Goal: Information Seeking & Learning: Learn about a topic

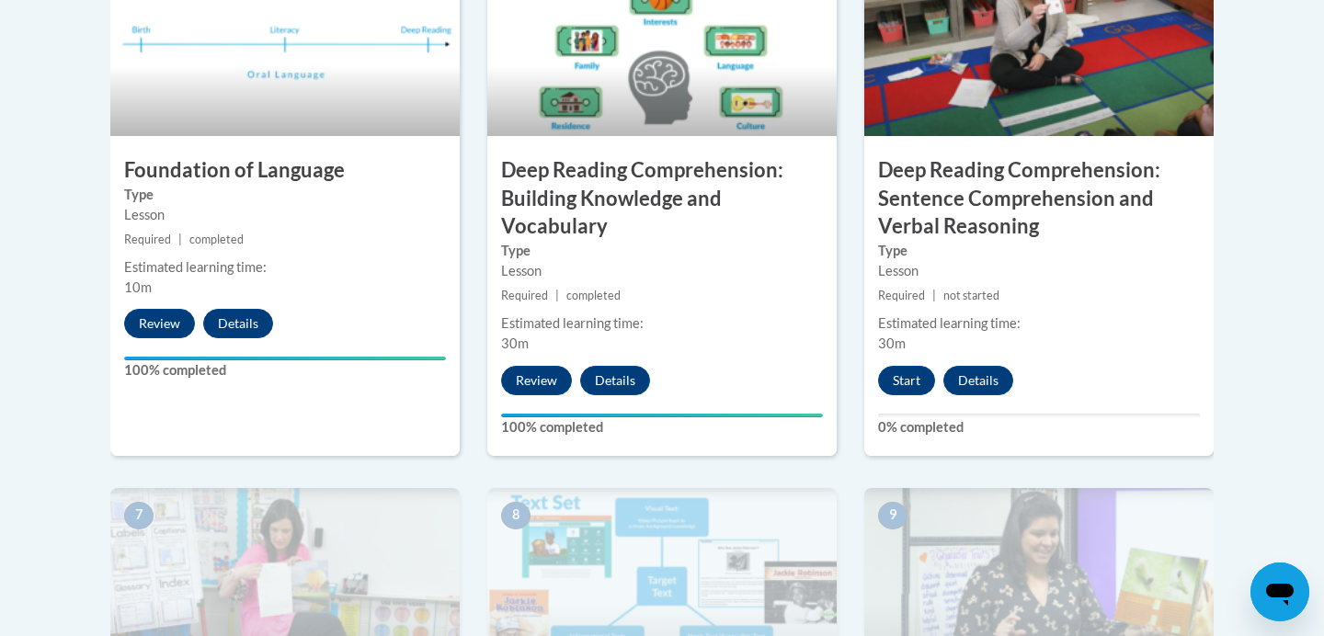
scroll to position [1147, 0]
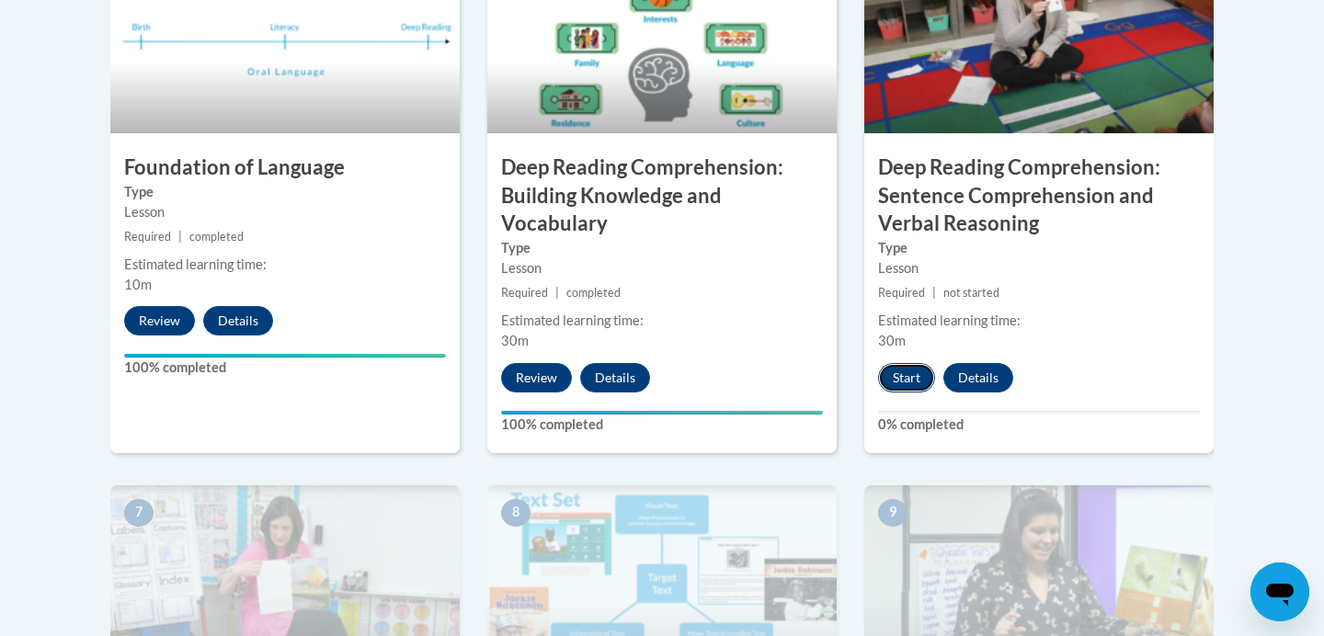
click at [905, 382] on button "Start" at bounding box center [906, 377] width 57 height 29
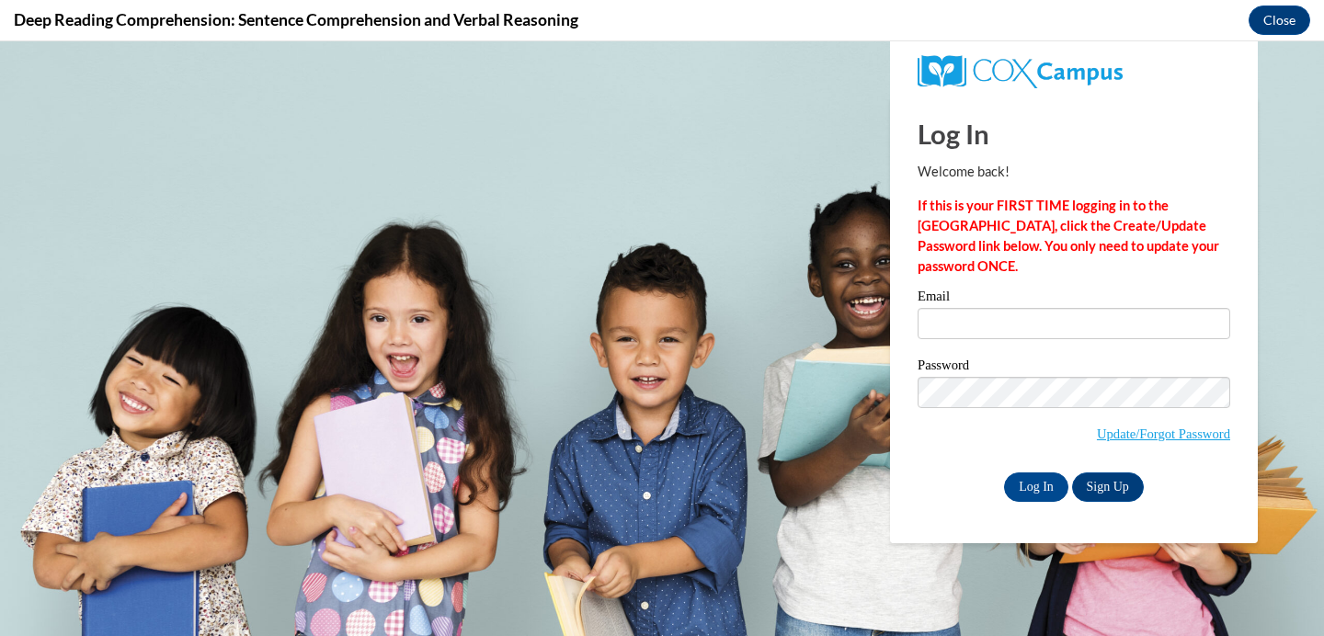
scroll to position [0, 0]
click at [954, 322] on input "Email" at bounding box center [1073, 323] width 313 height 31
type input "stessner@sasd.net"
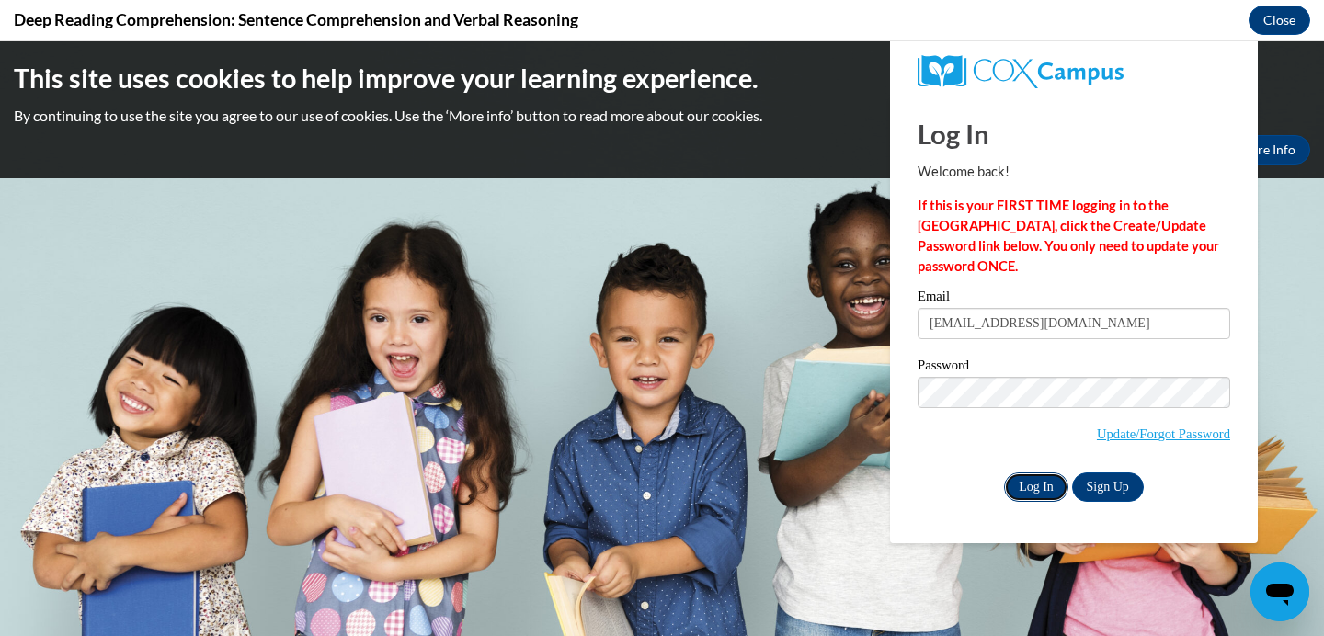
click at [1029, 483] on input "Log In" at bounding box center [1036, 487] width 64 height 29
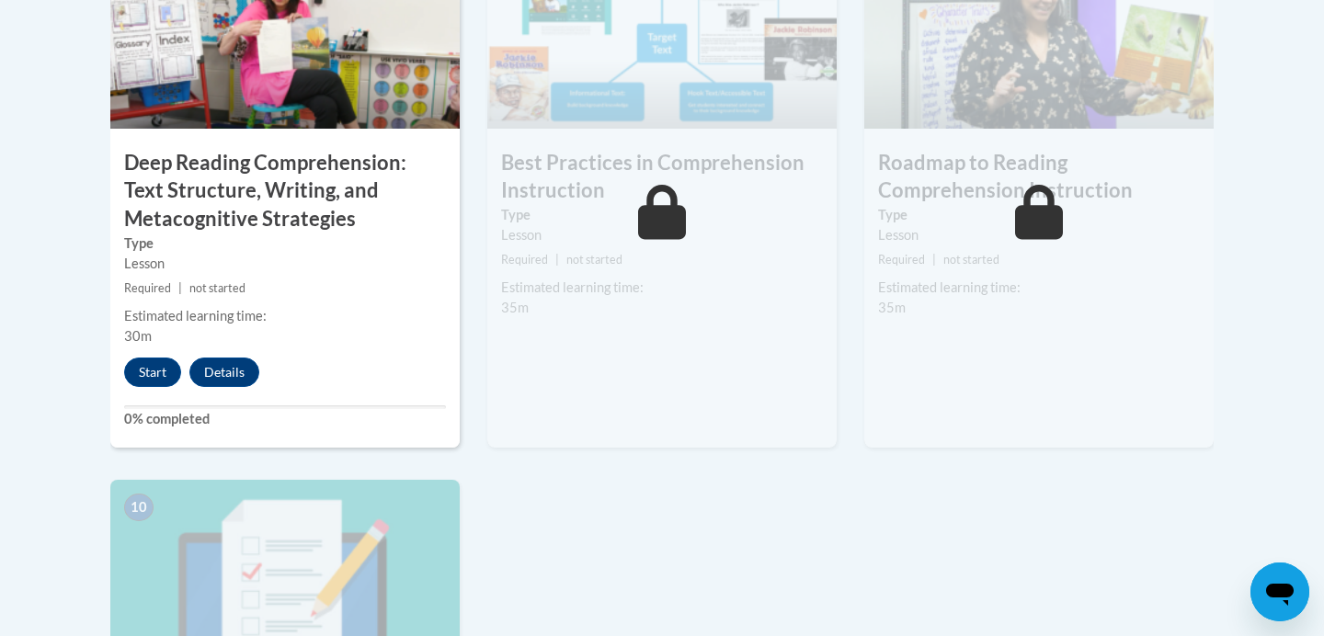
scroll to position [1664, 0]
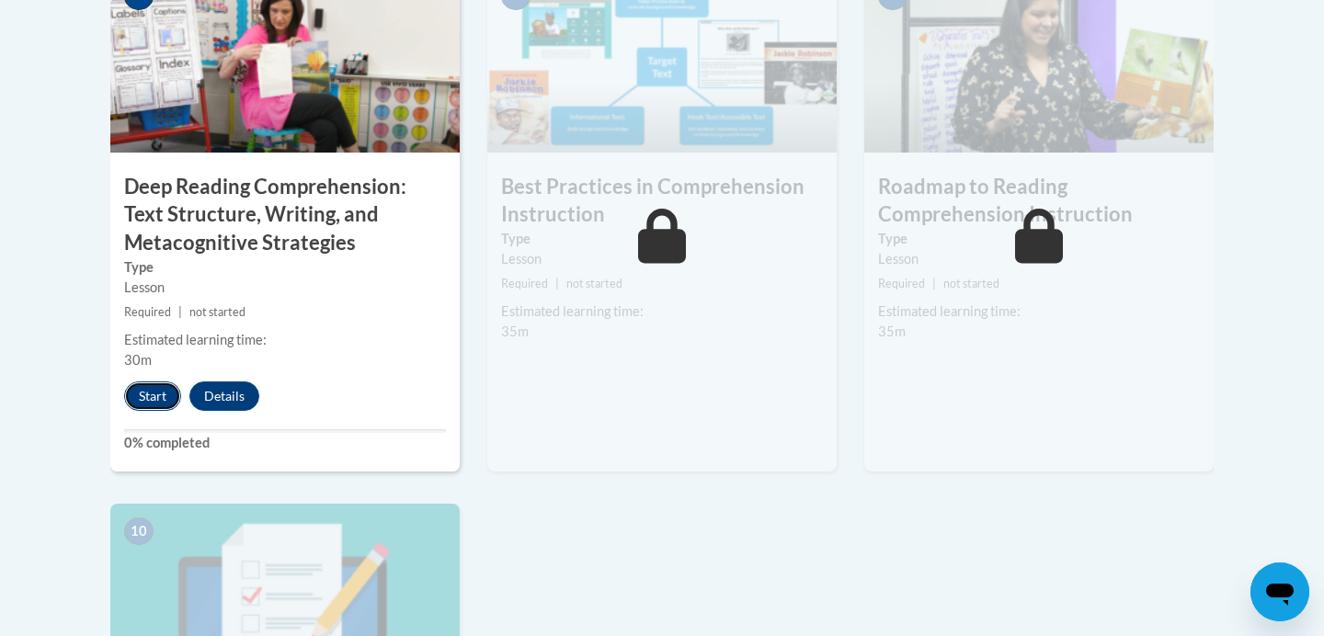
click at [148, 397] on button "Start" at bounding box center [152, 396] width 57 height 29
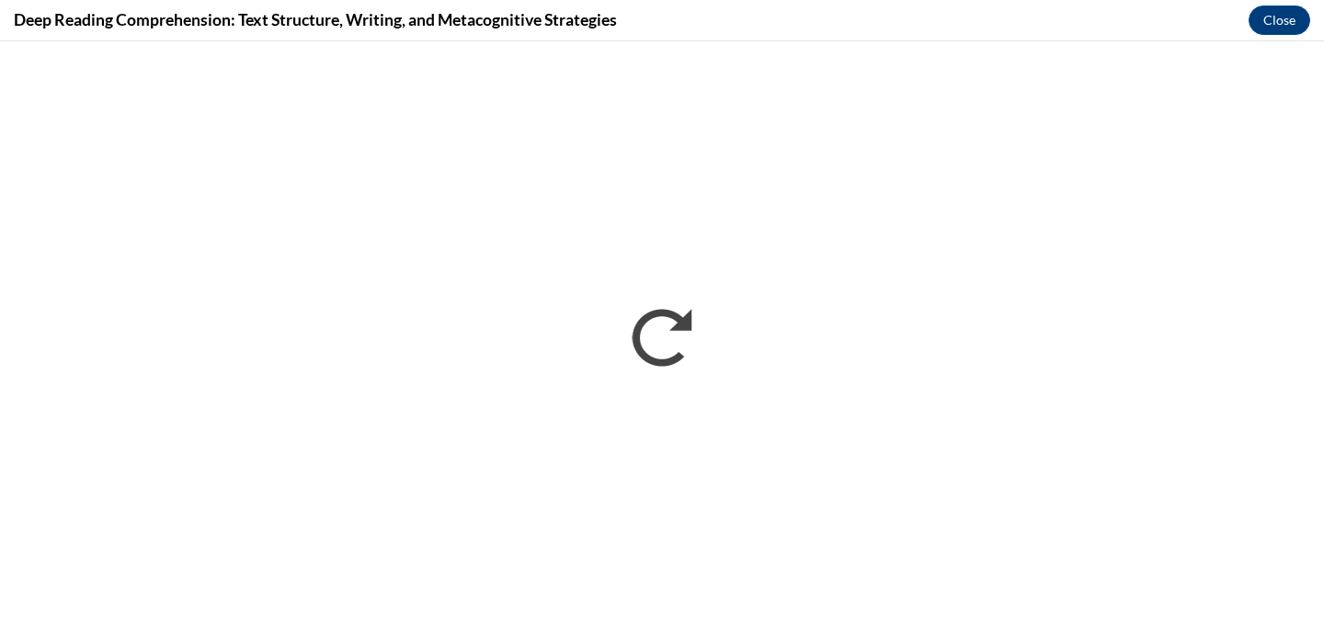
scroll to position [0, 0]
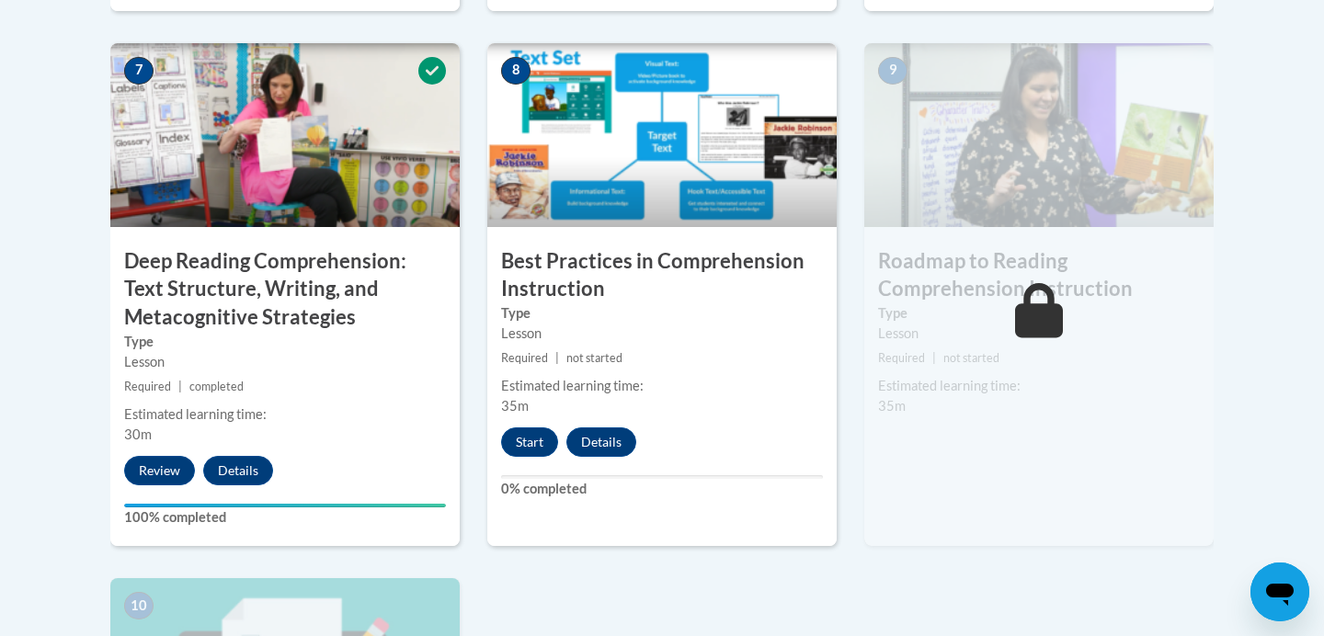
scroll to position [1568, 0]
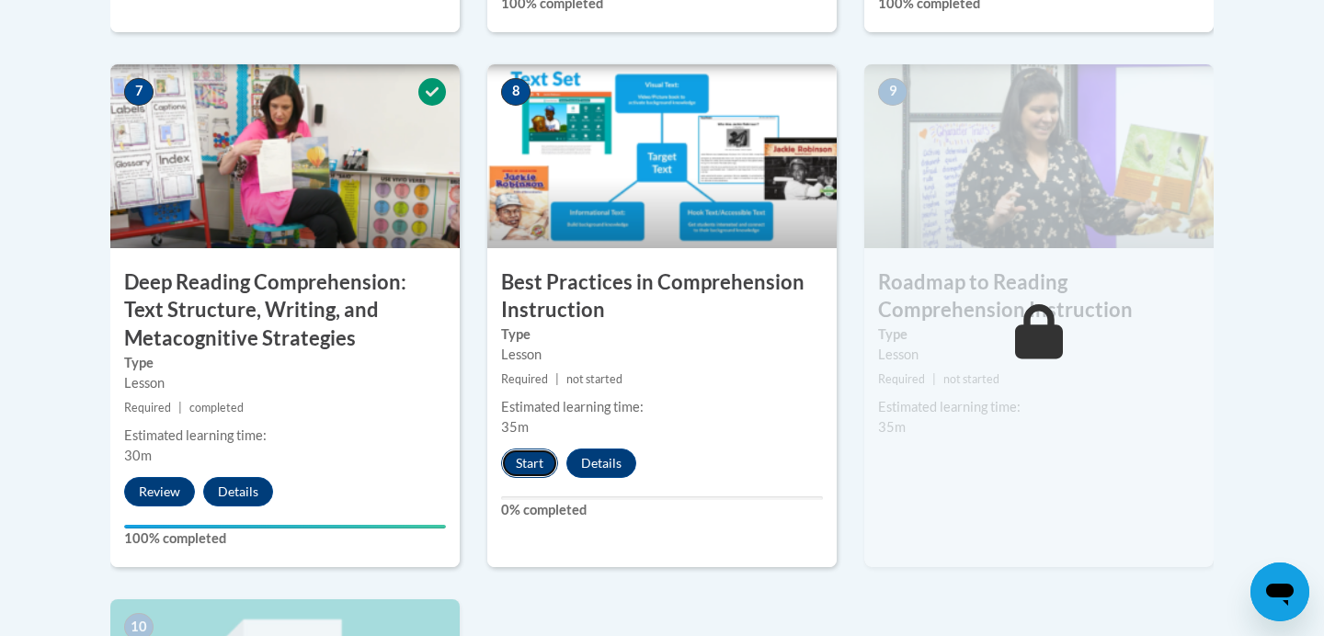
click at [531, 461] on button "Start" at bounding box center [529, 463] width 57 height 29
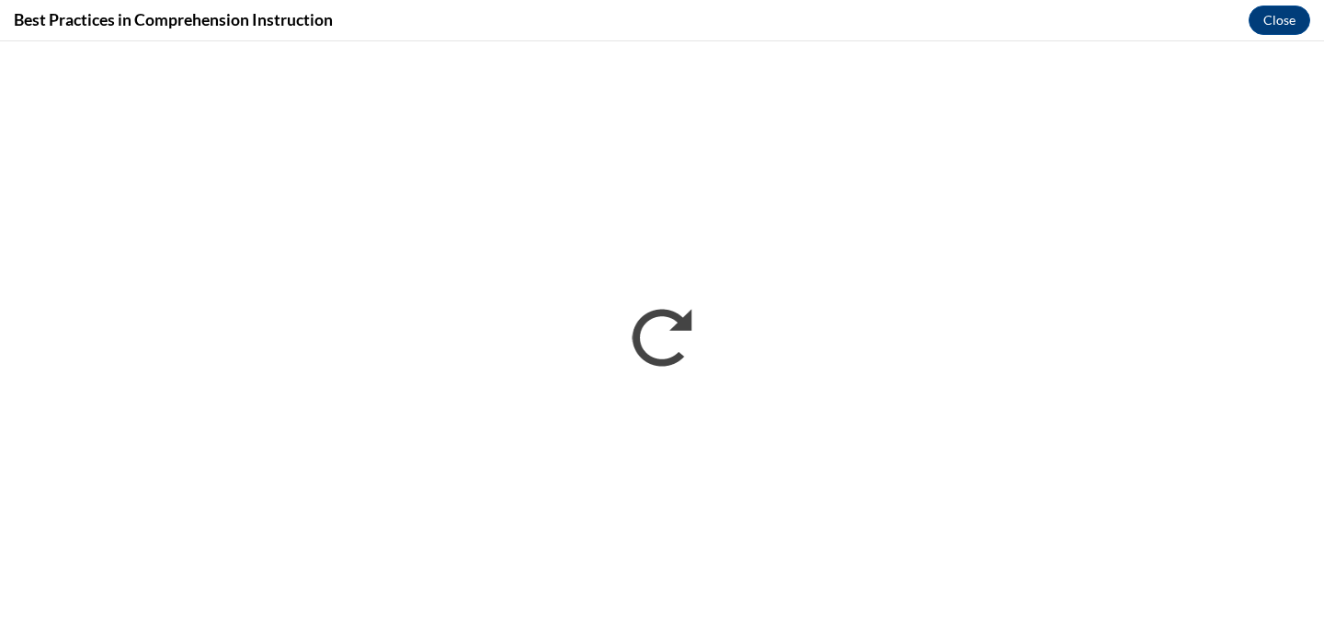
scroll to position [0, 0]
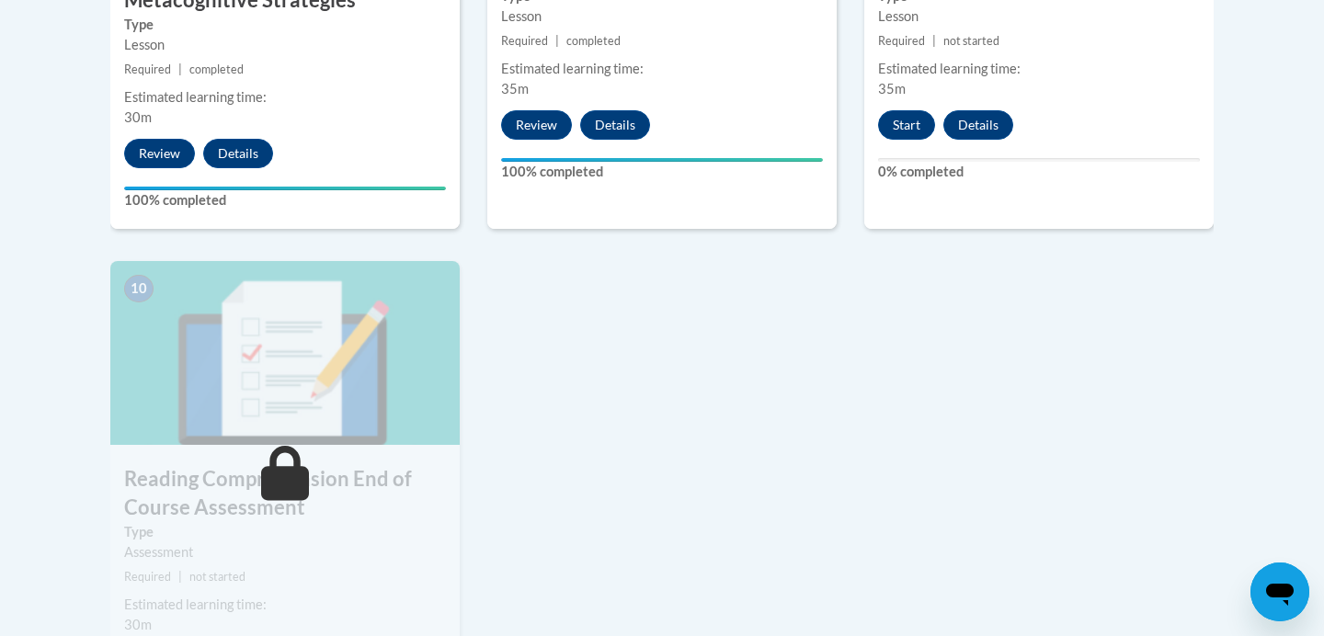
scroll to position [1658, 0]
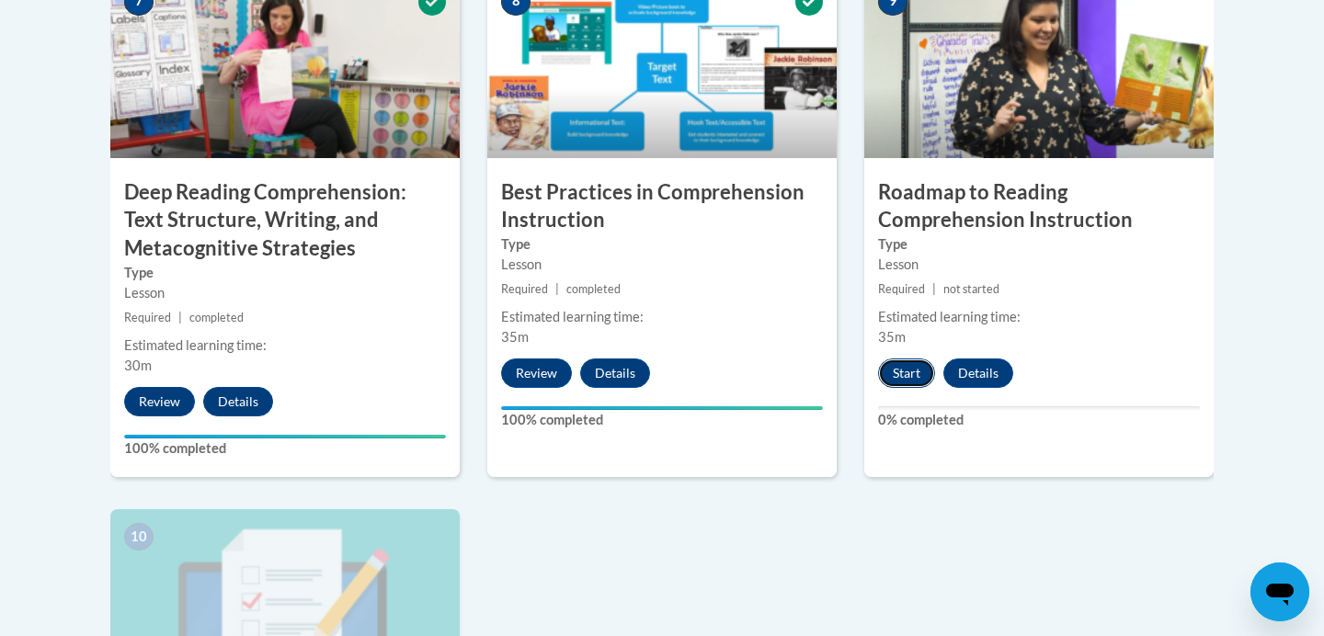
click at [908, 372] on button "Start" at bounding box center [906, 373] width 57 height 29
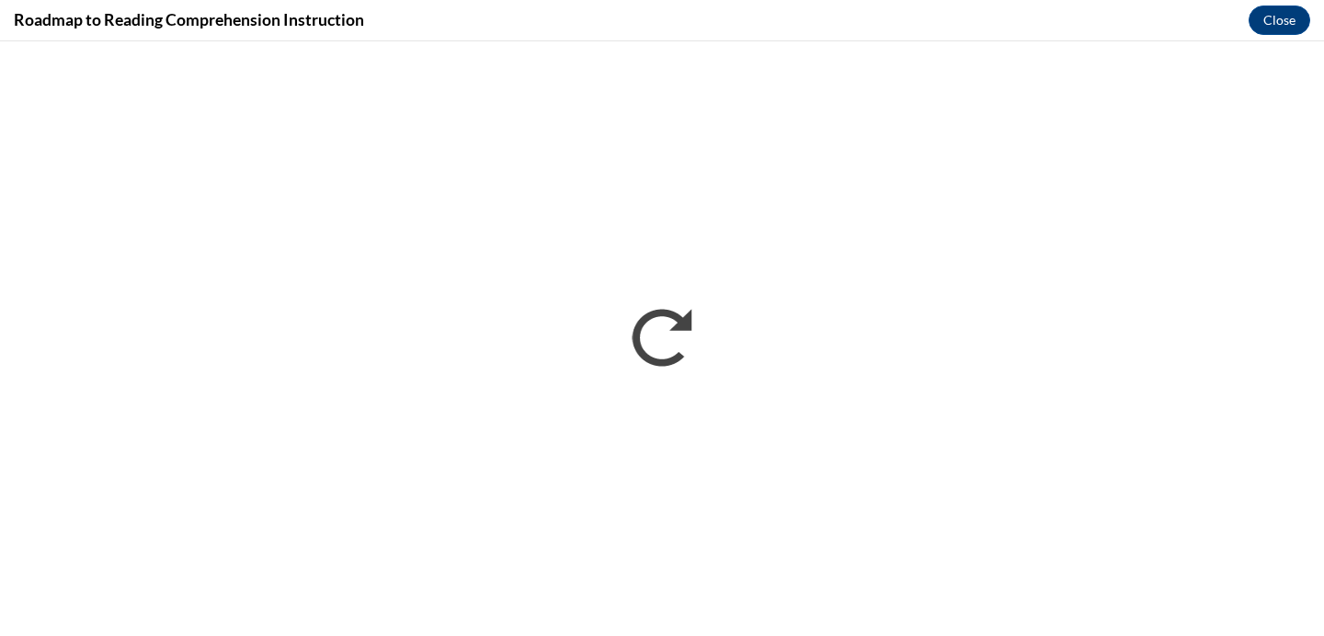
scroll to position [0, 0]
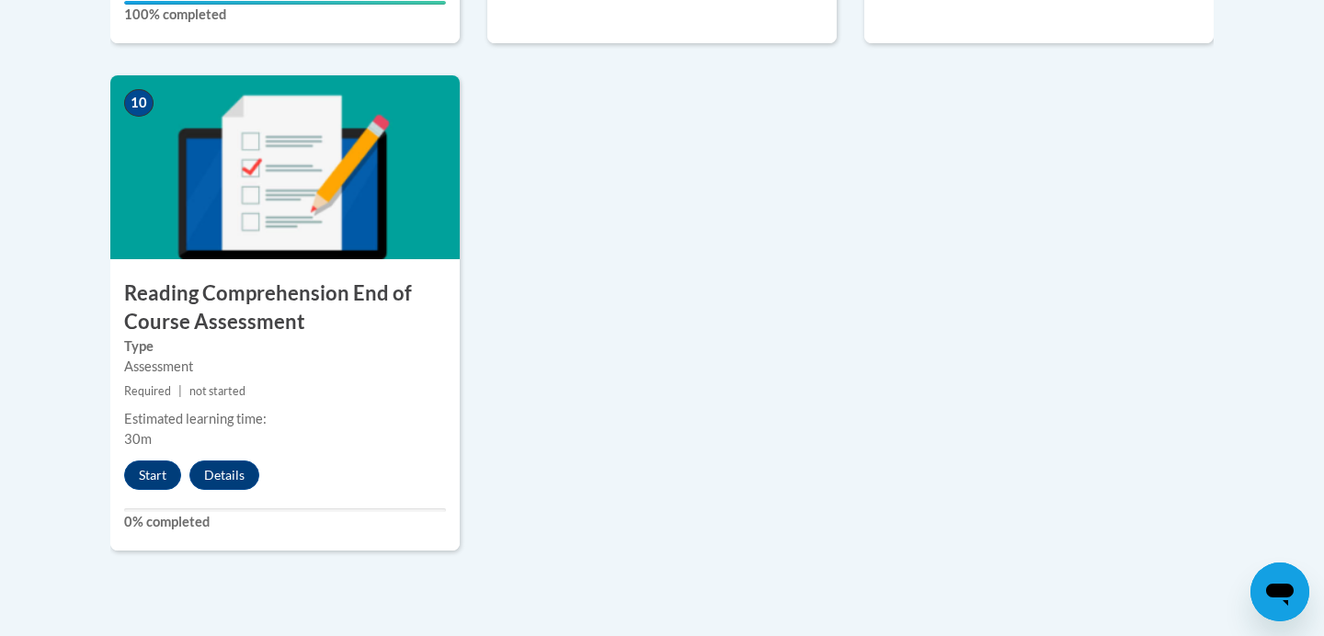
scroll to position [2090, 0]
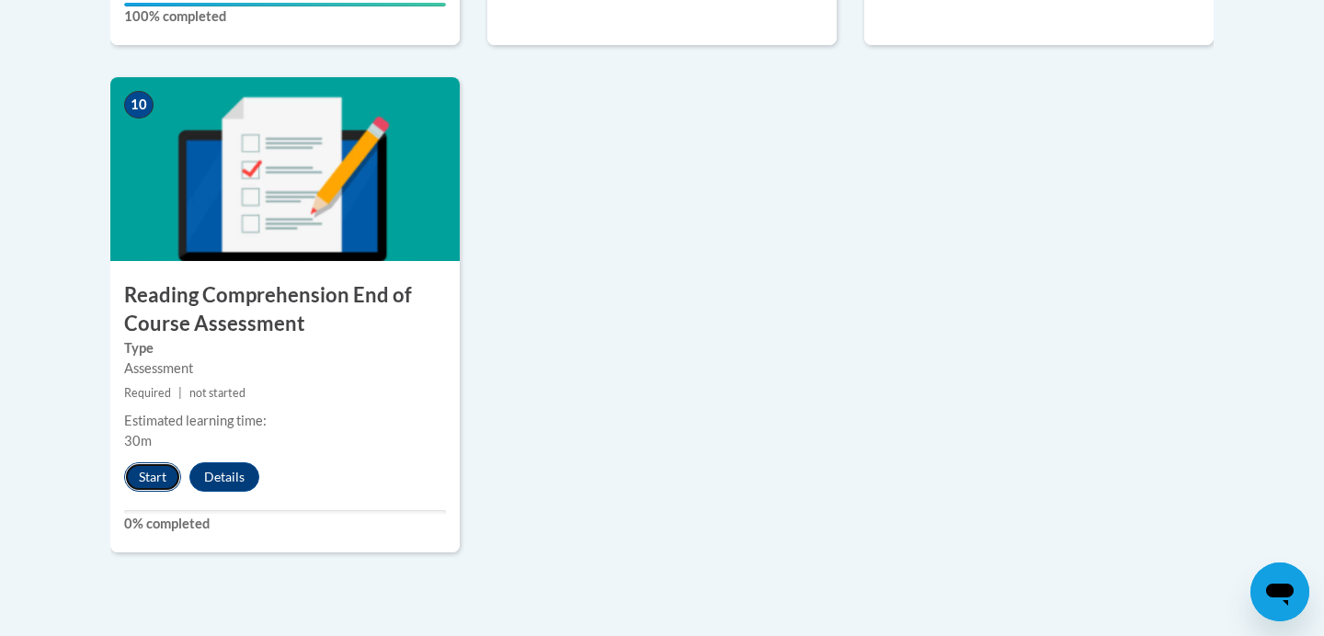
click at [154, 473] on button "Start" at bounding box center [152, 476] width 57 height 29
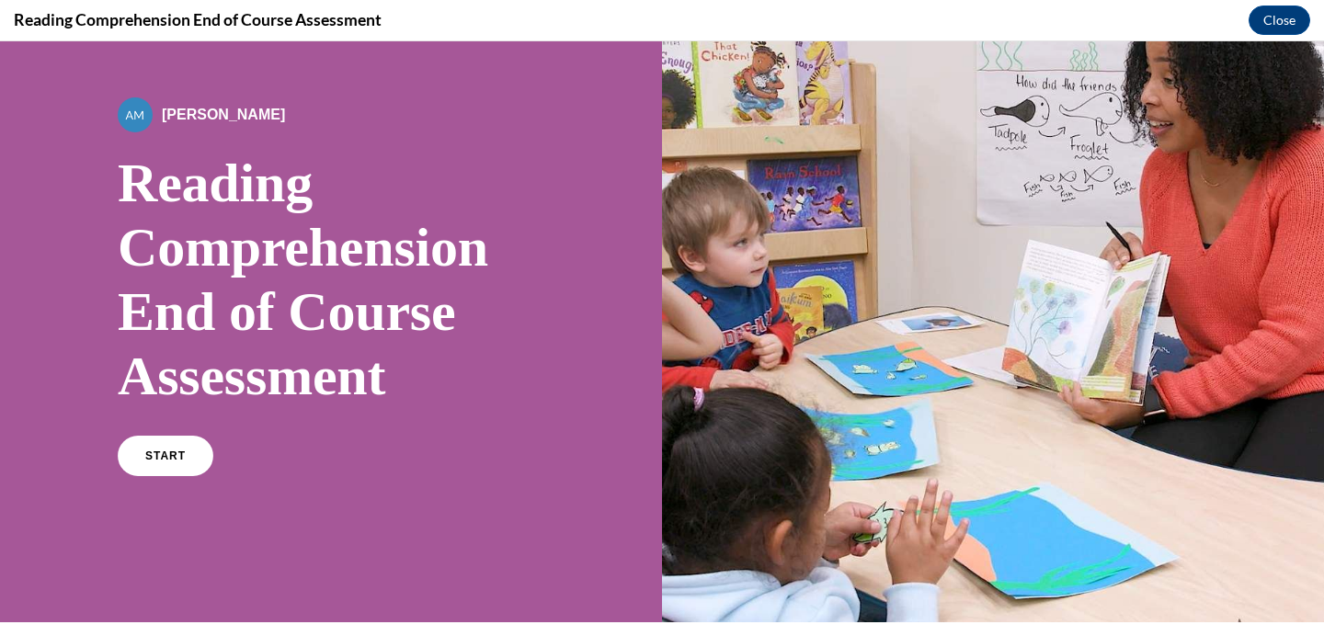
scroll to position [104, 0]
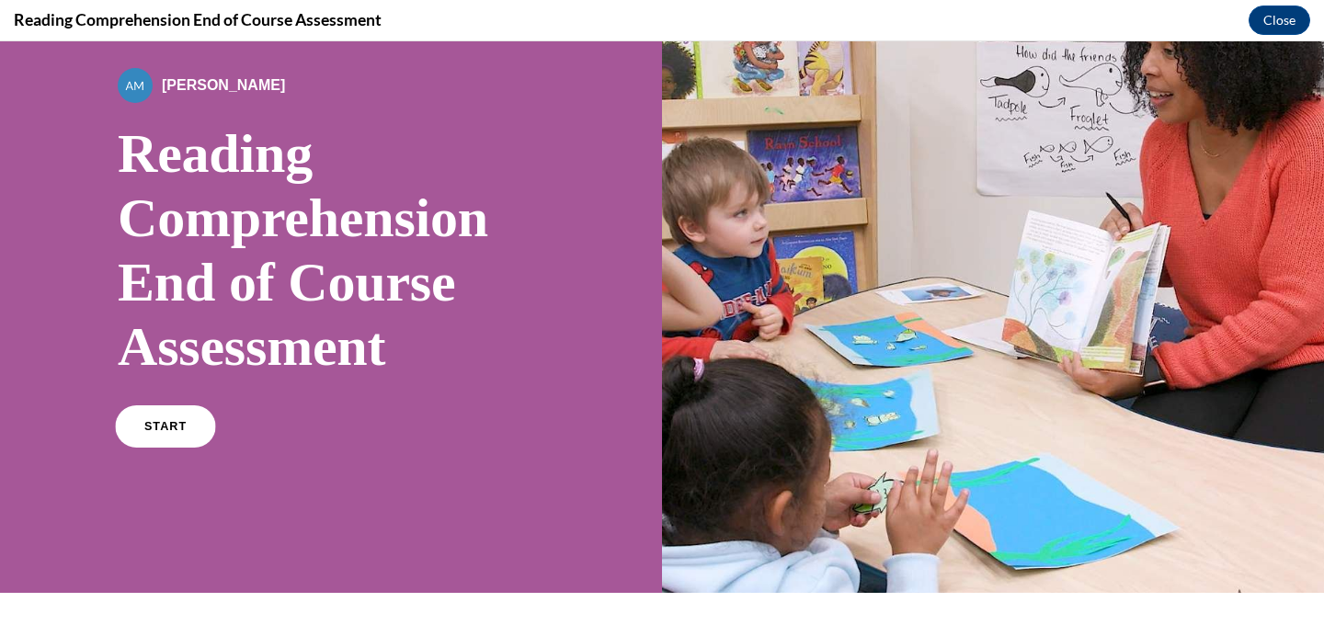
click at [150, 420] on span "START" at bounding box center [165, 427] width 42 height 14
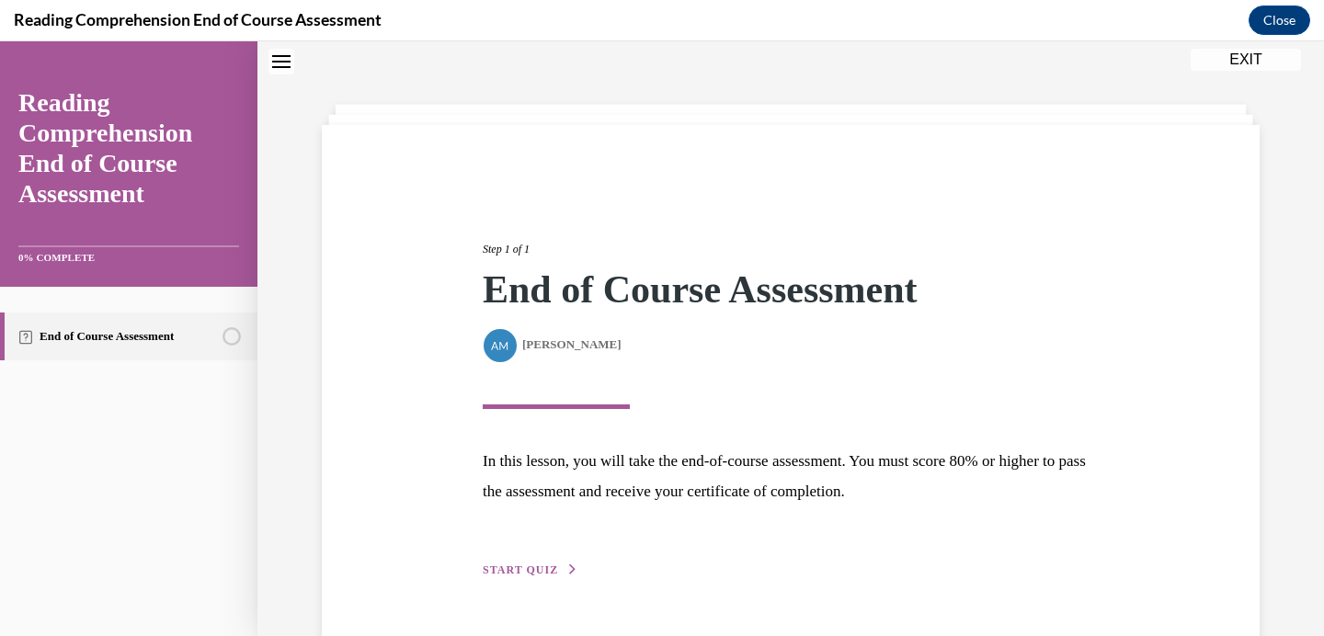
scroll to position [111, 0]
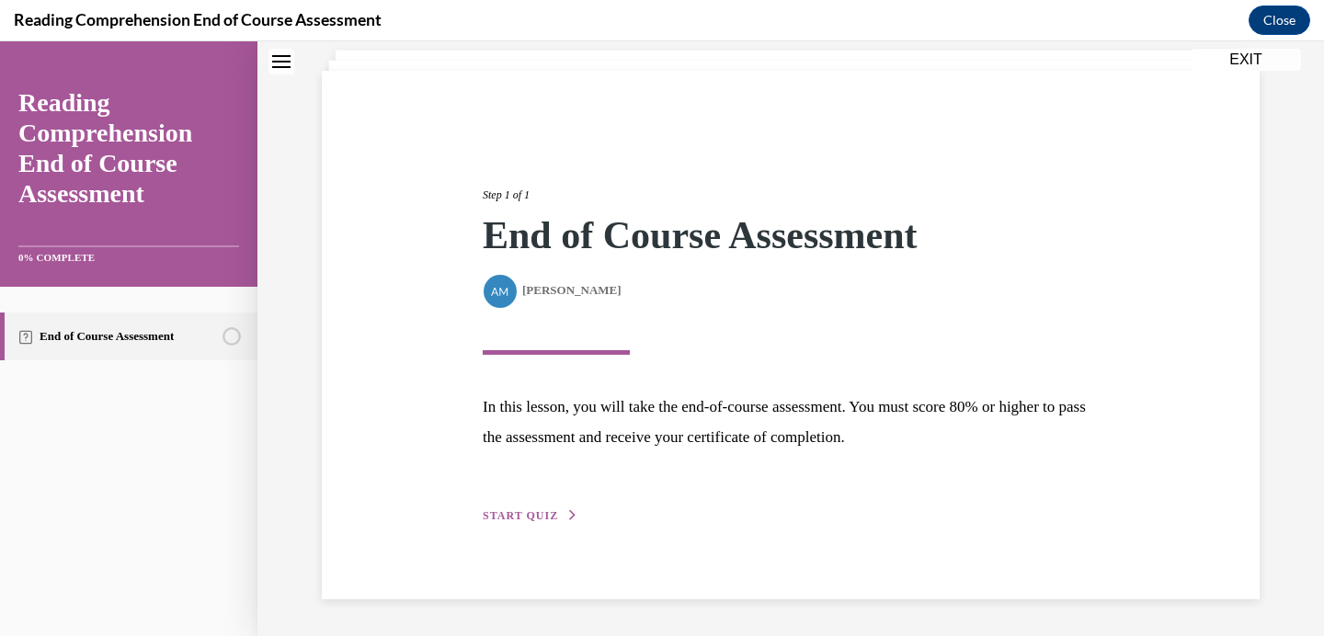
click at [522, 515] on span "START QUIZ" at bounding box center [520, 515] width 75 height 13
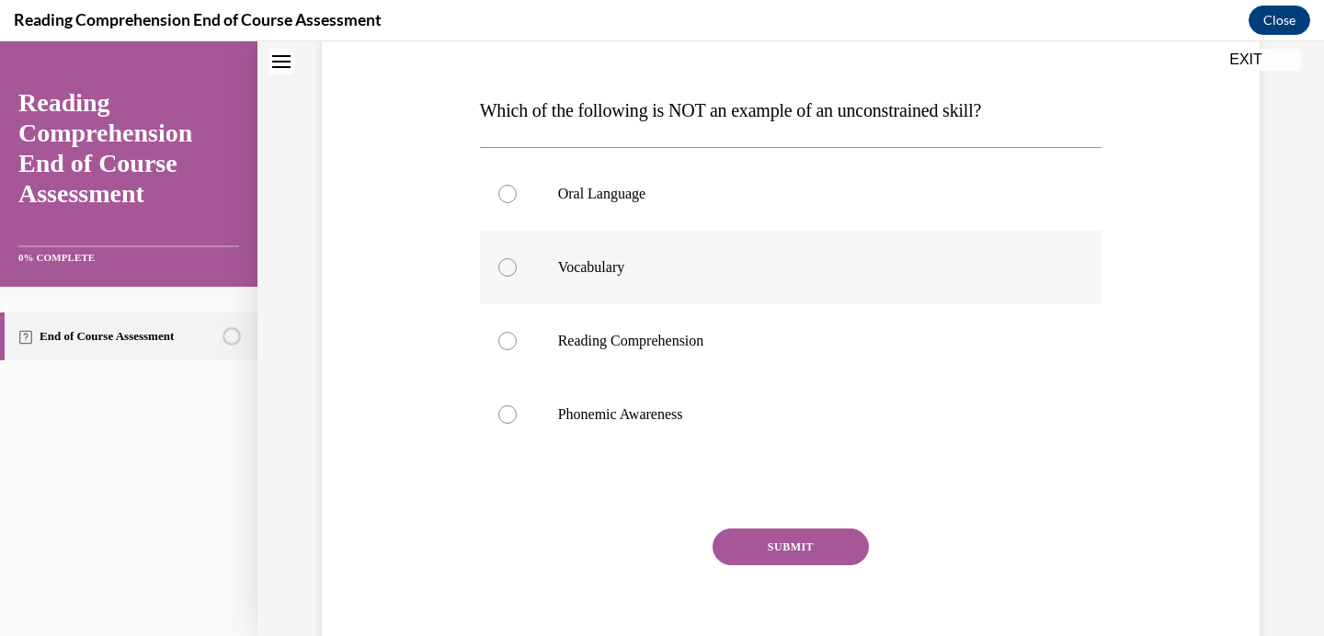
scroll to position [257, 0]
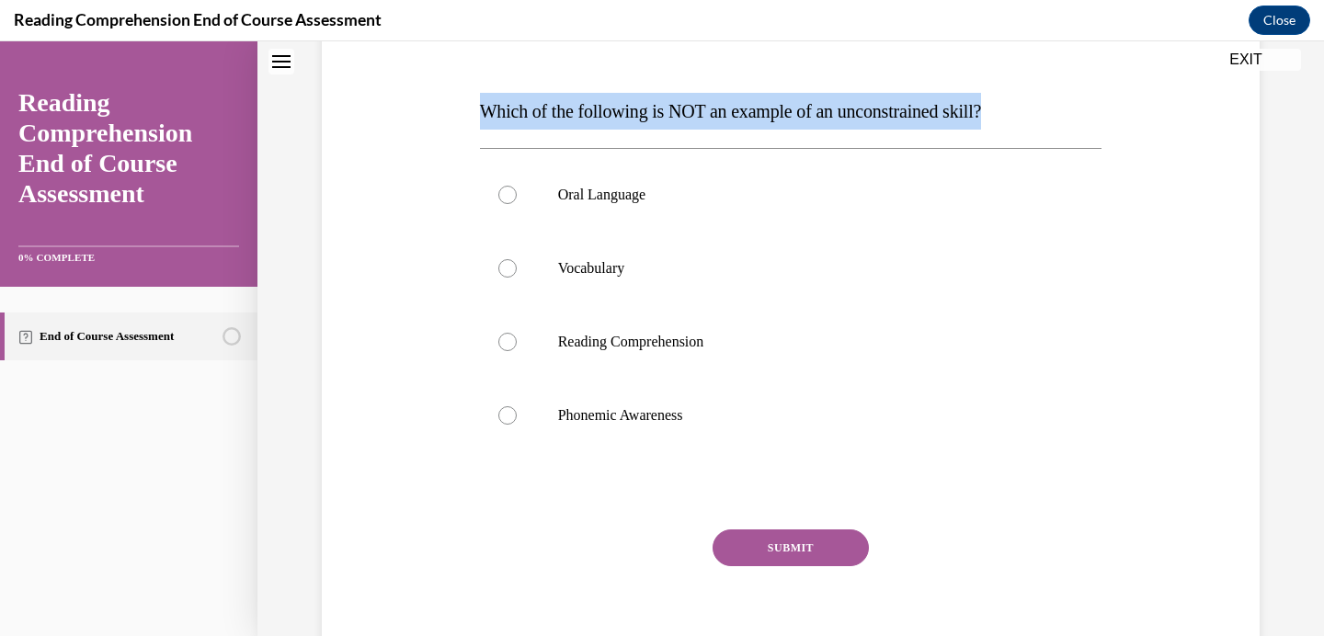
drag, startPoint x: 1031, startPoint y: 108, endPoint x: 805, endPoint y: 82, distance: 226.8
click at [805, 82] on div "Question 01/20 Which of the following is NOT an example of an unconstrained ski…" at bounding box center [791, 339] width 622 height 682
copy span "Which of the following is NOT an example of an unconstrained skill?"
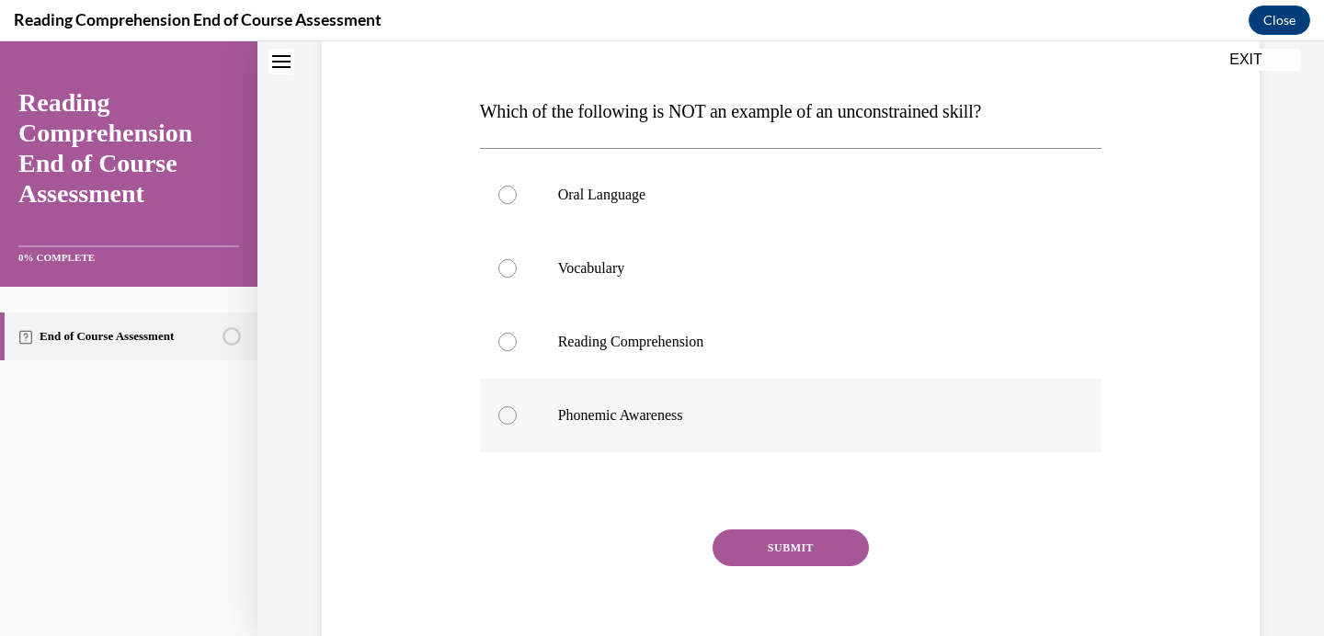
click at [606, 417] on p "Phonemic Awareness" at bounding box center [807, 415] width 498 height 18
click at [517, 417] on input "Phonemic Awareness" at bounding box center [507, 415] width 18 height 18
radio input "true"
click at [796, 550] on button "SUBMIT" at bounding box center [790, 548] width 156 height 37
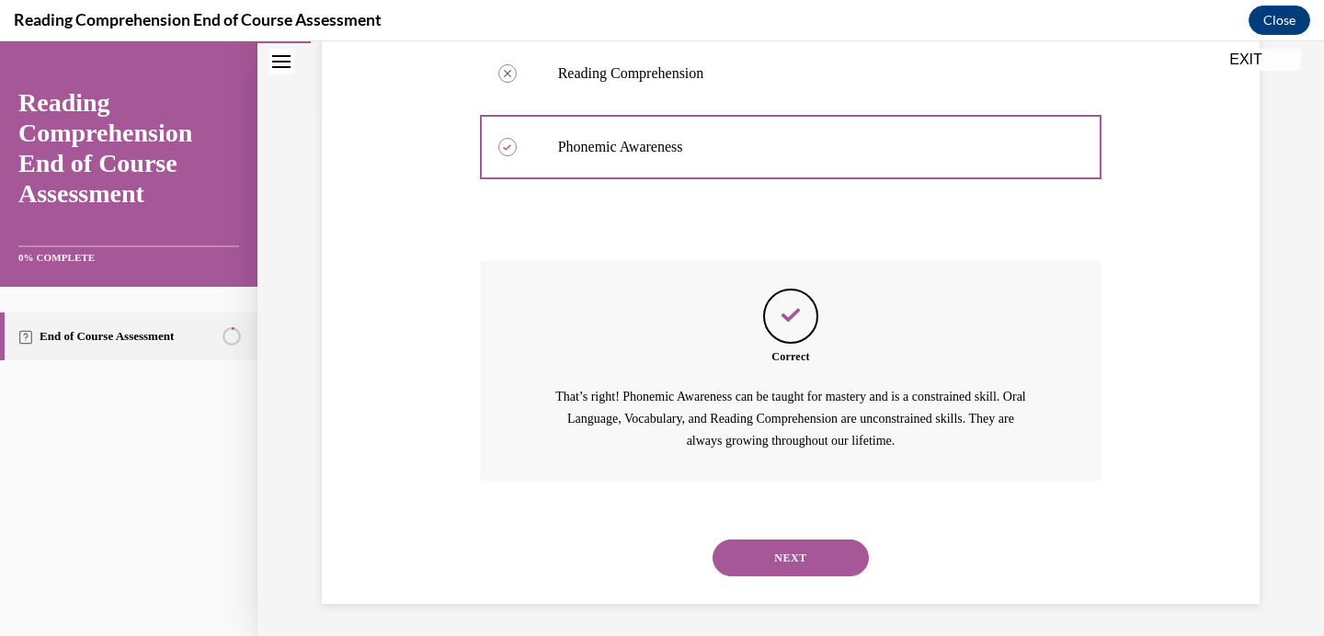
scroll to position [530, 0]
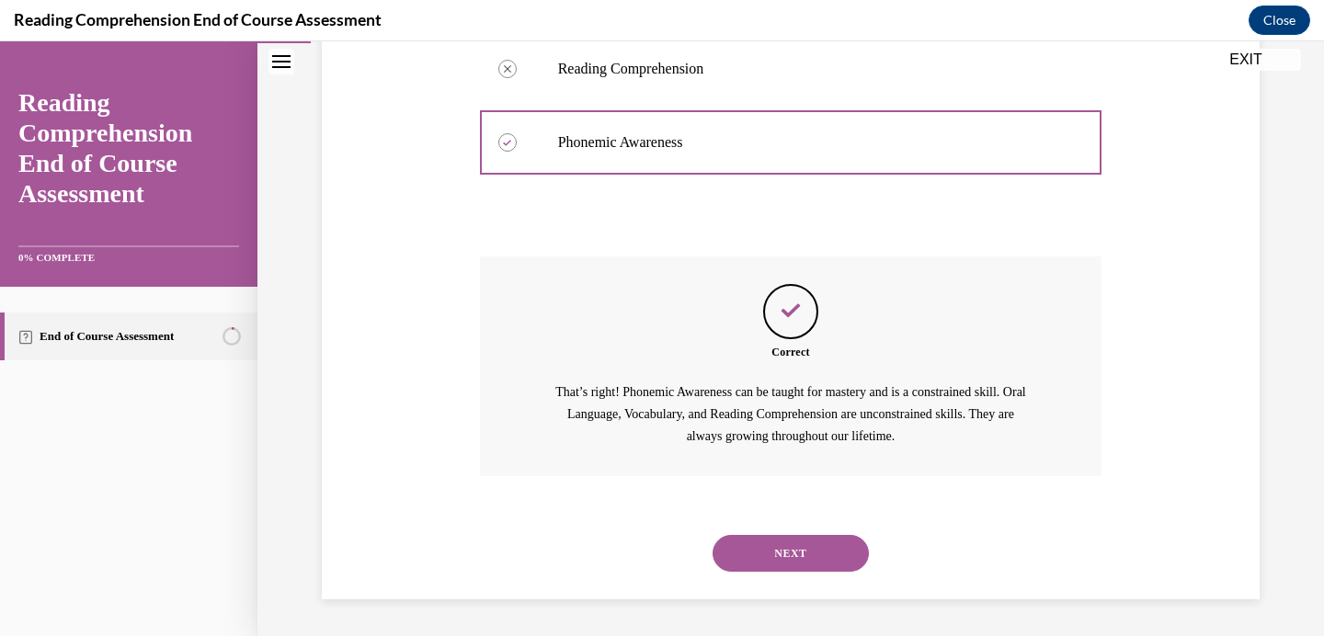
click at [786, 555] on button "NEXT" at bounding box center [790, 553] width 156 height 37
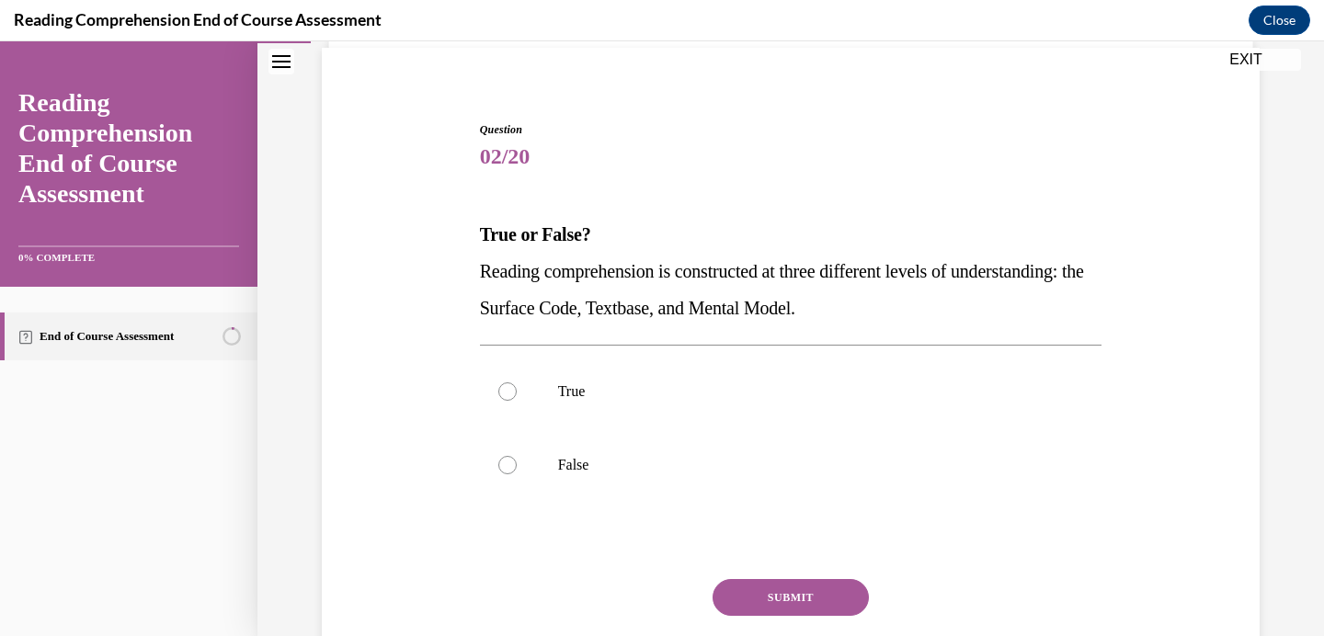
scroll to position [139, 0]
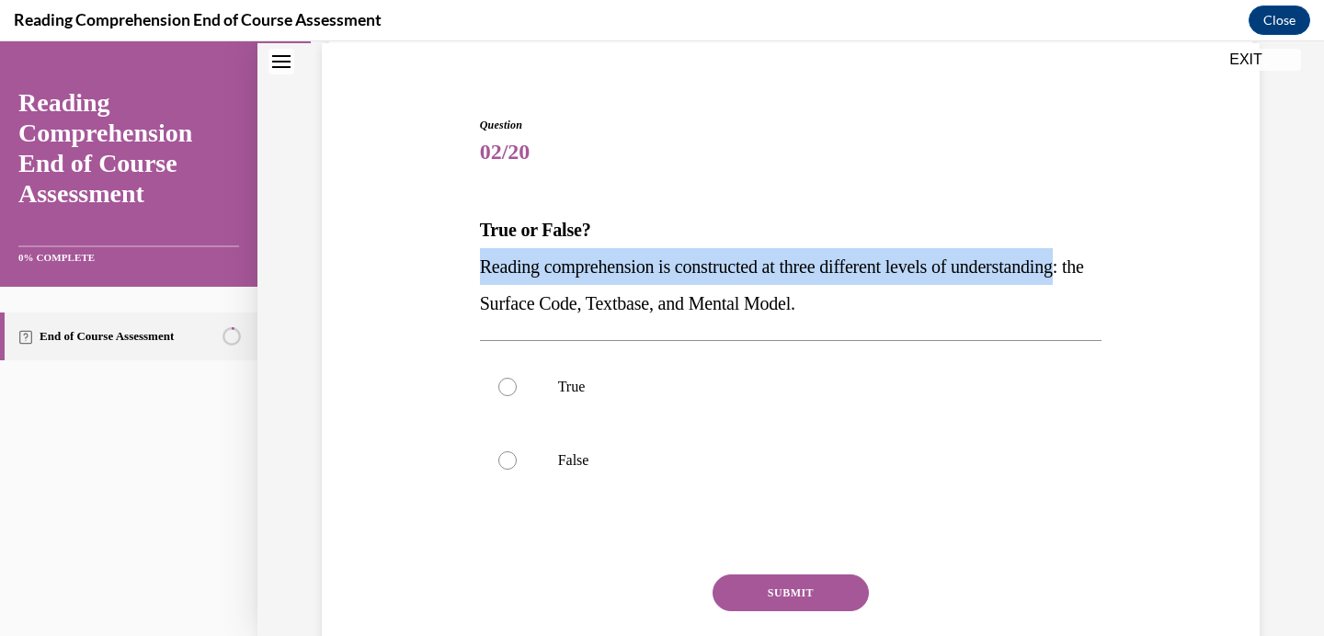
drag, startPoint x: 592, startPoint y: 305, endPoint x: 474, endPoint y: 261, distance: 125.7
click at [475, 261] on div "Question 02/20 True or False? Reading comprehension is constructed at three dif…" at bounding box center [791, 407] width 632 height 636
copy span "Reading comprehension is constructed at three different levels of understanding"
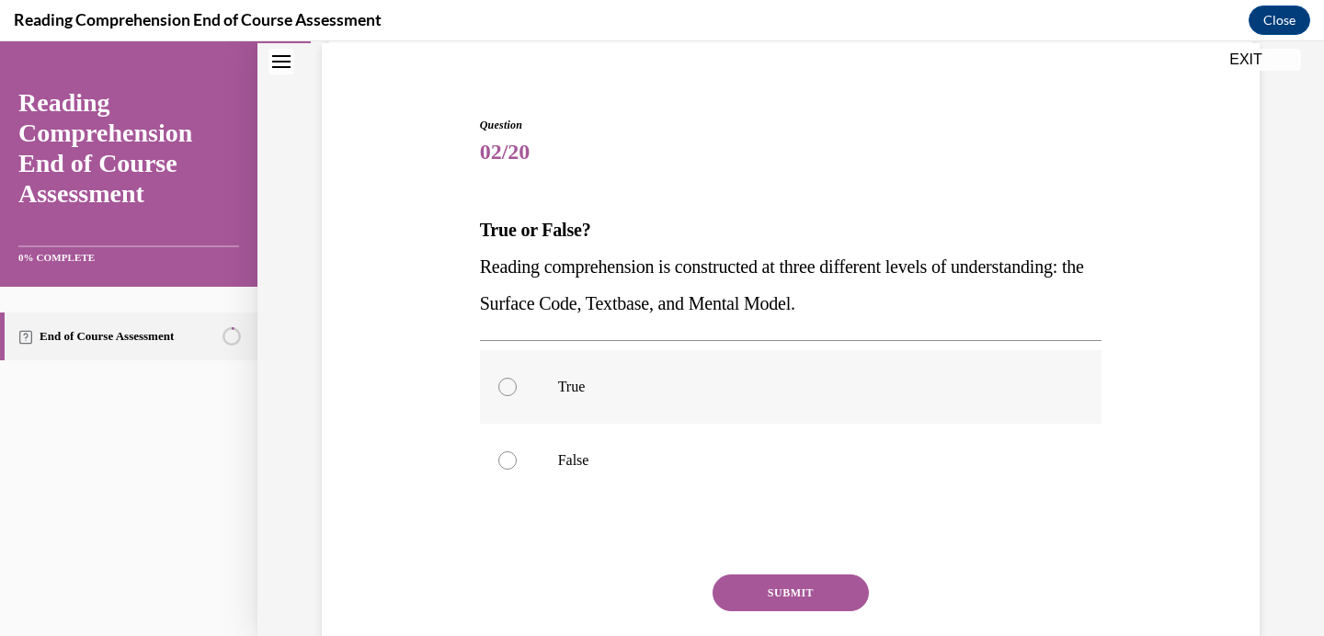
click at [590, 374] on label "True" at bounding box center [791, 387] width 622 height 74
click at [517, 378] on input "True" at bounding box center [507, 387] width 18 height 18
radio input "true"
click at [789, 589] on button "SUBMIT" at bounding box center [790, 593] width 156 height 37
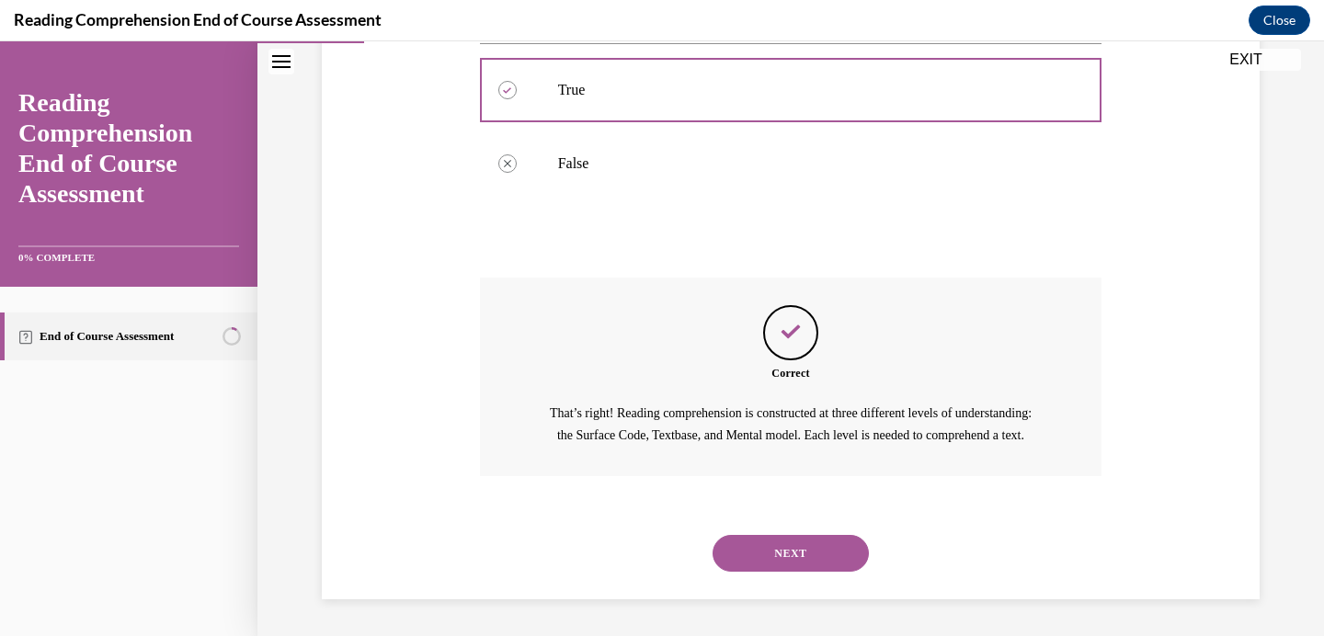
scroll to position [457, 0]
click at [816, 552] on button "NEXT" at bounding box center [790, 553] width 156 height 37
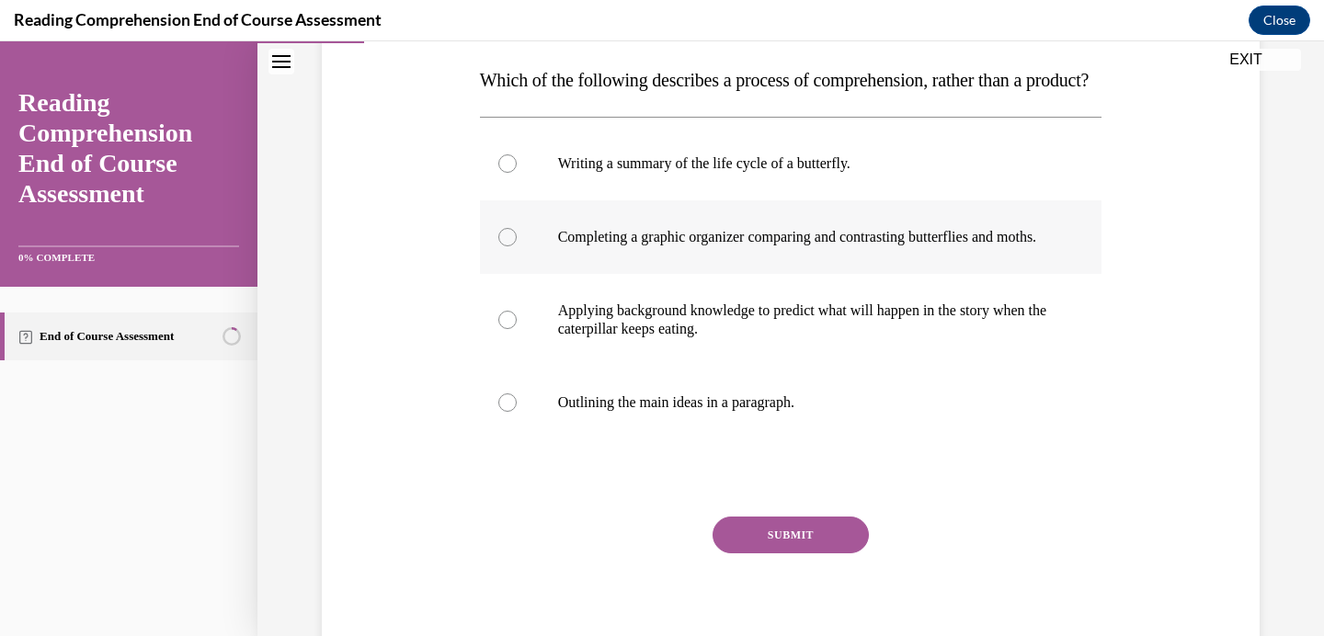
scroll to position [279, 0]
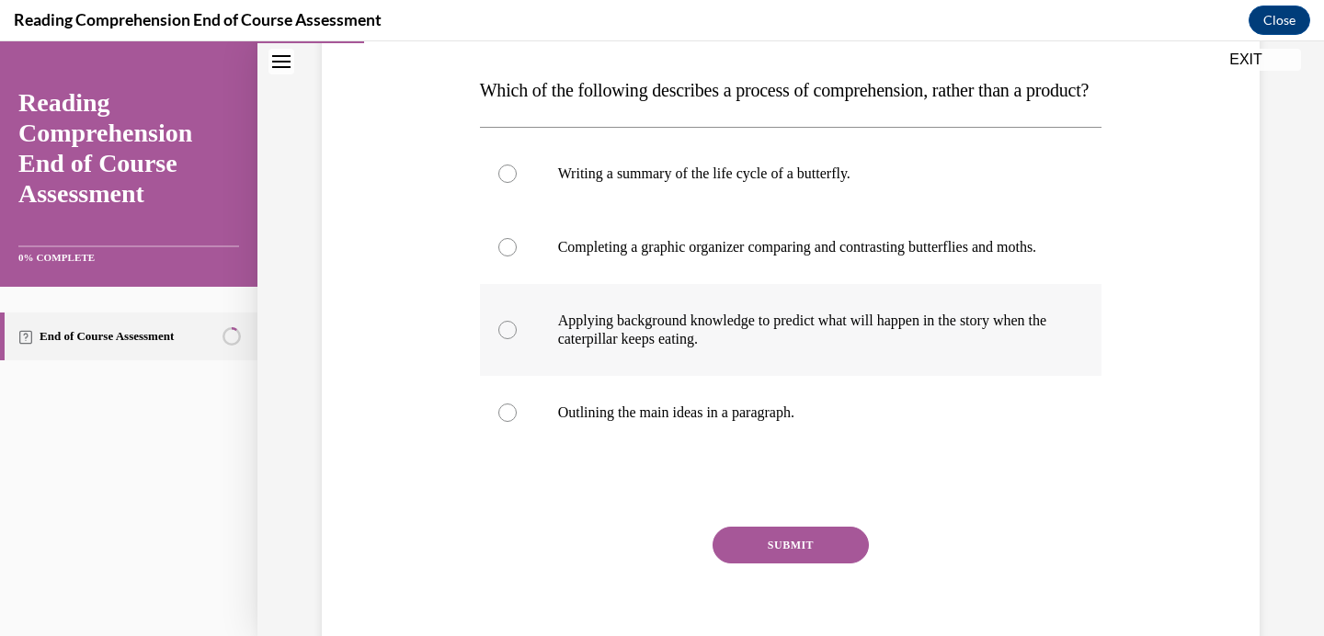
click at [507, 339] on div at bounding box center [507, 330] width 18 height 18
click at [507, 339] on input "Applying background knowledge to predict what will happen in the story when the…" at bounding box center [507, 330] width 18 height 18
radio input "true"
click at [808, 564] on button "SUBMIT" at bounding box center [790, 545] width 156 height 37
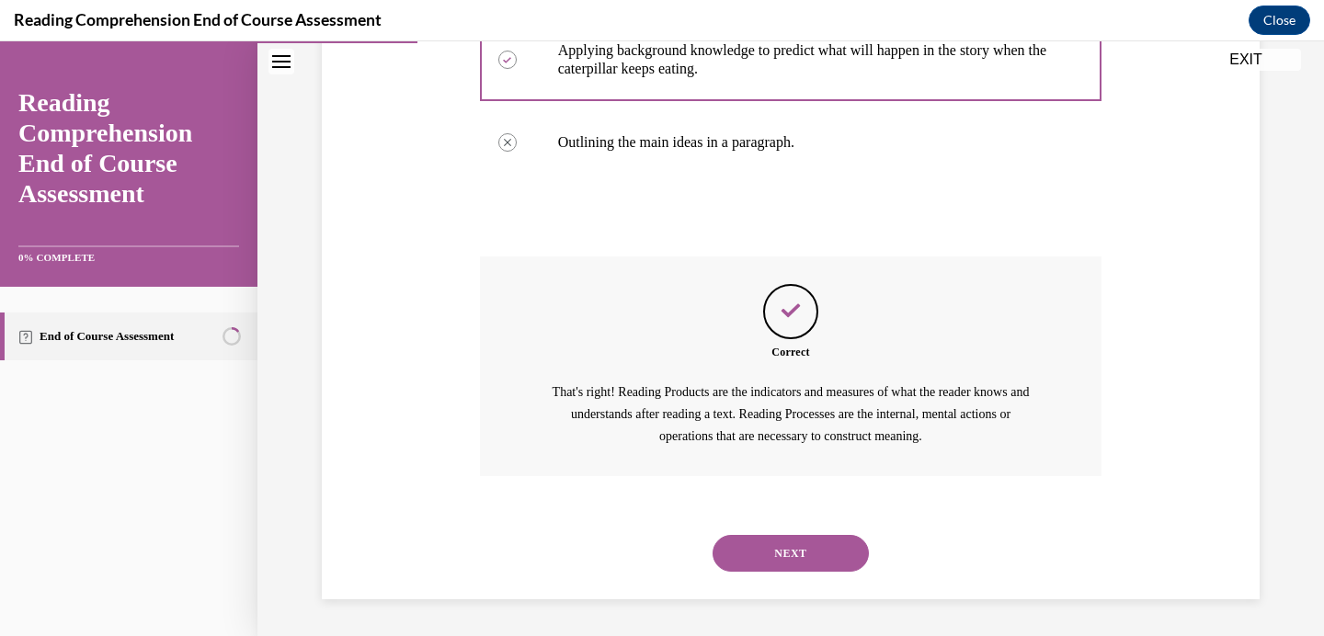
scroll to position [604, 0]
click at [799, 552] on button "NEXT" at bounding box center [790, 553] width 156 height 37
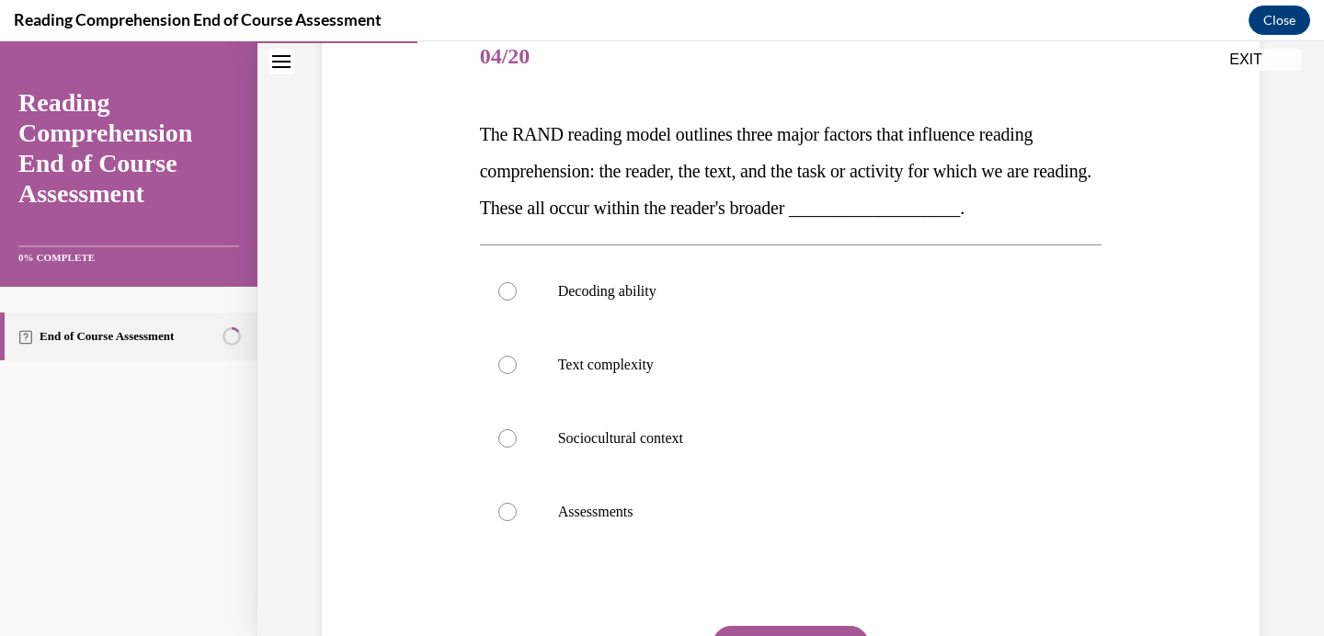
scroll to position [233, 0]
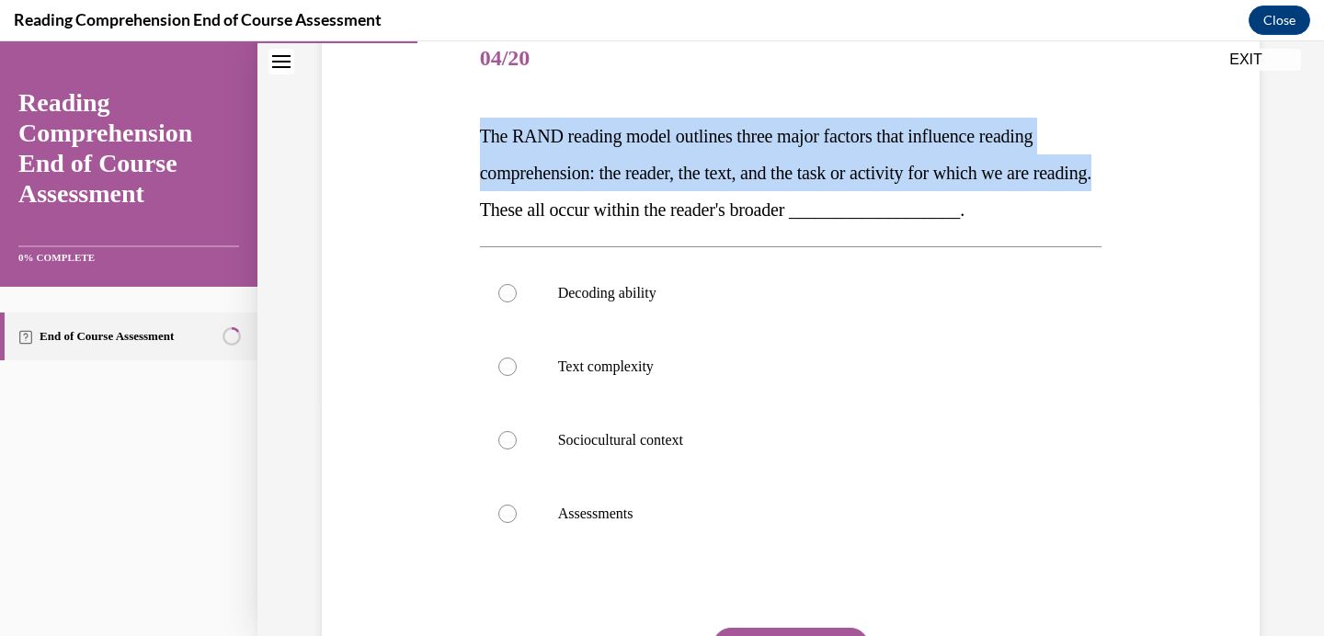
drag, startPoint x: 541, startPoint y: 213, endPoint x: 476, endPoint y: 128, distance: 107.6
click at [476, 128] on div "Question 04/20 The RAND reading model outlines three major factors that influen…" at bounding box center [791, 386] width 632 height 783
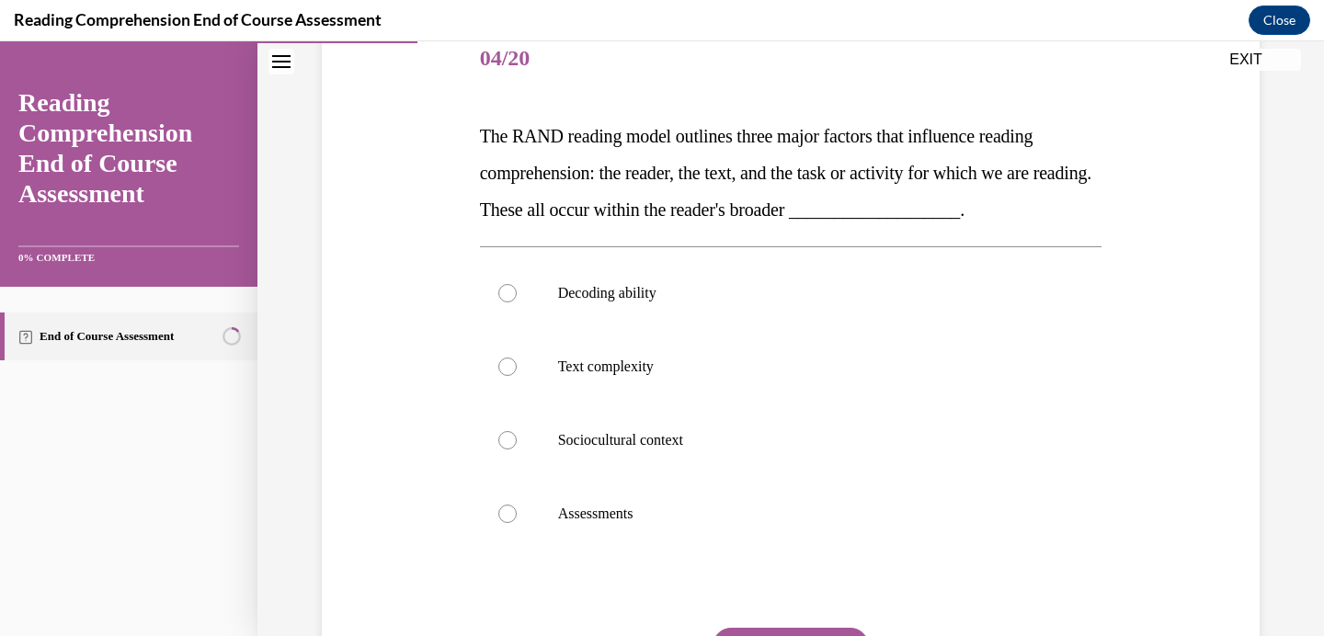
click at [483, 128] on span "The RAND reading model outlines three major factors that influence reading comp…" at bounding box center [785, 173] width 611 height 94
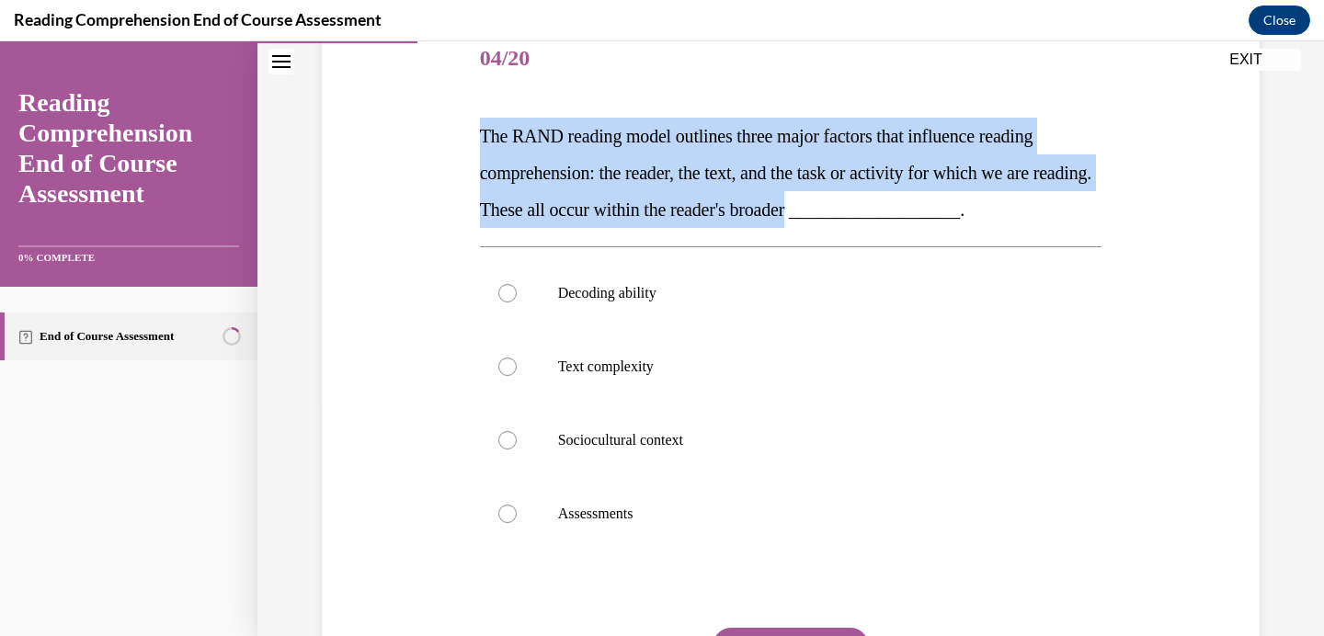
drag, startPoint x: 881, startPoint y: 209, endPoint x: 603, endPoint y: 112, distance: 293.9
click at [603, 112] on div "Question 04/20 The RAND reading model outlines three major factors that influen…" at bounding box center [791, 401] width 622 height 756
copy span "The RAND reading model outlines three major factors that influence reading comp…"
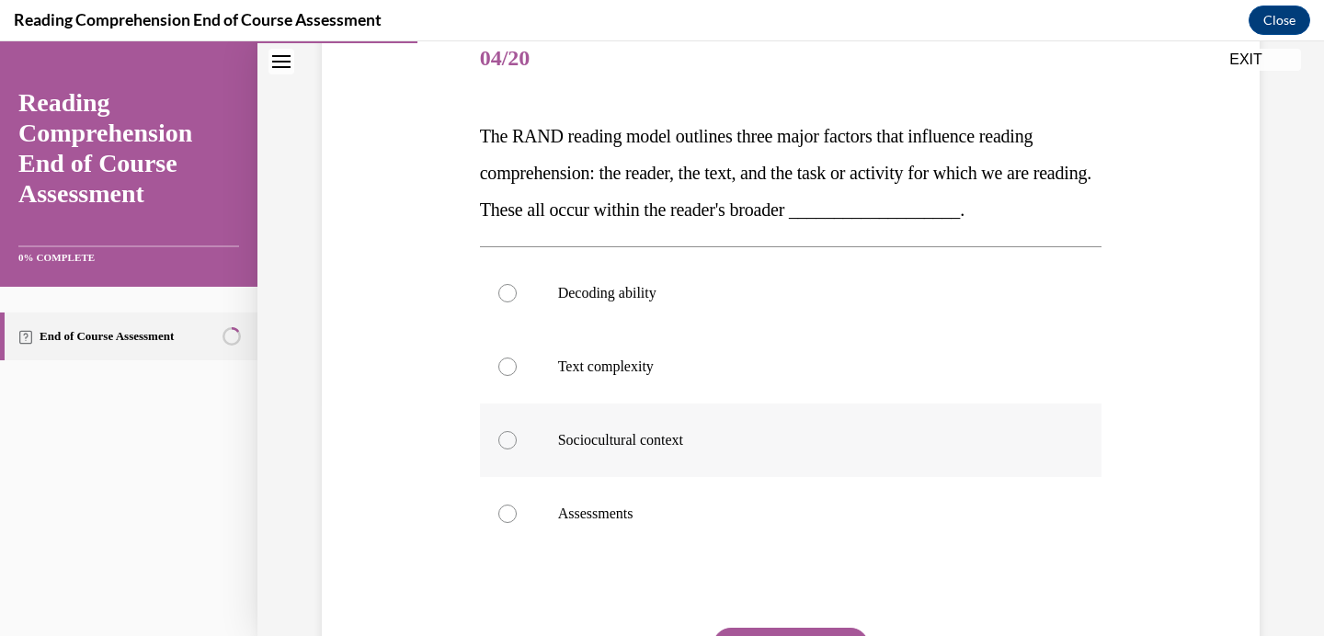
click at [582, 434] on p "Sociocultural context" at bounding box center [807, 440] width 498 height 18
click at [517, 434] on input "Sociocultural context" at bounding box center [507, 440] width 18 height 18
radio input "true"
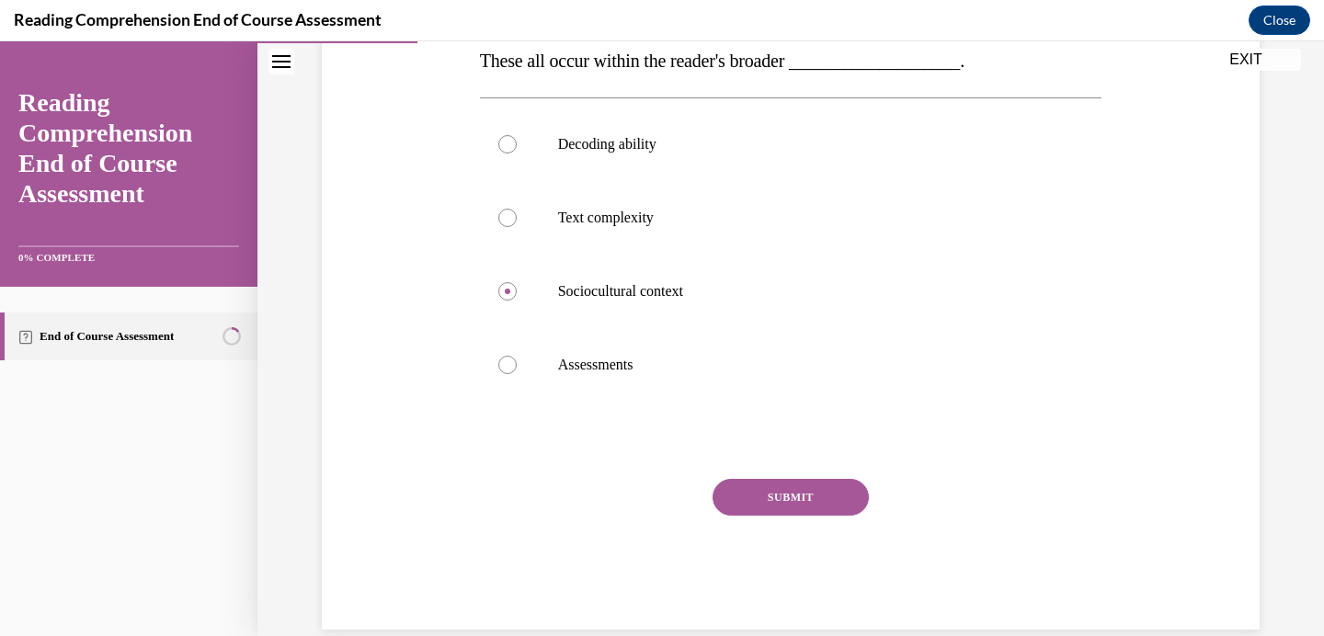
scroll to position [412, 0]
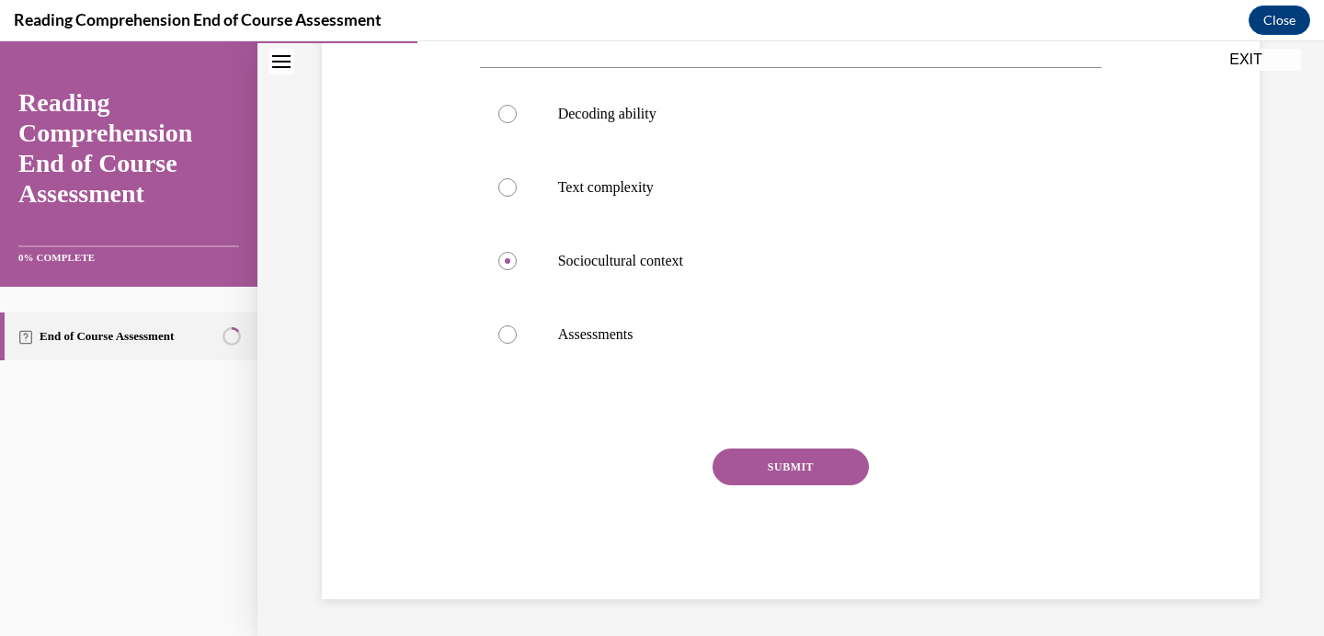
click at [770, 461] on button "SUBMIT" at bounding box center [790, 467] width 156 height 37
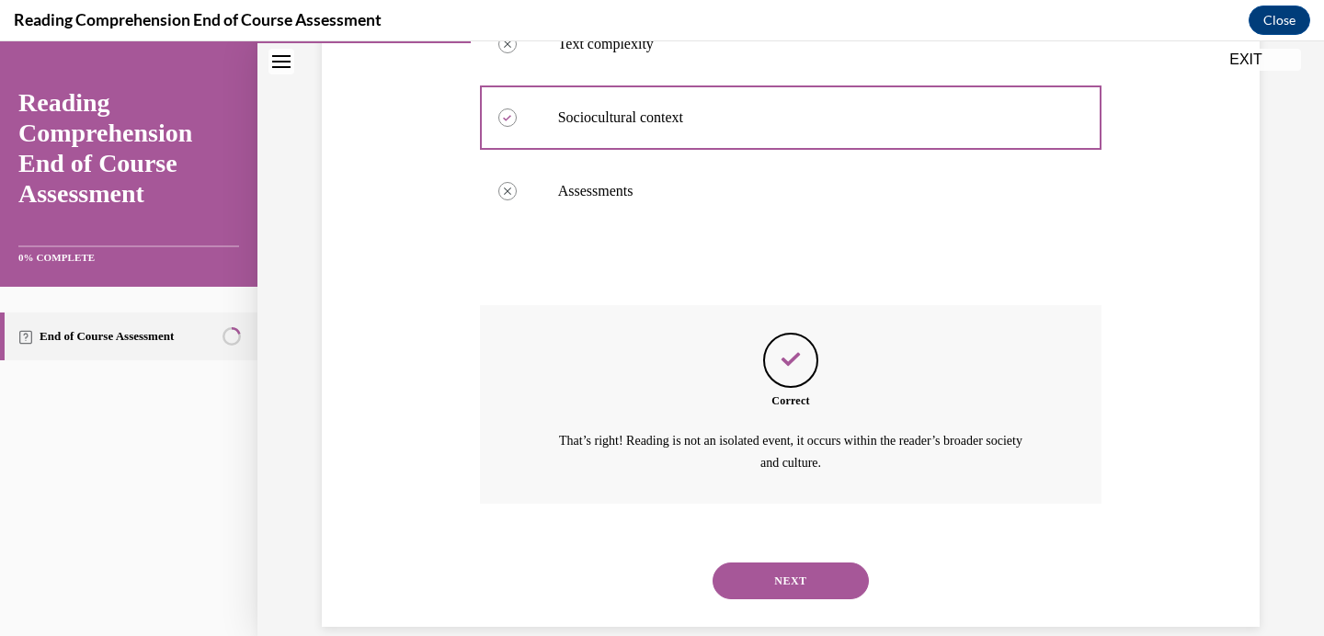
scroll to position [582, 0]
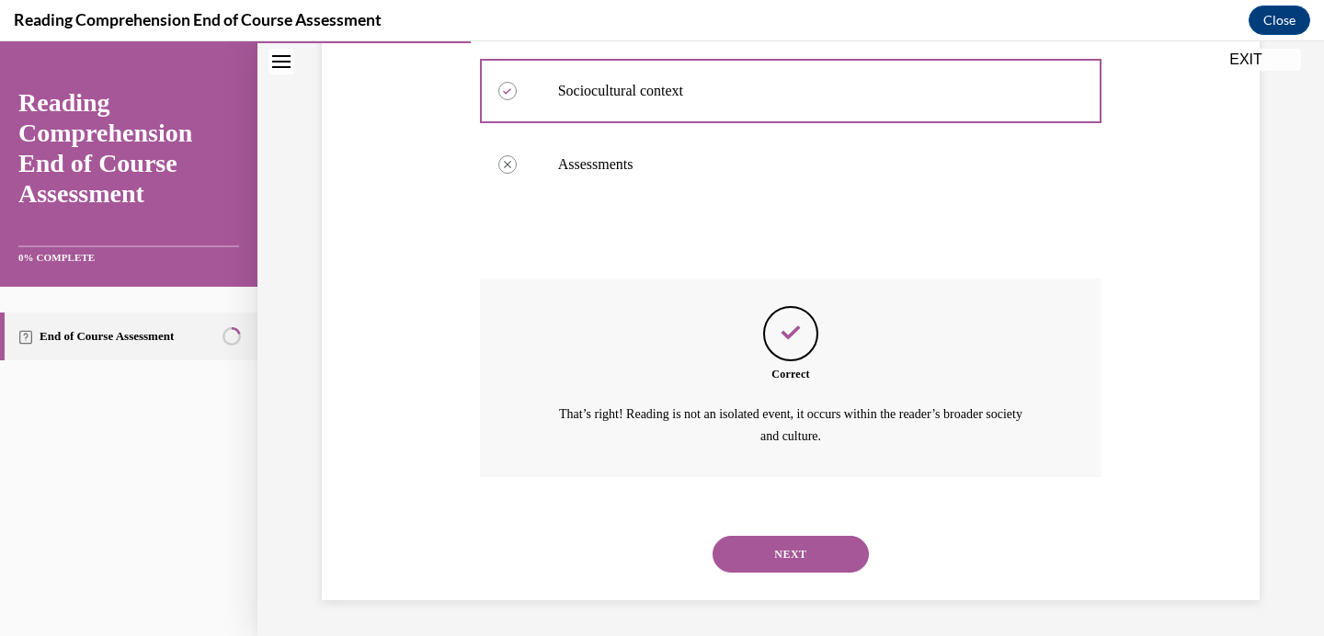
click at [798, 556] on button "NEXT" at bounding box center [790, 554] width 156 height 37
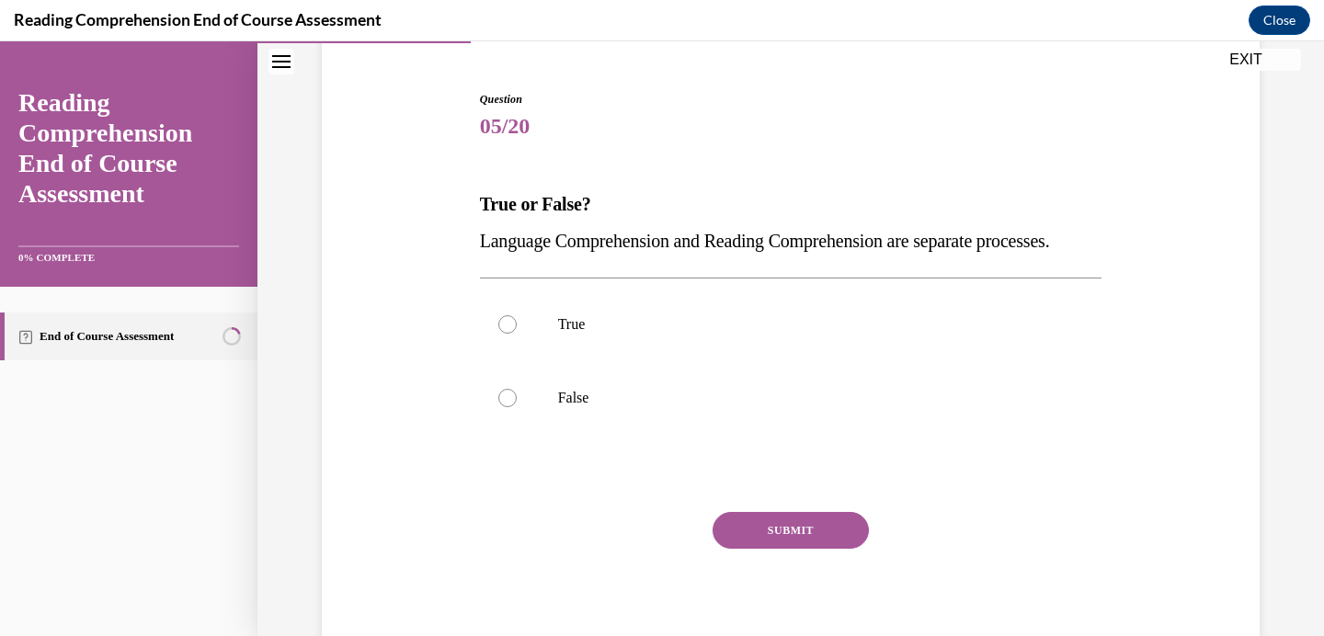
scroll to position [167, 0]
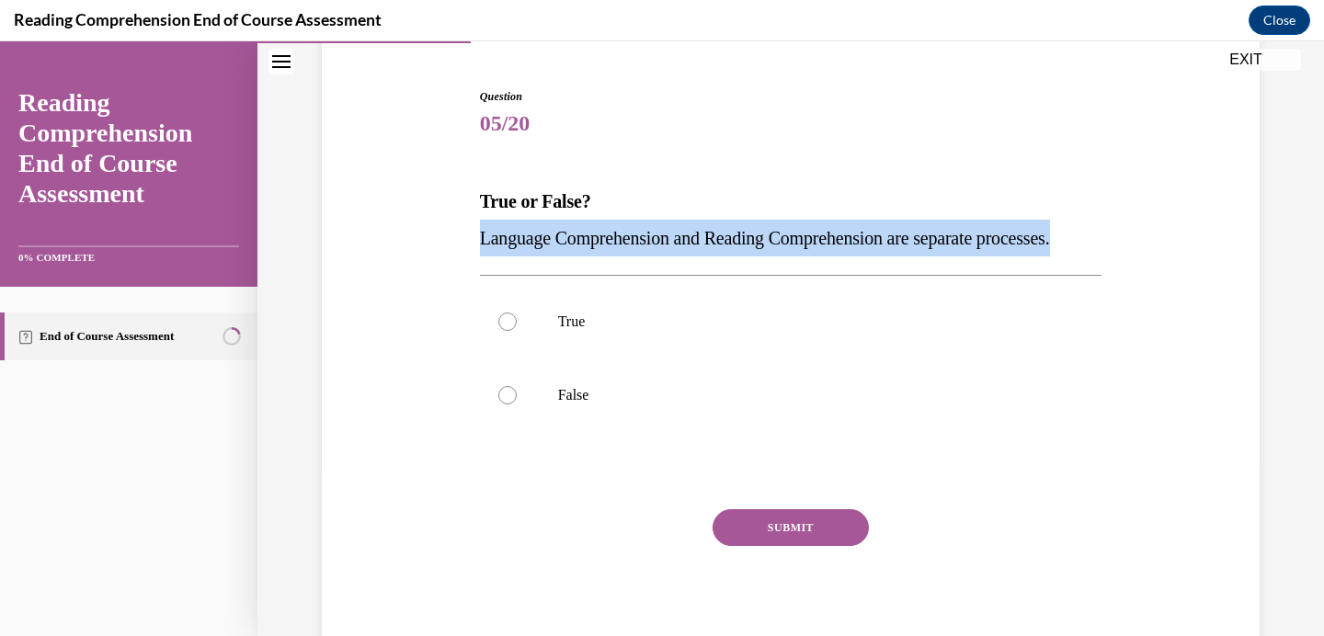
drag, startPoint x: 565, startPoint y: 268, endPoint x: 478, endPoint y: 236, distance: 93.1
click at [478, 236] on div "Question 05/20 True or False? Language Comprehension and Reading Comprehension …" at bounding box center [791, 360] width 632 height 599
copy span "Language Comprehension and Reading Comprehension are separate processes."
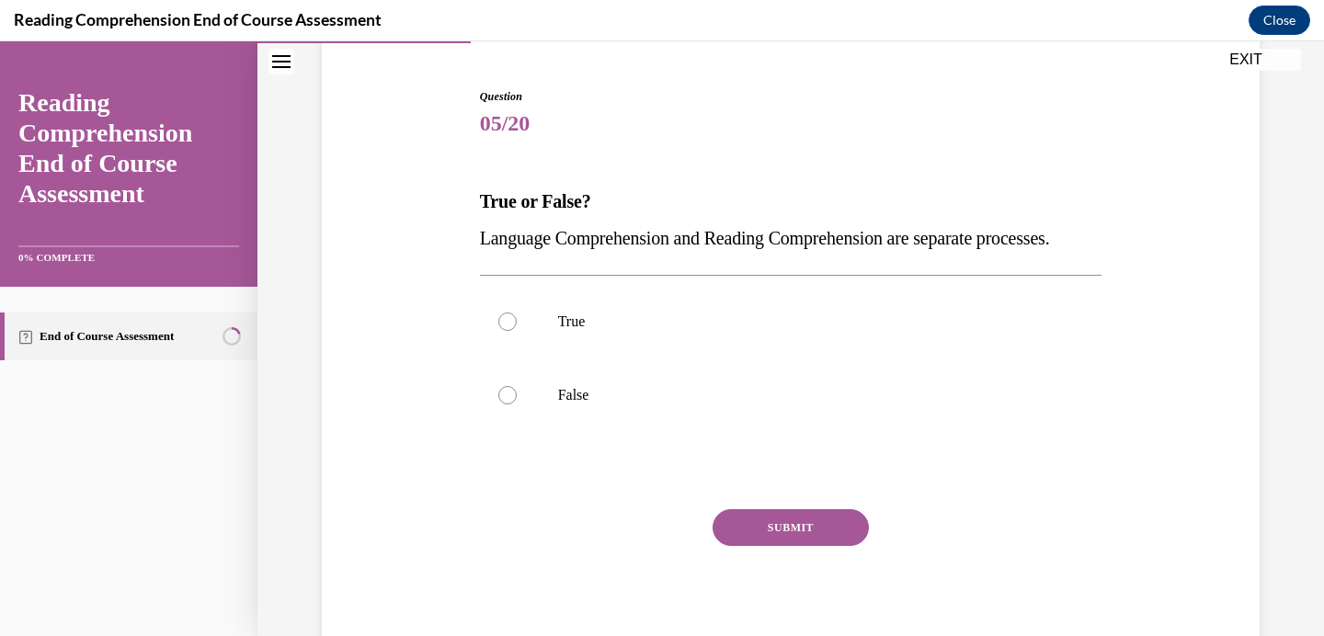
click at [751, 256] on p "Language Comprehension and Reading Comprehension are separate processes." at bounding box center [791, 238] width 622 height 37
click at [551, 355] on label "True" at bounding box center [791, 322] width 622 height 74
click at [517, 331] on input "True" at bounding box center [507, 322] width 18 height 18
radio input "true"
click at [779, 546] on button "SUBMIT" at bounding box center [790, 527] width 156 height 37
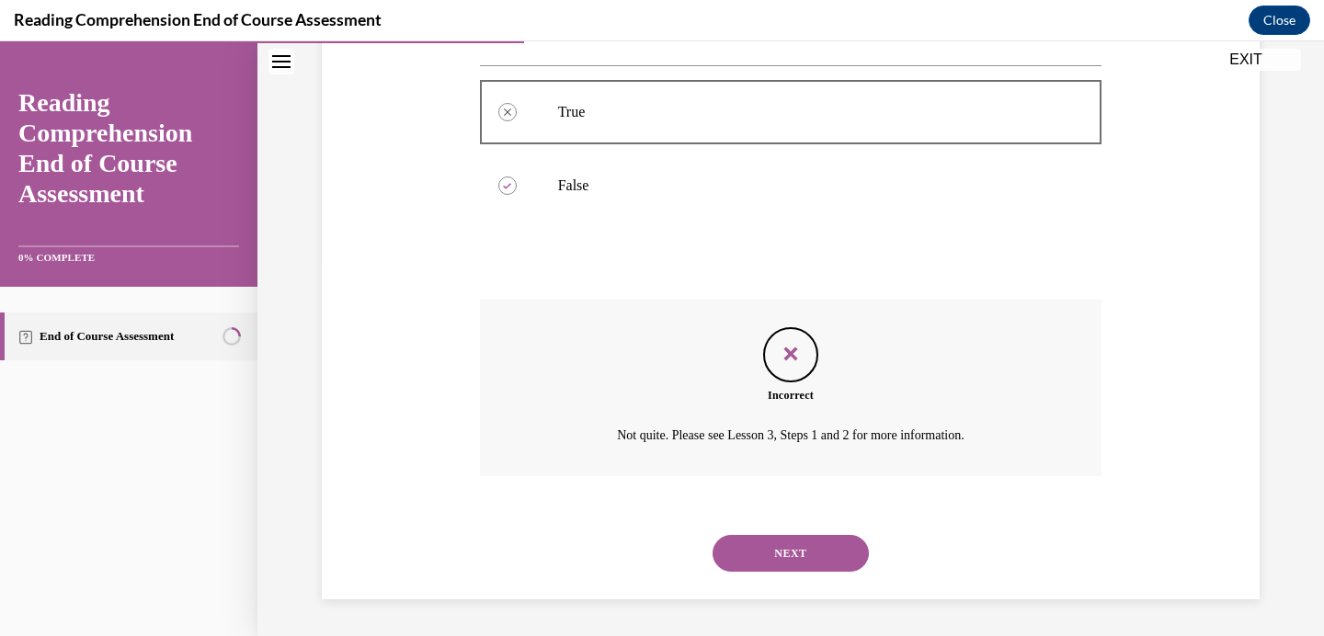
scroll to position [409, 0]
click at [787, 558] on button "NEXT" at bounding box center [790, 553] width 156 height 37
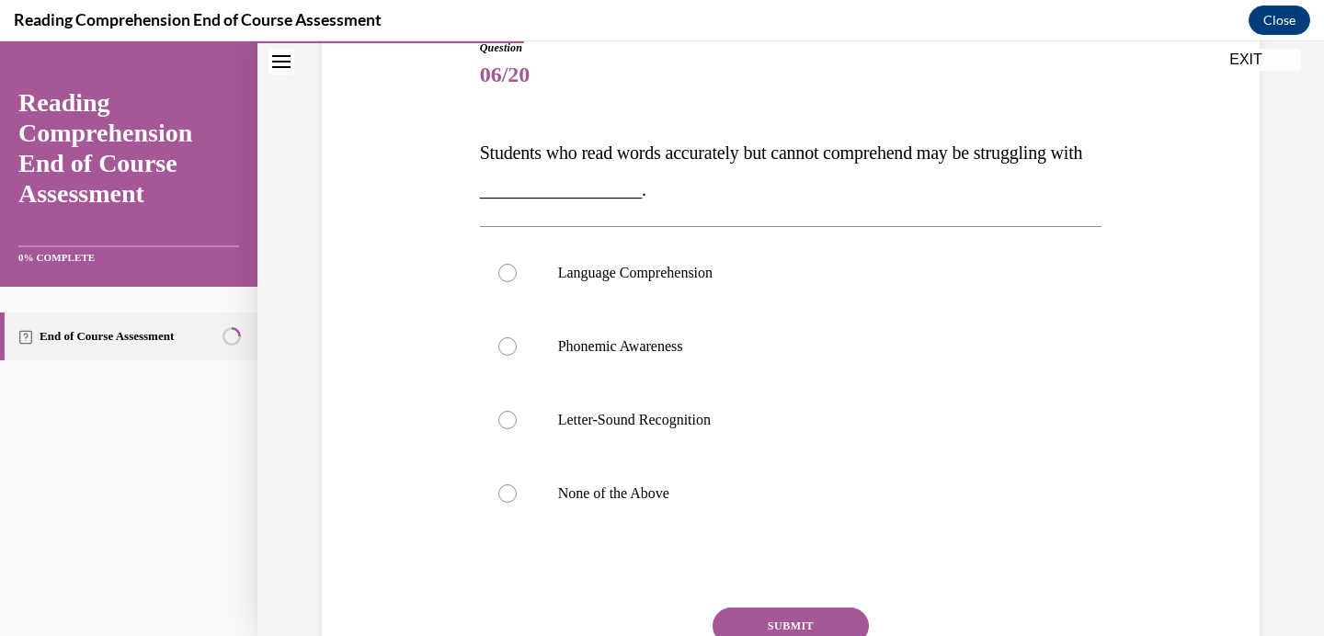
scroll to position [222, 0]
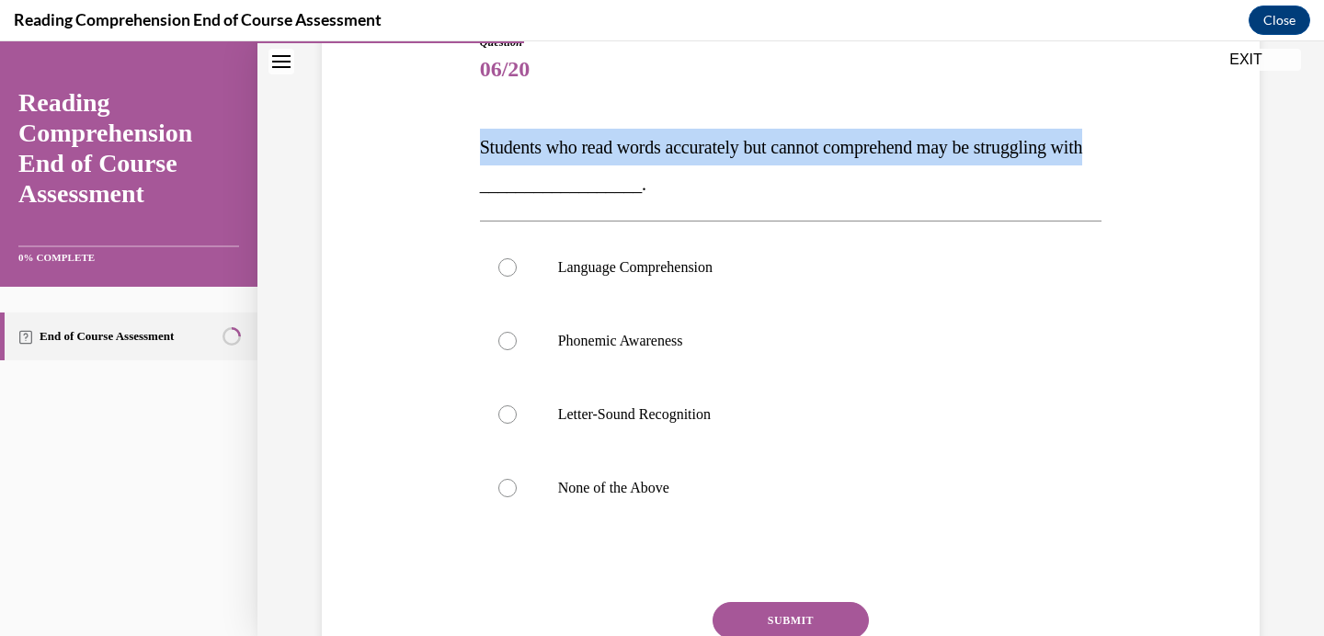
drag, startPoint x: 514, startPoint y: 186, endPoint x: 474, endPoint y: 141, distance: 59.9
click at [474, 141] on div "Question 06/20 Students who read words accurately but cannot comprehend may be …" at bounding box center [790, 366] width 947 height 774
copy span "Students who read words accurately but cannot comprehend may be struggling with"
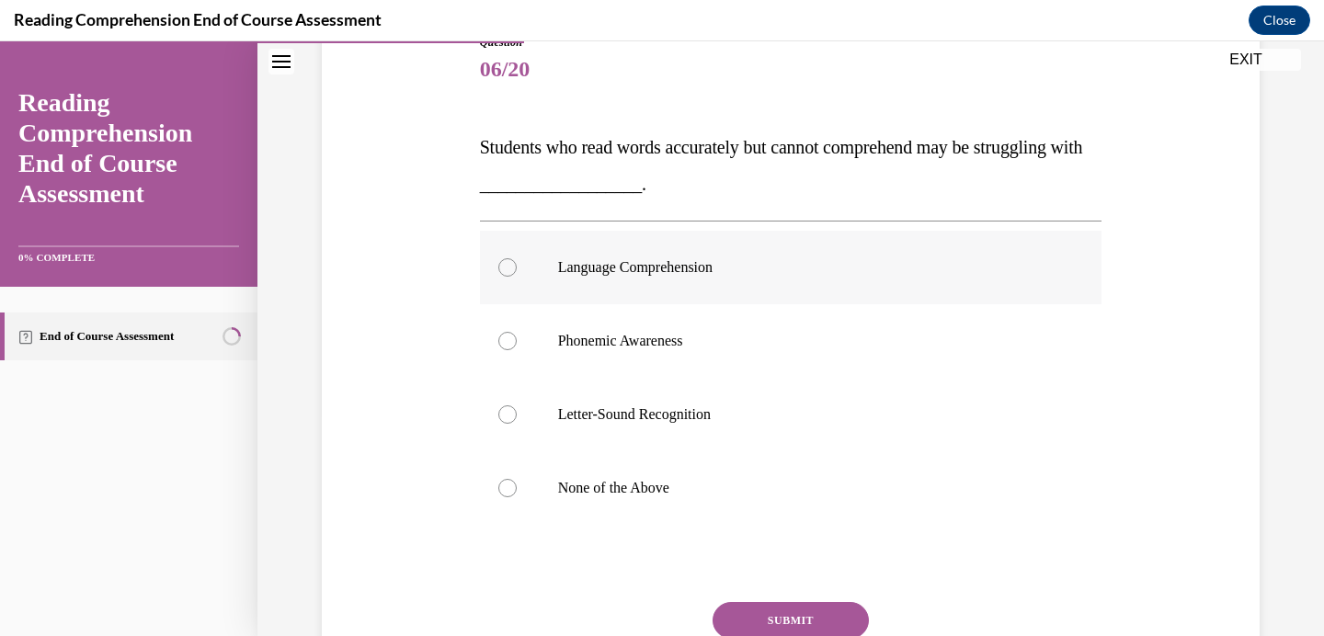
click at [606, 272] on p "Language Comprehension" at bounding box center [807, 267] width 498 height 18
click at [517, 272] on input "Language Comprehension" at bounding box center [507, 267] width 18 height 18
radio input "true"
click at [748, 615] on button "SUBMIT" at bounding box center [790, 620] width 156 height 37
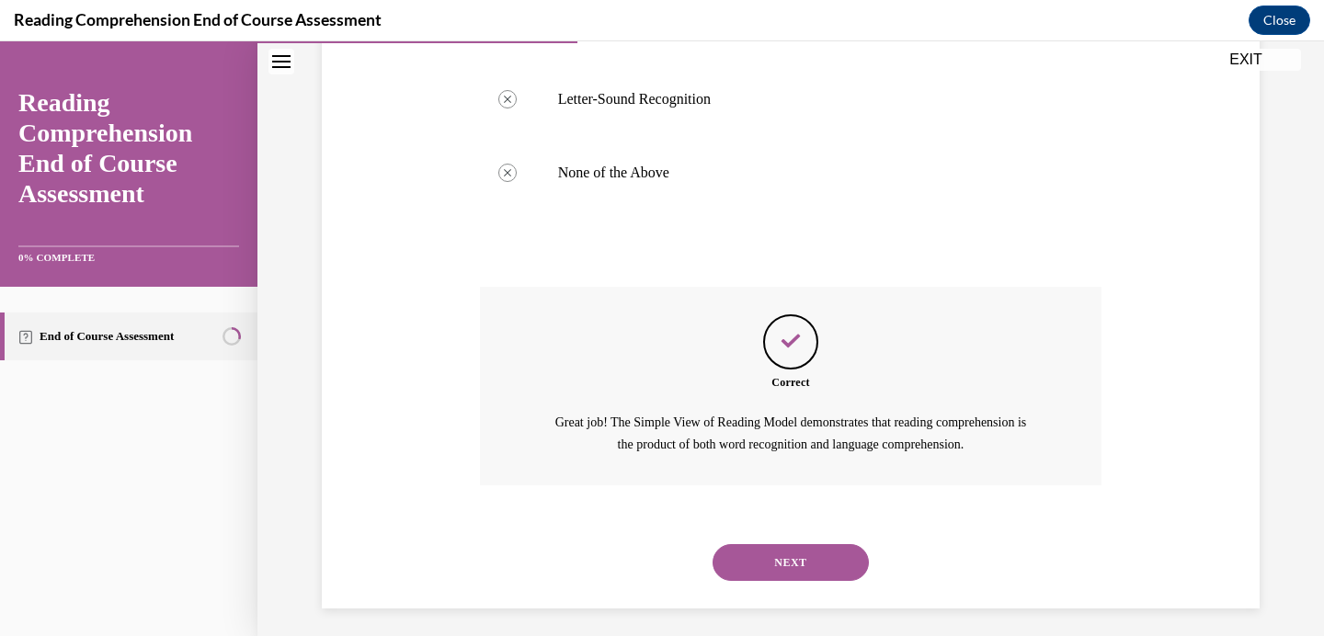
scroll to position [545, 0]
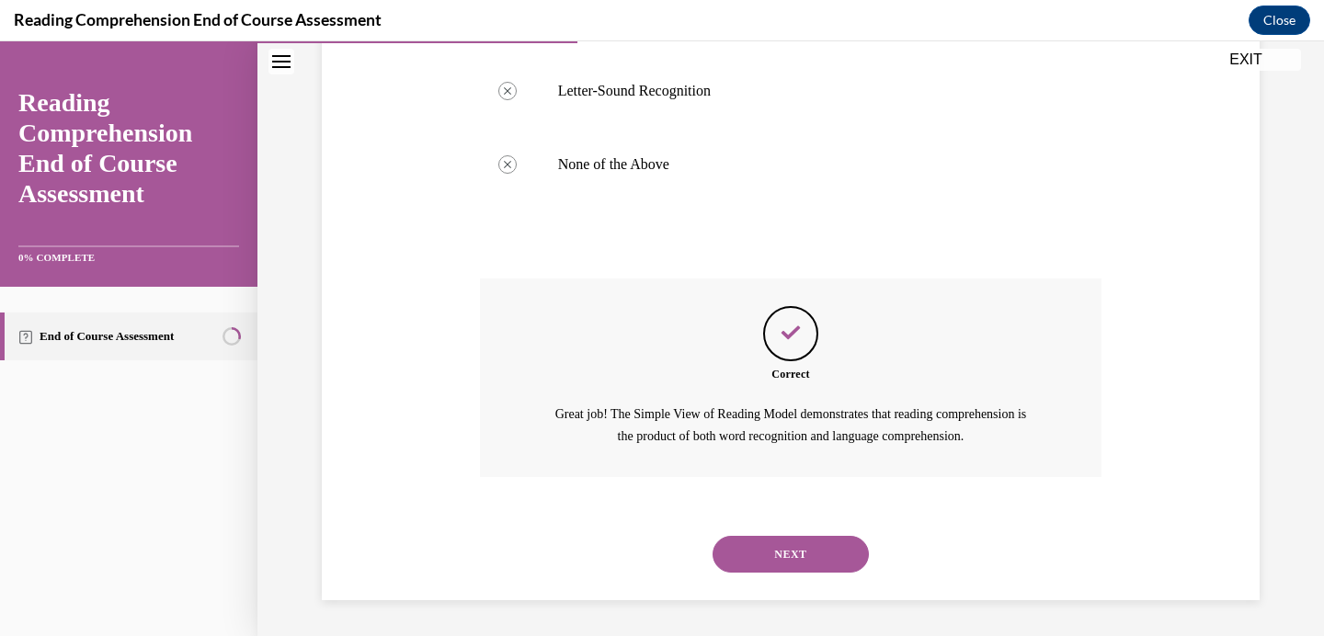
click at [752, 556] on button "NEXT" at bounding box center [790, 554] width 156 height 37
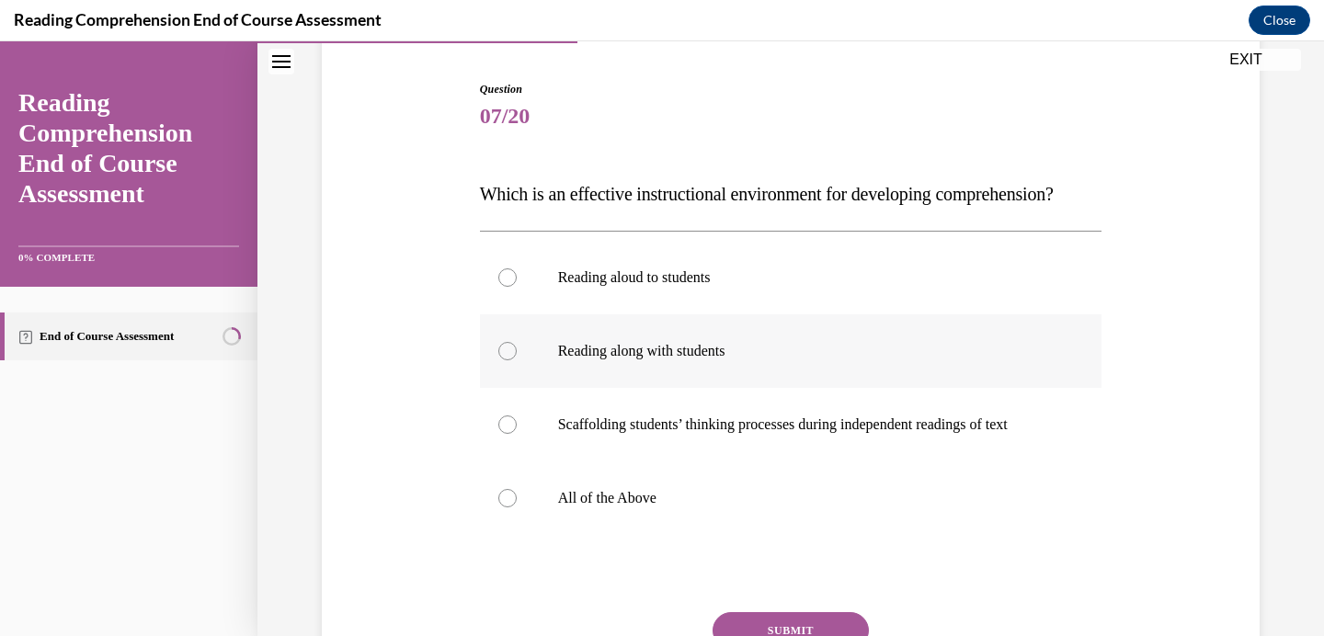
scroll to position [219, 0]
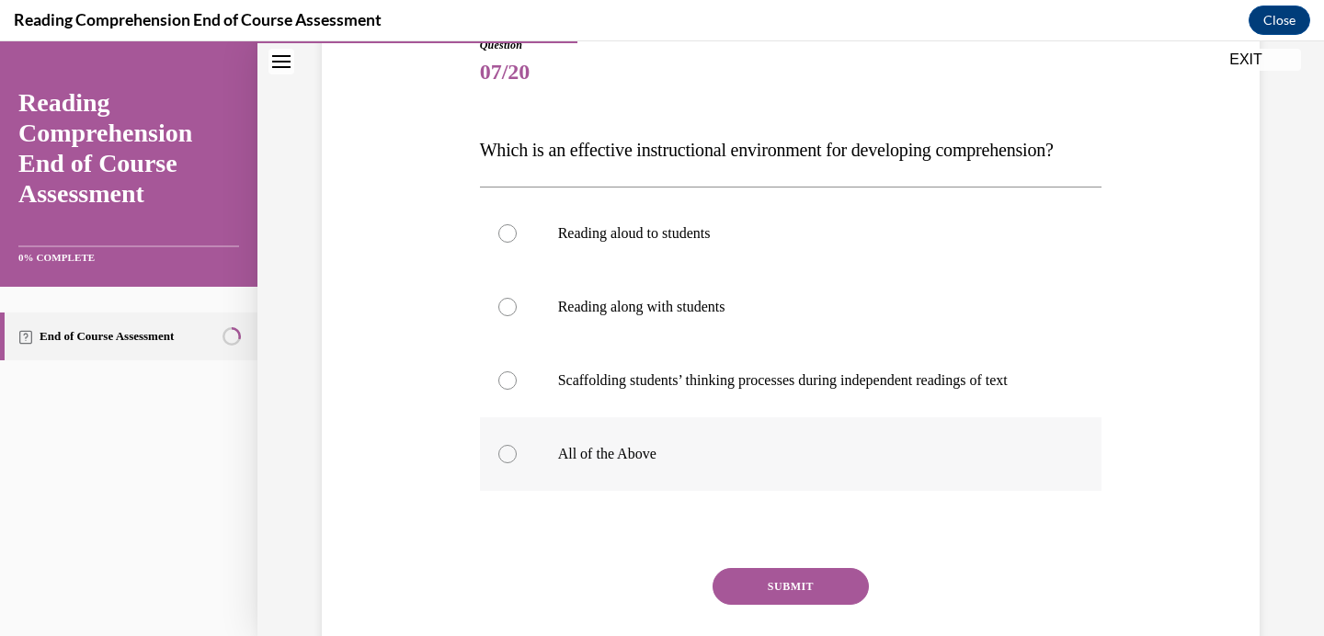
click at [504, 463] on div at bounding box center [507, 454] width 18 height 18
click at [504, 463] on input "All of the Above" at bounding box center [507, 454] width 18 height 18
radio input "true"
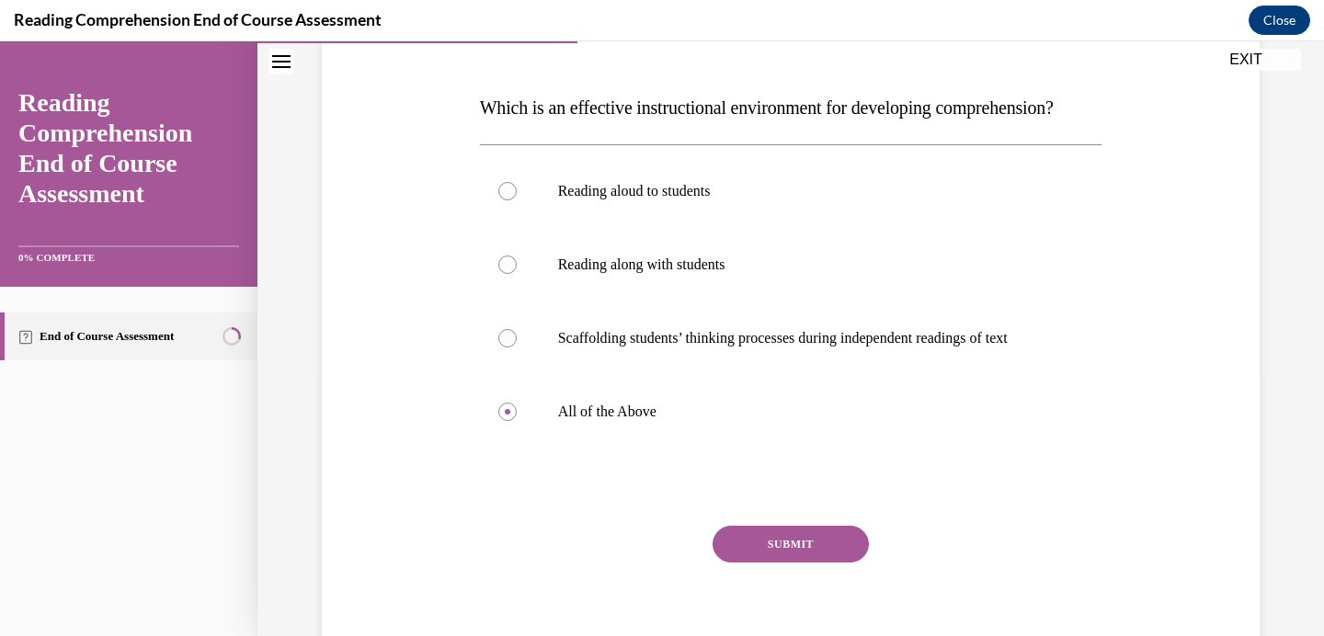
click at [795, 563] on button "SUBMIT" at bounding box center [790, 544] width 156 height 37
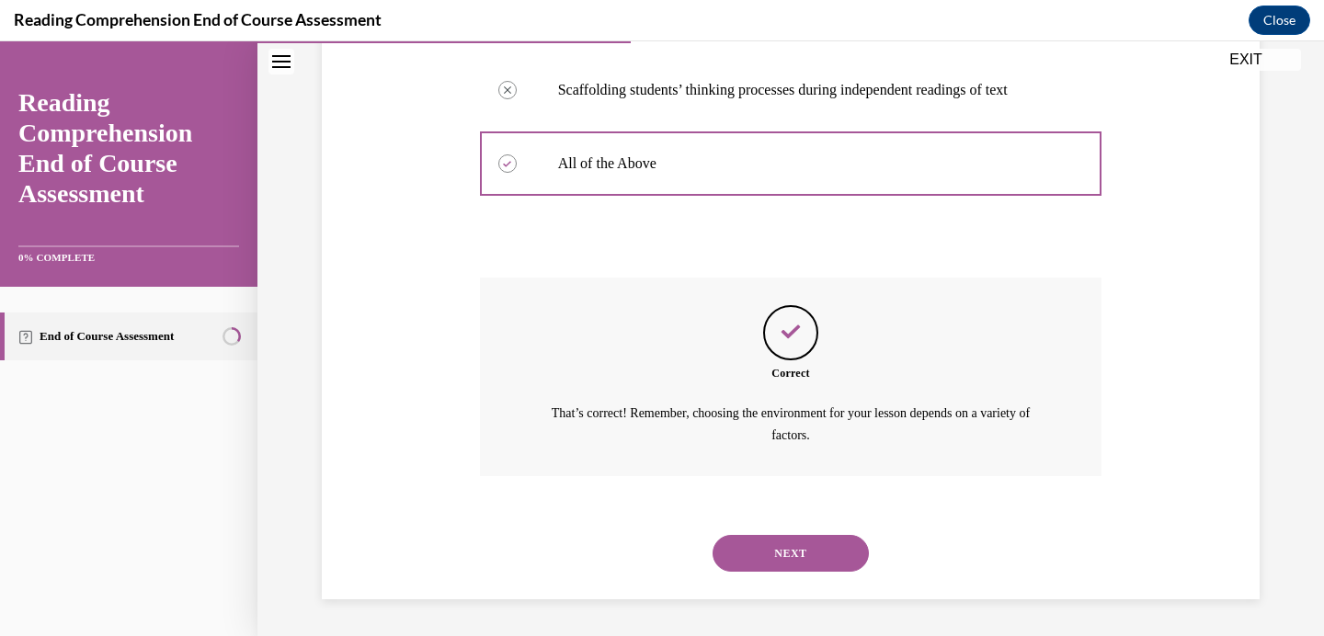
scroll to position [545, 0]
click at [811, 554] on button "NEXT" at bounding box center [790, 553] width 156 height 37
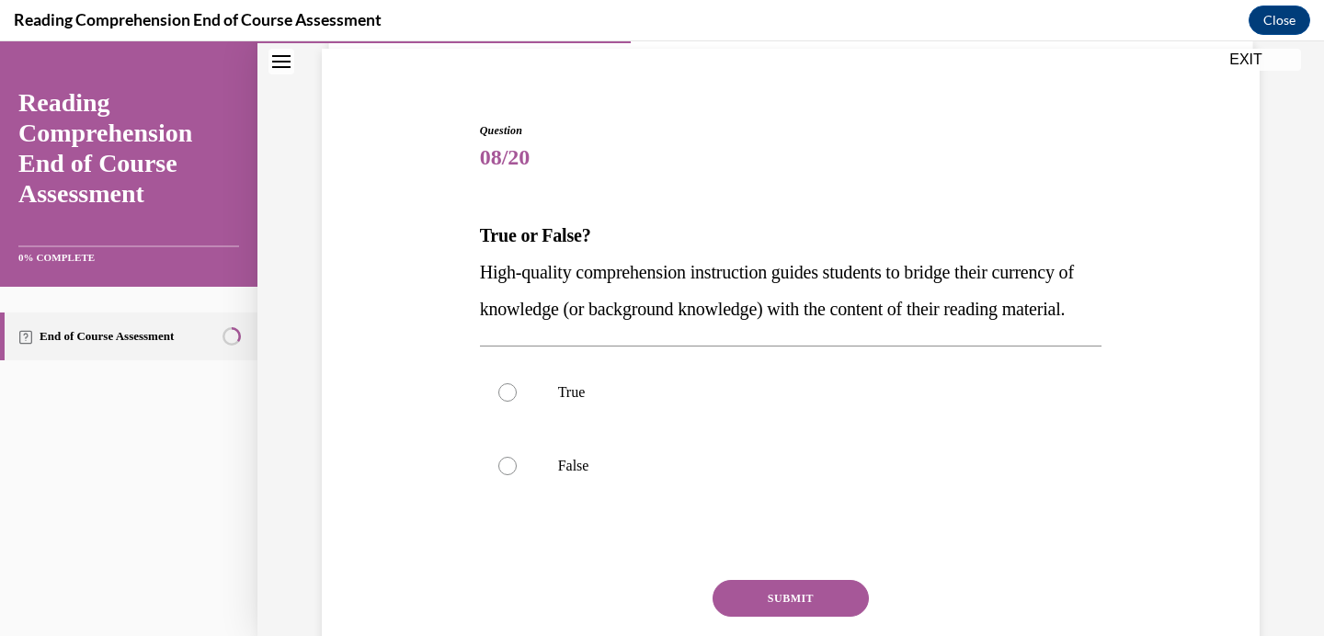
scroll to position [162, 0]
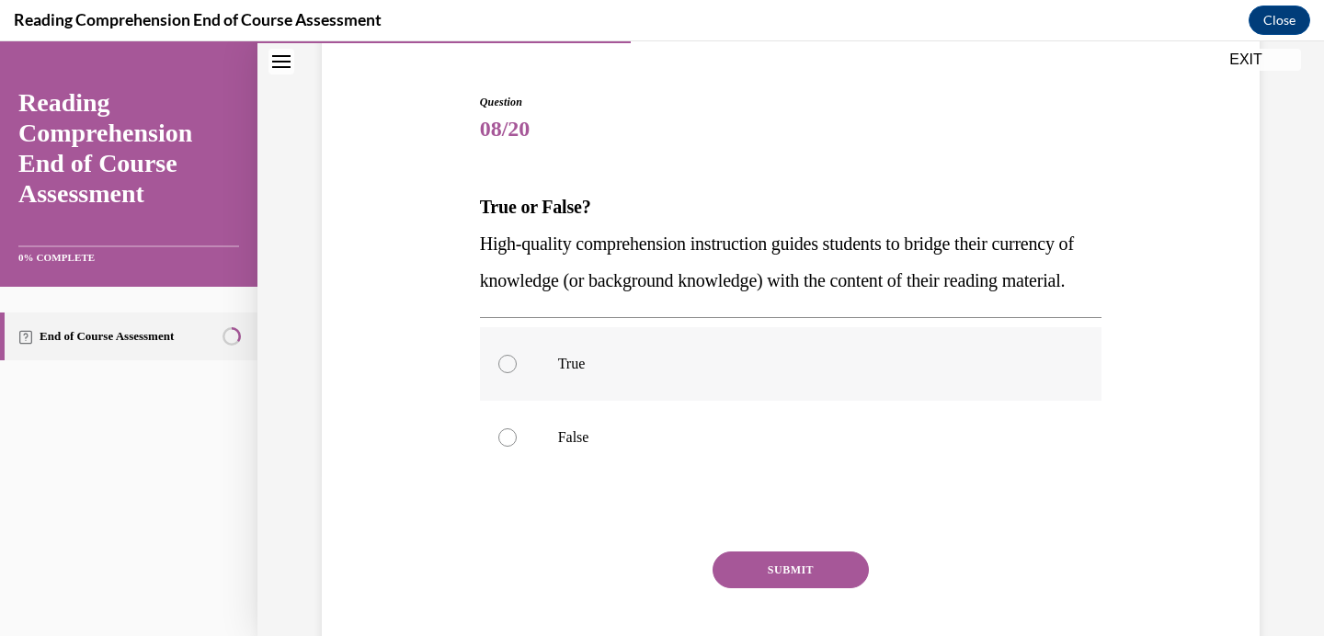
click at [566, 373] on p "True" at bounding box center [807, 364] width 498 height 18
click at [517, 373] on input "True" at bounding box center [507, 364] width 18 height 18
radio input "true"
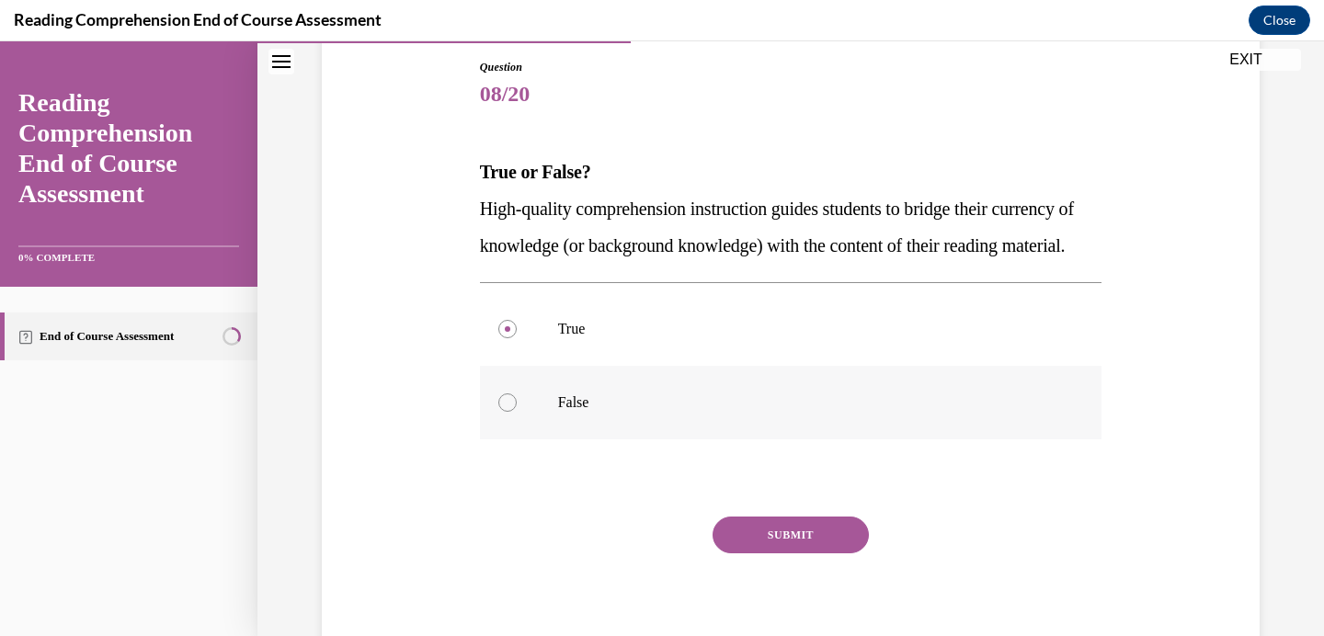
scroll to position [198, 0]
drag, startPoint x: 622, startPoint y: 279, endPoint x: 473, endPoint y: 211, distance: 164.1
click at [473, 211] on div "Question 08/20 True or False? High-quality comprehension instruction guides stu…" at bounding box center [790, 335] width 947 height 664
copy span "High-quality comprehension instruction guides students to bridge their currency…"
click at [773, 552] on button "SUBMIT" at bounding box center [790, 534] width 156 height 37
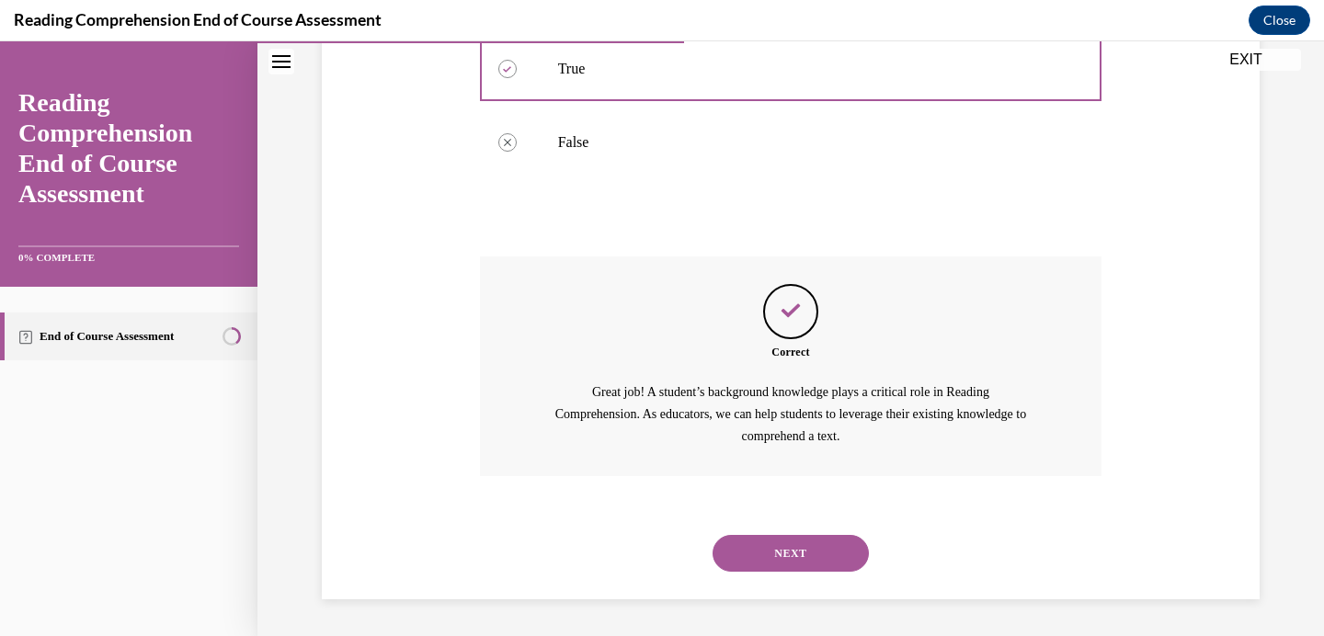
scroll to position [494, 0]
click at [778, 546] on button "NEXT" at bounding box center [790, 553] width 156 height 37
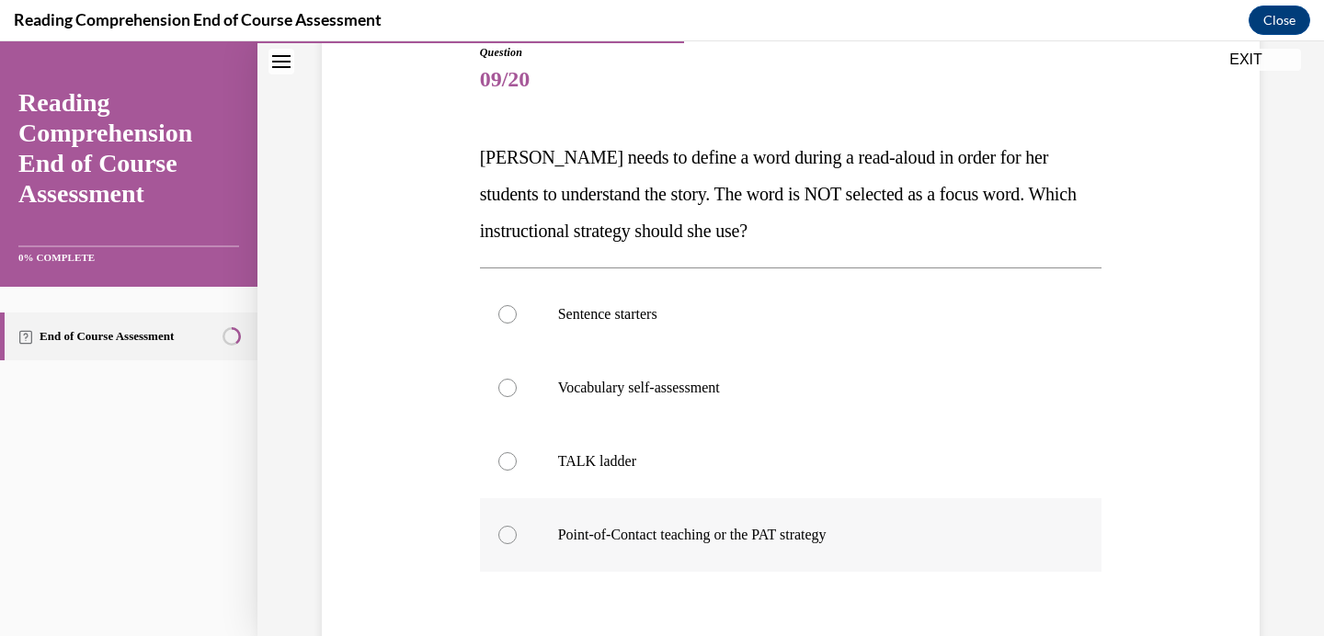
scroll to position [217, 0]
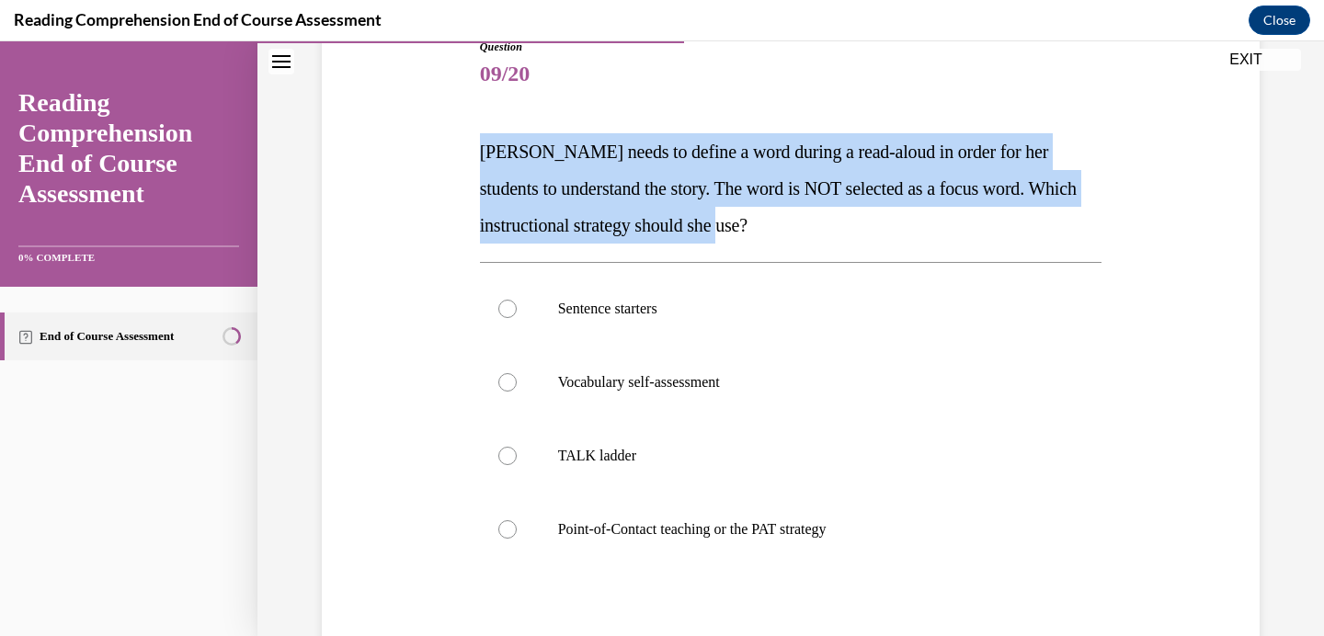
drag, startPoint x: 783, startPoint y: 222, endPoint x: 468, endPoint y: 118, distance: 332.0
click at [468, 118] on div "Question 09/20 Mrs. Ivie needs to define a word during a read-aloud in order fo…" at bounding box center [790, 388] width 947 height 811
copy span "Mrs. Ivie needs to define a word during a read-aloud in order for her students …"
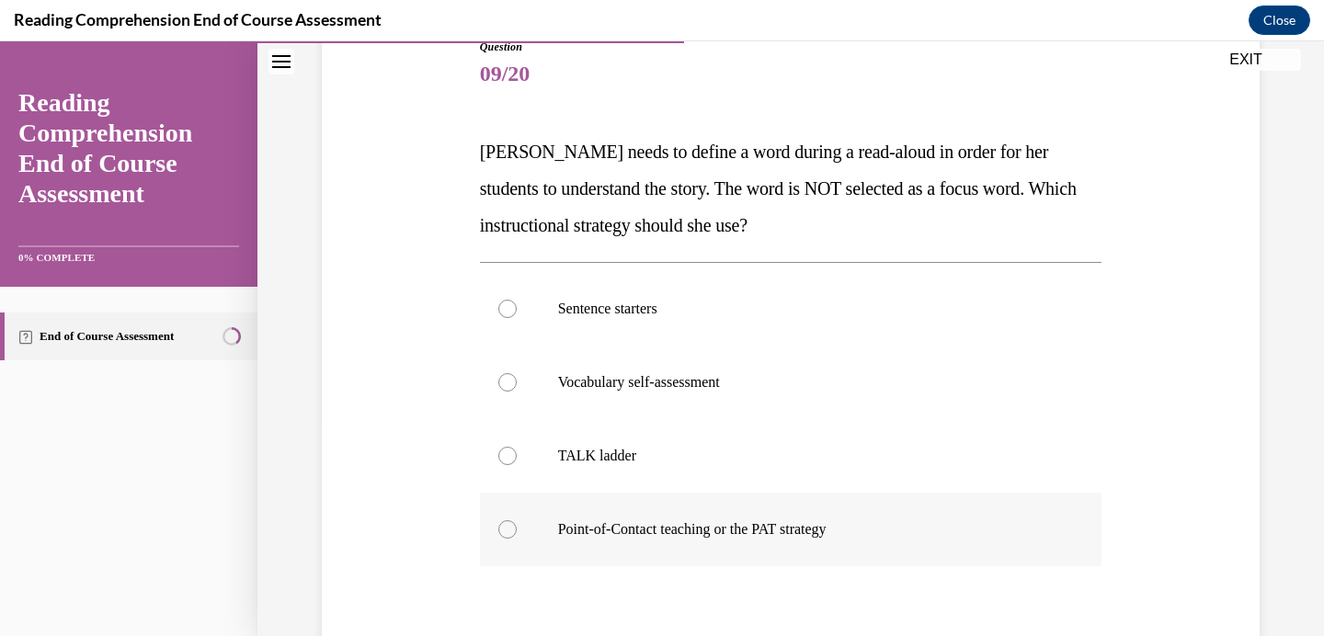
click at [717, 530] on p "Point-of-Contact teaching or the PAT strategy" at bounding box center [807, 529] width 498 height 18
click at [517, 530] on input "Point-of-Contact teaching or the PAT strategy" at bounding box center [507, 529] width 18 height 18
radio input "true"
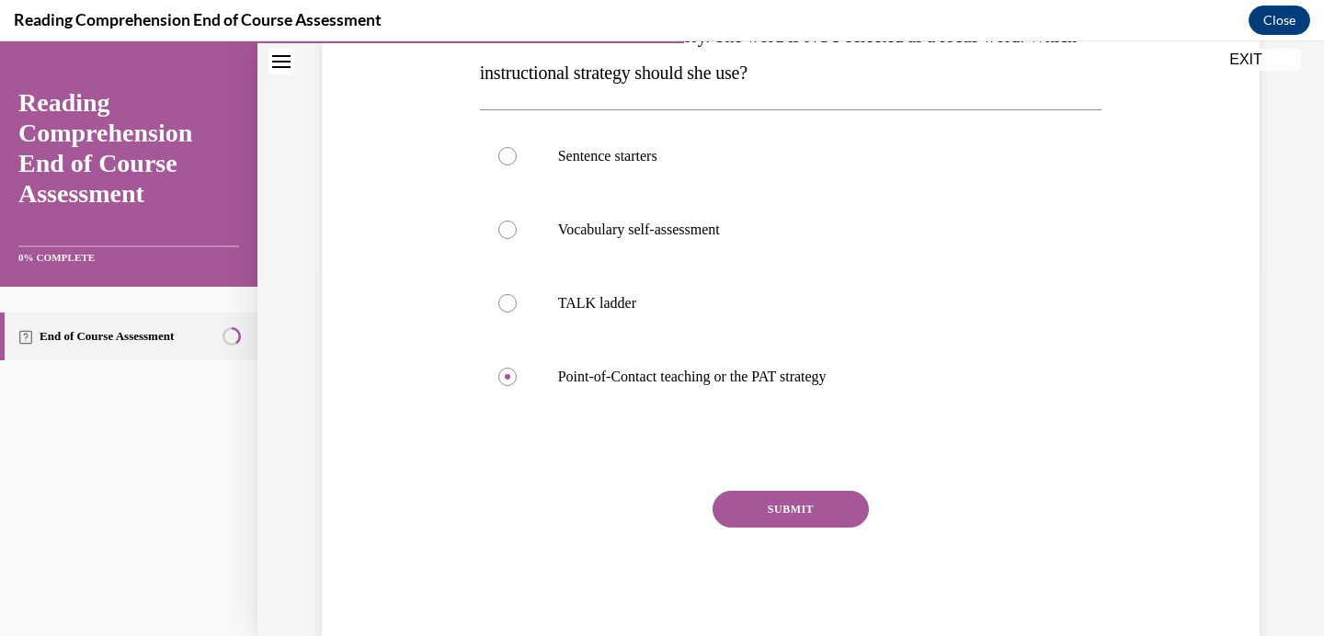
click at [751, 505] on button "SUBMIT" at bounding box center [790, 509] width 156 height 37
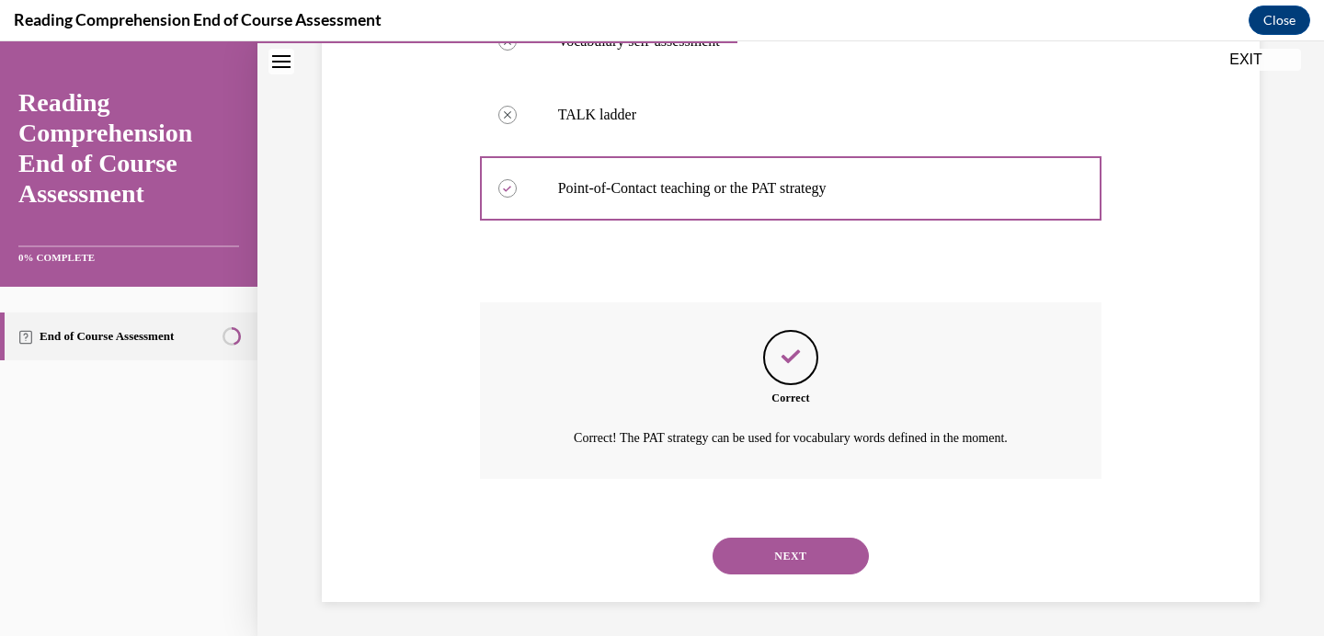
scroll to position [561, 0]
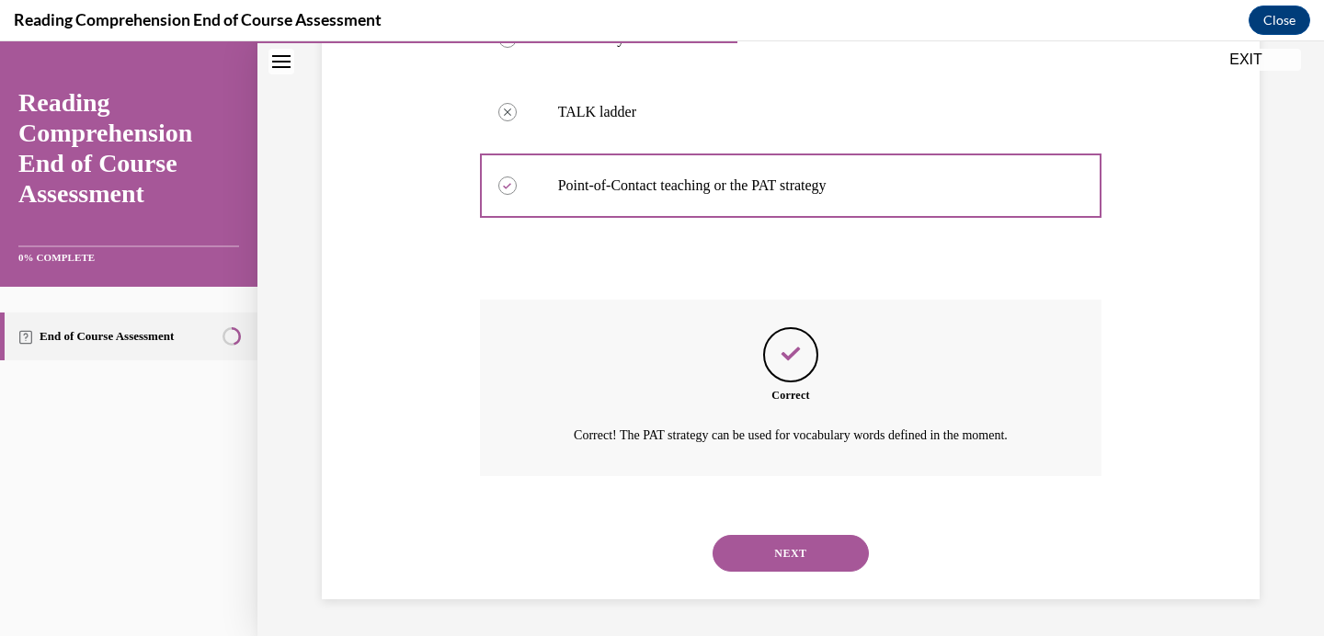
click at [781, 549] on button "NEXT" at bounding box center [790, 553] width 156 height 37
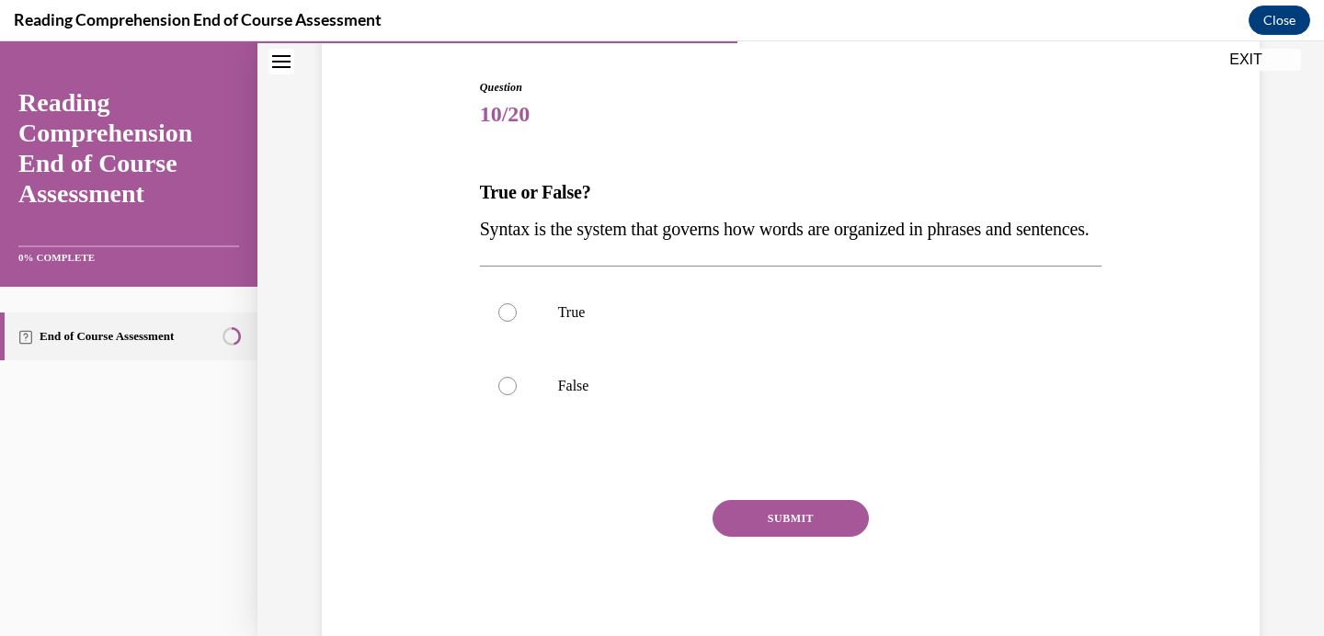
scroll to position [183, 0]
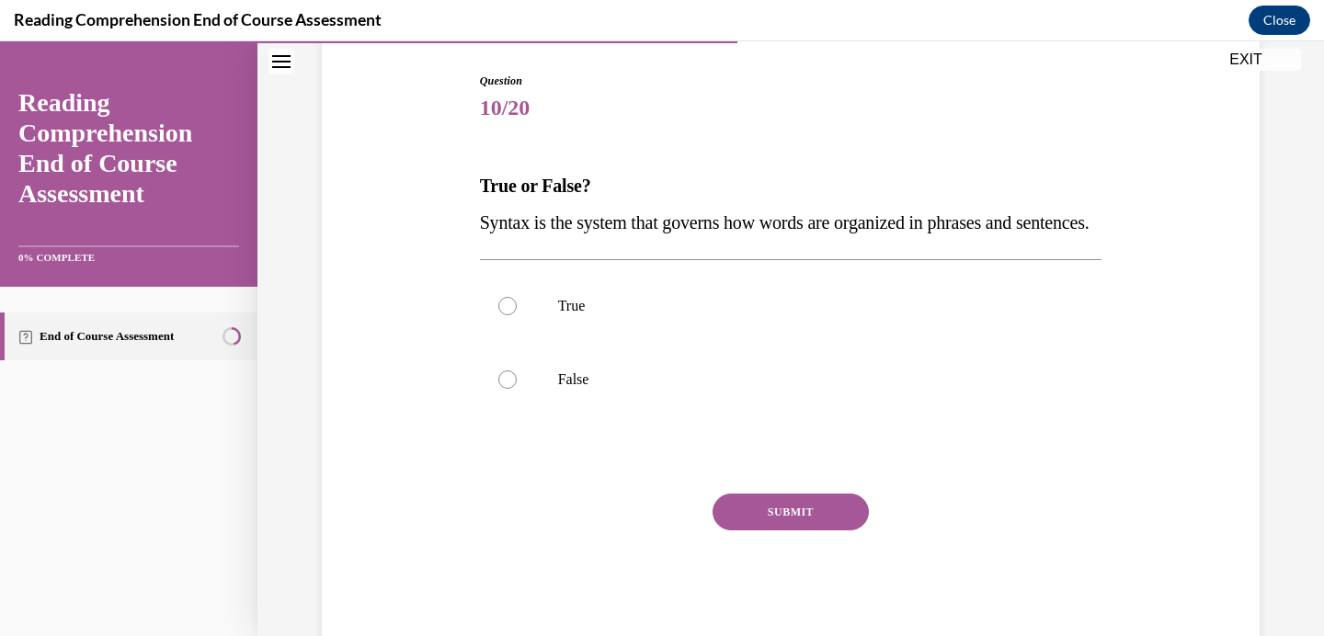
drag, startPoint x: 568, startPoint y: 258, endPoint x: 482, endPoint y: 214, distance: 97.0
click at [482, 214] on p "Syntax is the system that governs how words are organized in phrases and senten…" at bounding box center [791, 222] width 622 height 37
copy span "Syntax is the system that governs how words are organized in phrases and senten…"
click at [566, 315] on p "True" at bounding box center [807, 306] width 498 height 18
click at [517, 315] on input "True" at bounding box center [507, 306] width 18 height 18
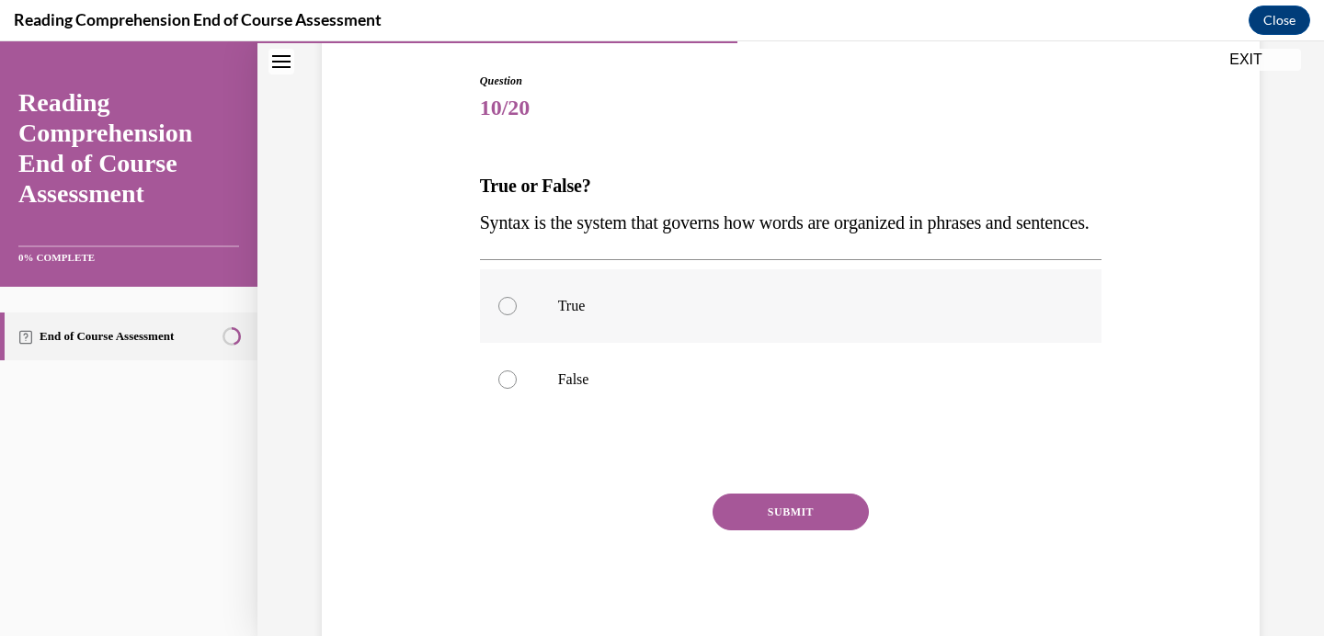
radio input "true"
click at [772, 530] on button "SUBMIT" at bounding box center [790, 512] width 156 height 37
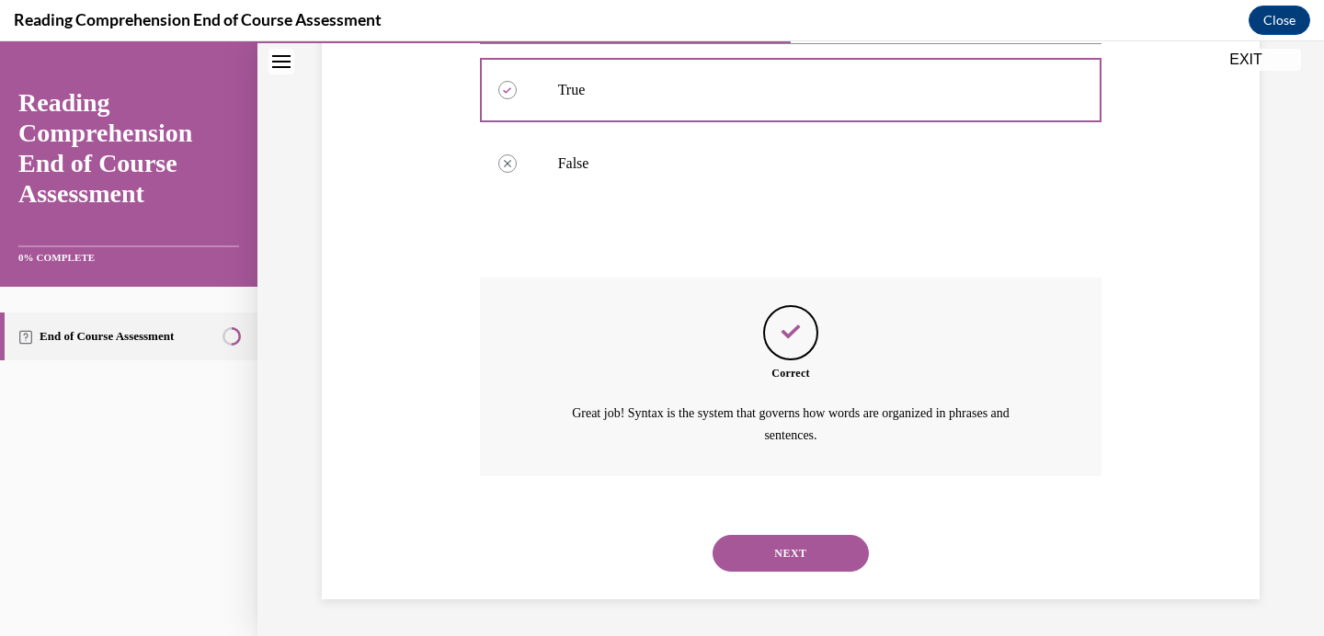
scroll to position [435, 0]
click at [796, 553] on button "NEXT" at bounding box center [790, 553] width 156 height 37
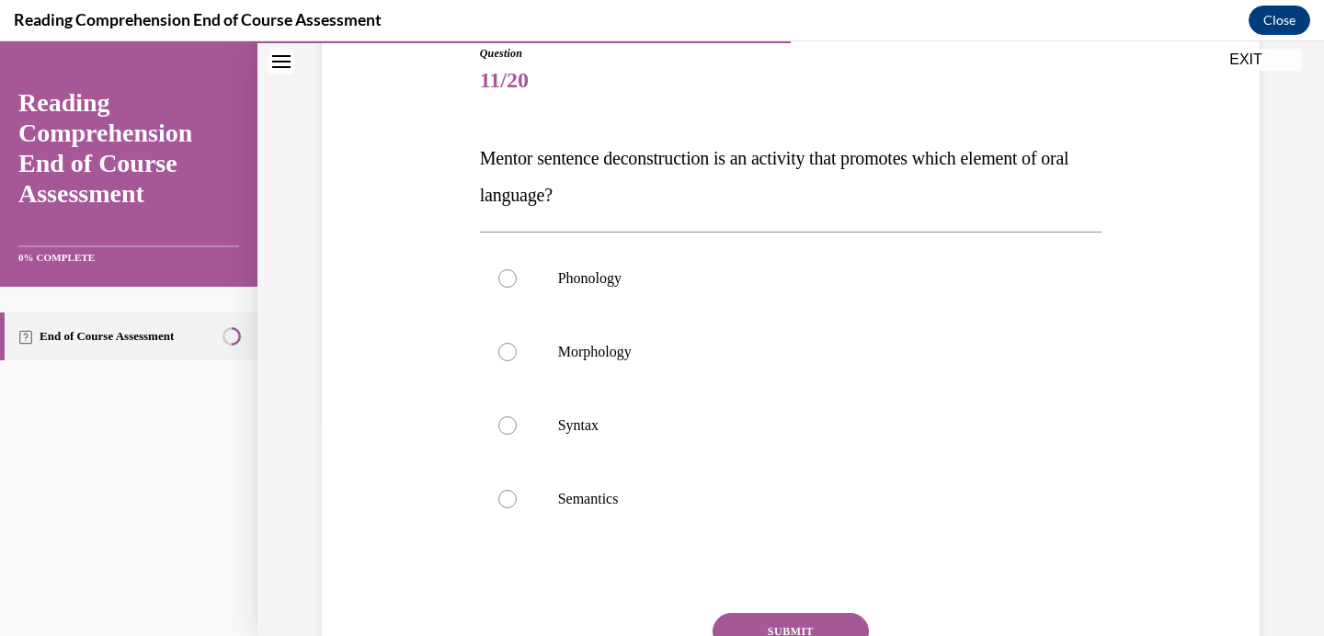
scroll to position [216, 0]
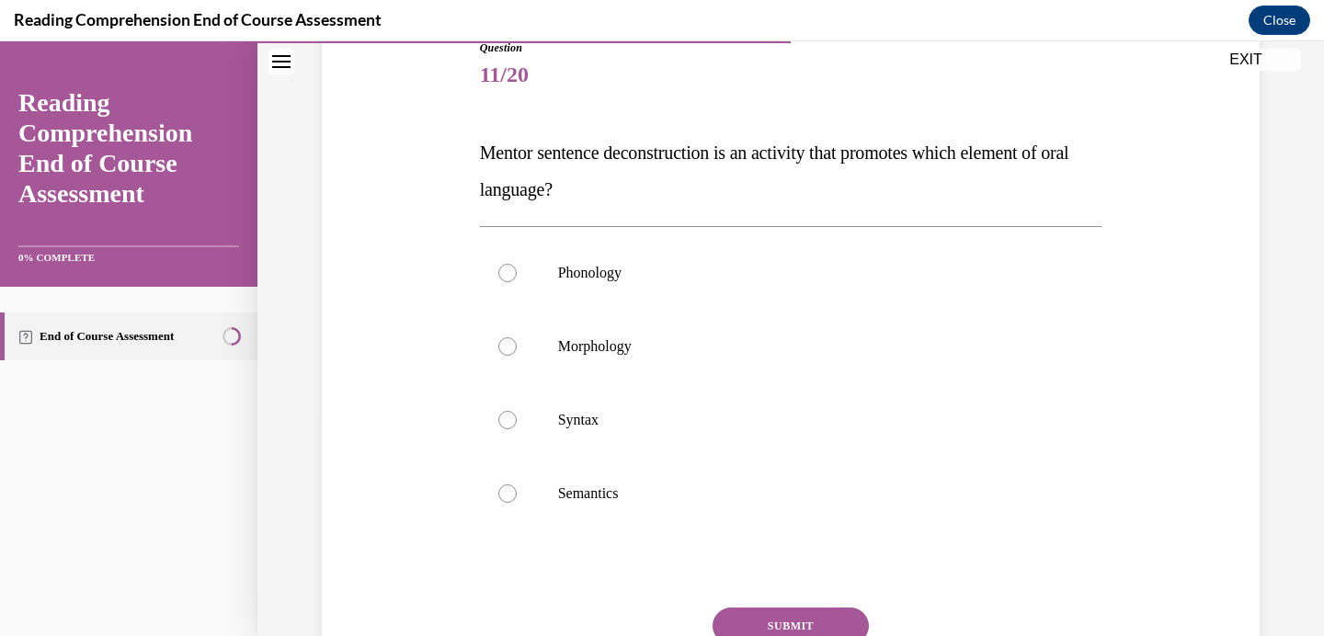
drag, startPoint x: 600, startPoint y: 183, endPoint x: 492, endPoint y: 124, distance: 123.4
click at [492, 124] on div "Question 11/20 Mentor sentence deconstruction is an activity that promotes whic…" at bounding box center [791, 399] width 622 height 719
copy span "Mentor sentence deconstruction is an activity that promotes which element of or…"
click at [575, 416] on p "Syntax" at bounding box center [807, 420] width 498 height 18
click at [517, 416] on input "Syntax" at bounding box center [507, 420] width 18 height 18
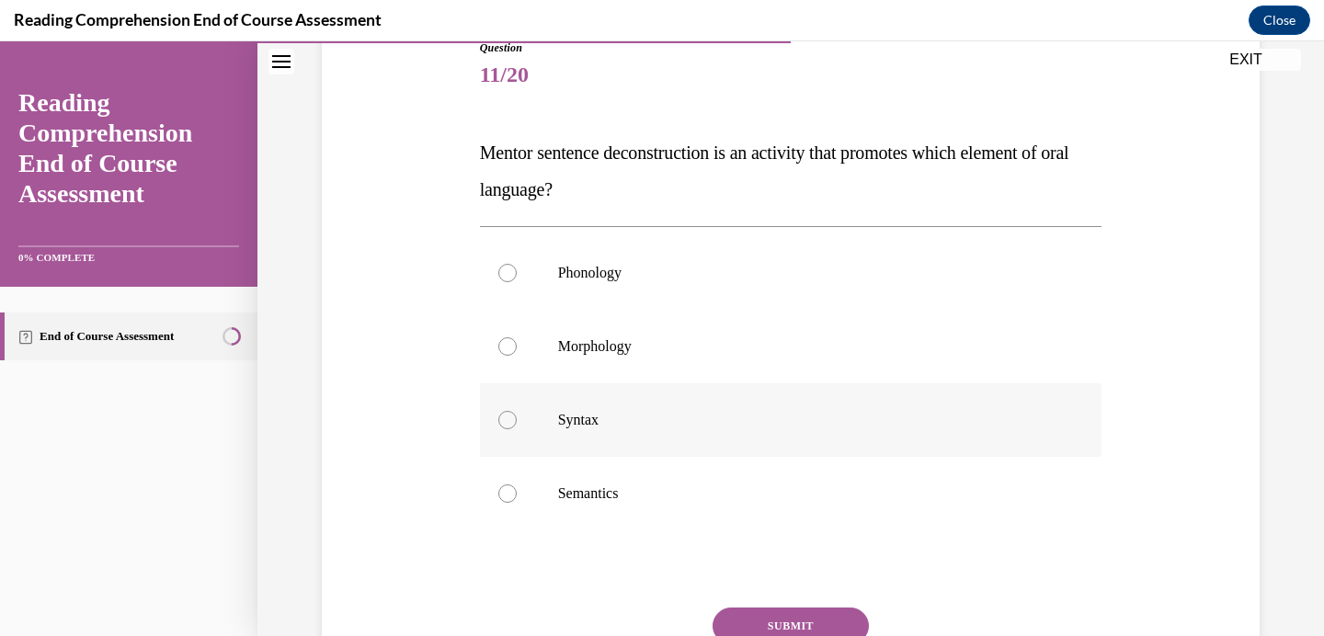
radio input "true"
click at [749, 618] on button "SUBMIT" at bounding box center [790, 626] width 156 height 37
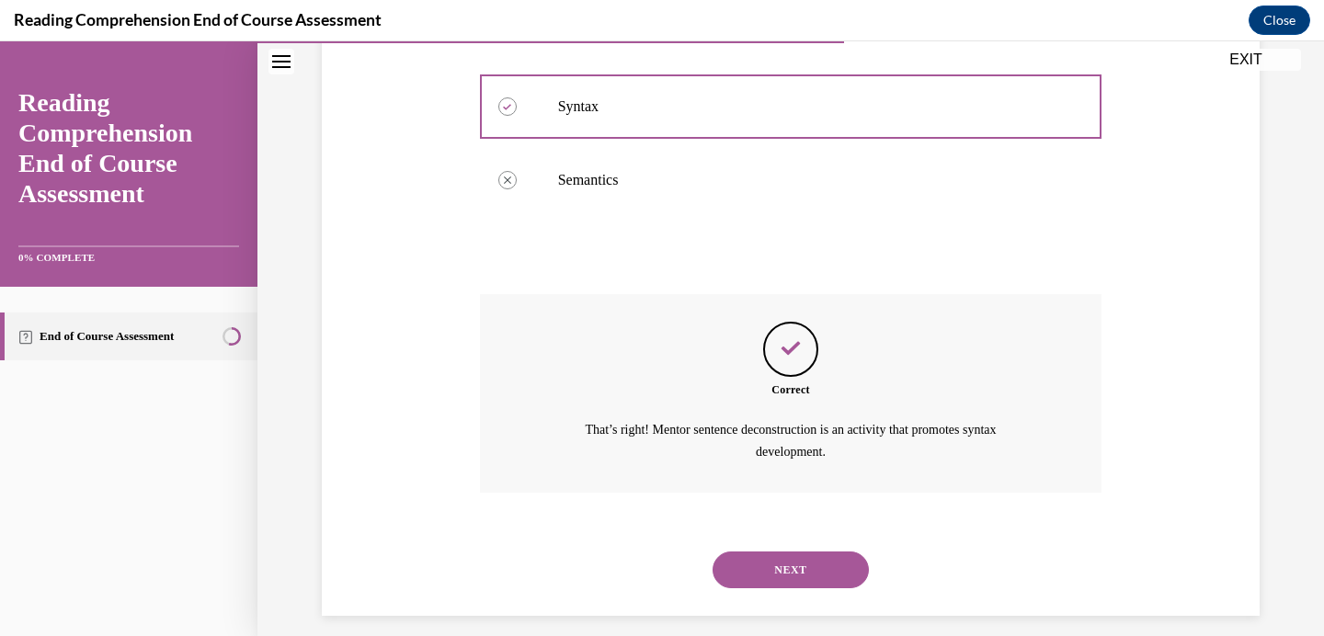
scroll to position [545, 0]
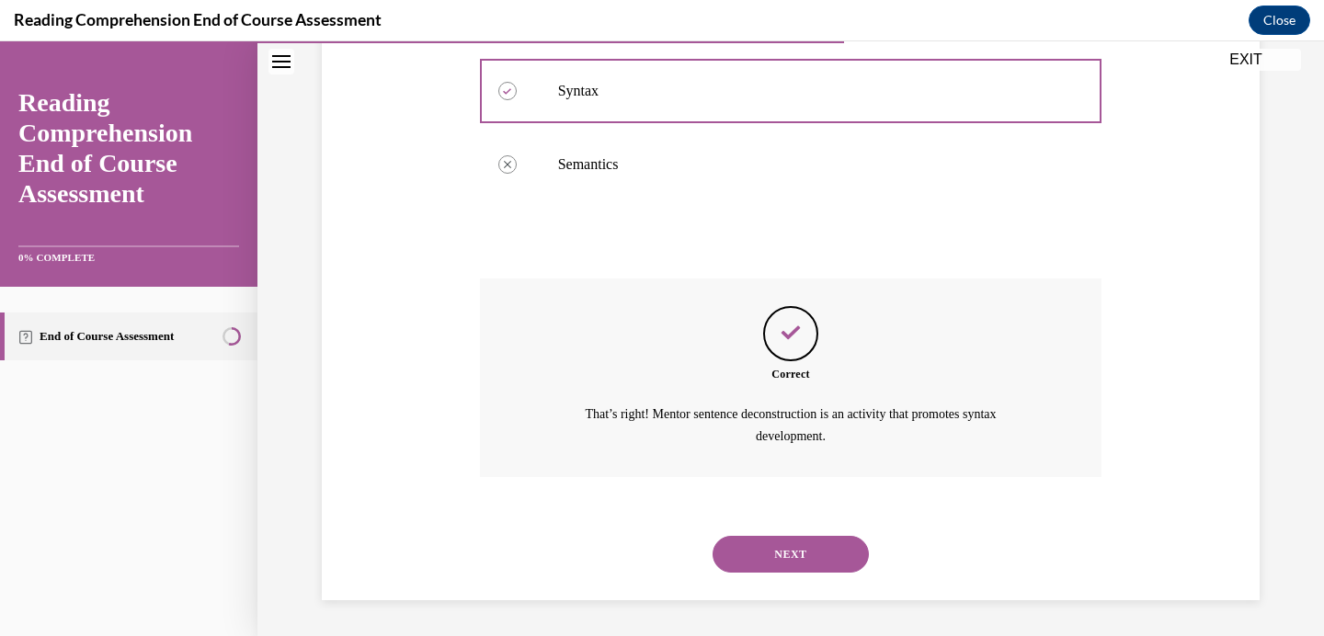
click at [806, 559] on button "NEXT" at bounding box center [790, 554] width 156 height 37
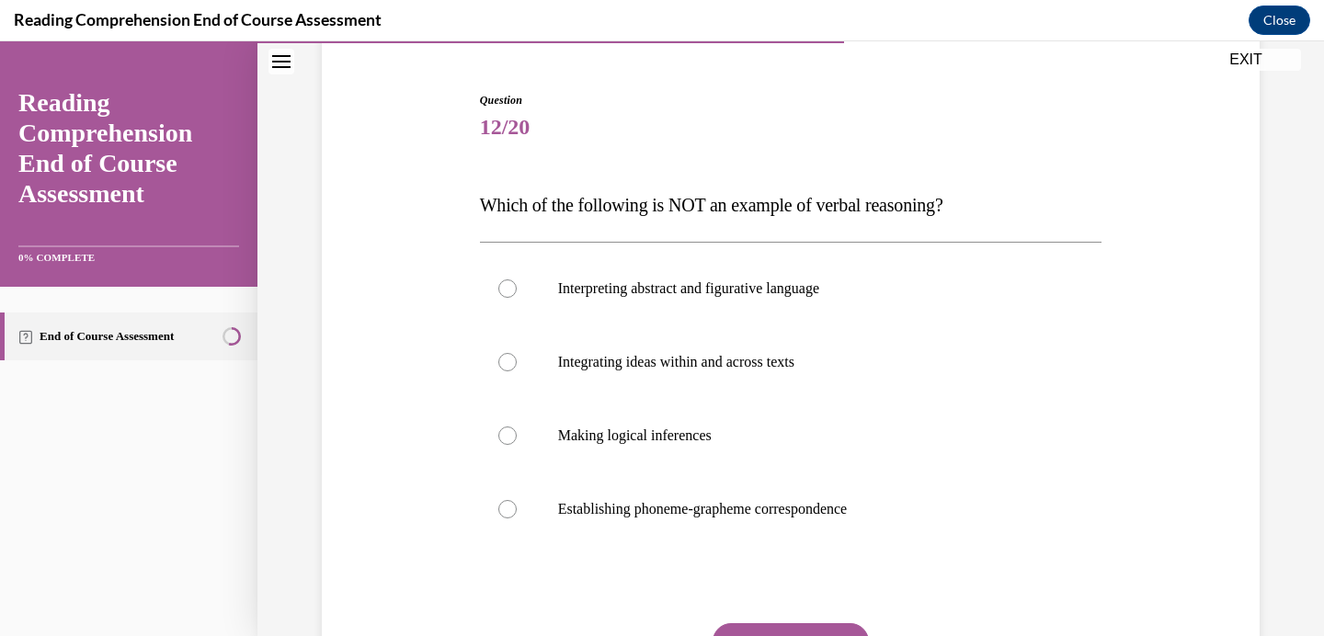
scroll to position [178, 0]
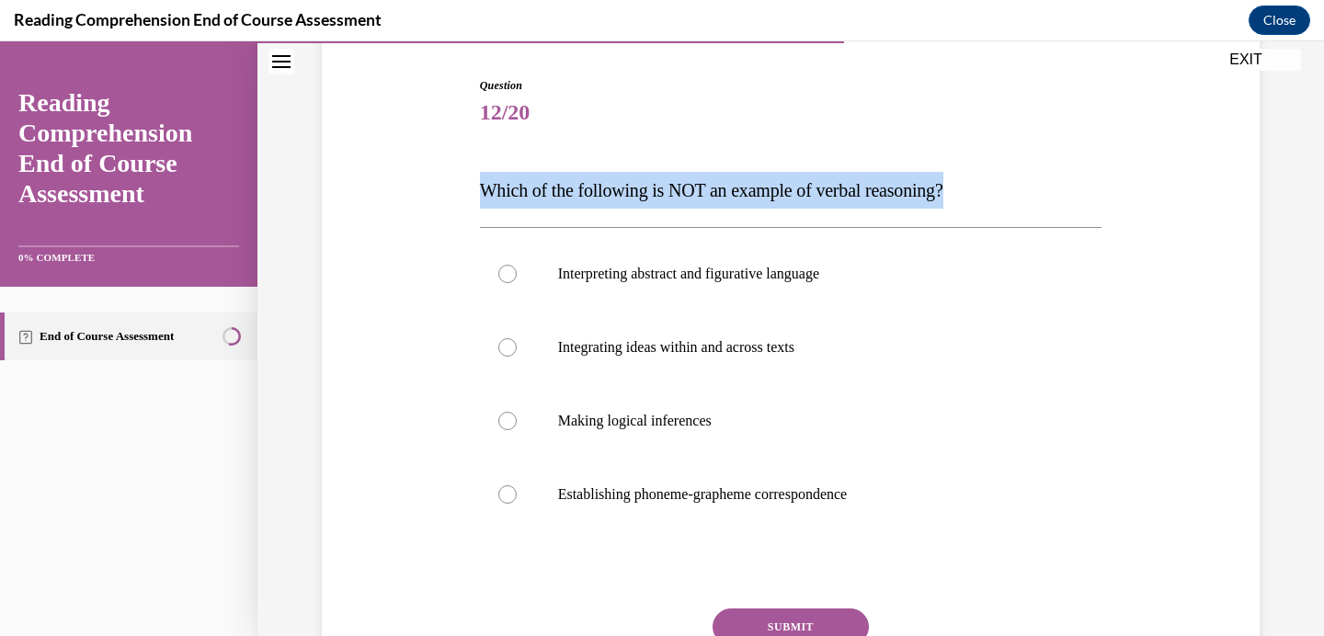
drag, startPoint x: 986, startPoint y: 187, endPoint x: 805, endPoint y: 115, distance: 194.8
click at [805, 115] on div "Question 12/20 Which of the following is NOT an example of verbal reasoning? In…" at bounding box center [791, 418] width 622 height 682
copy div "Which of the following is NOT an example of verbal reasoning?"
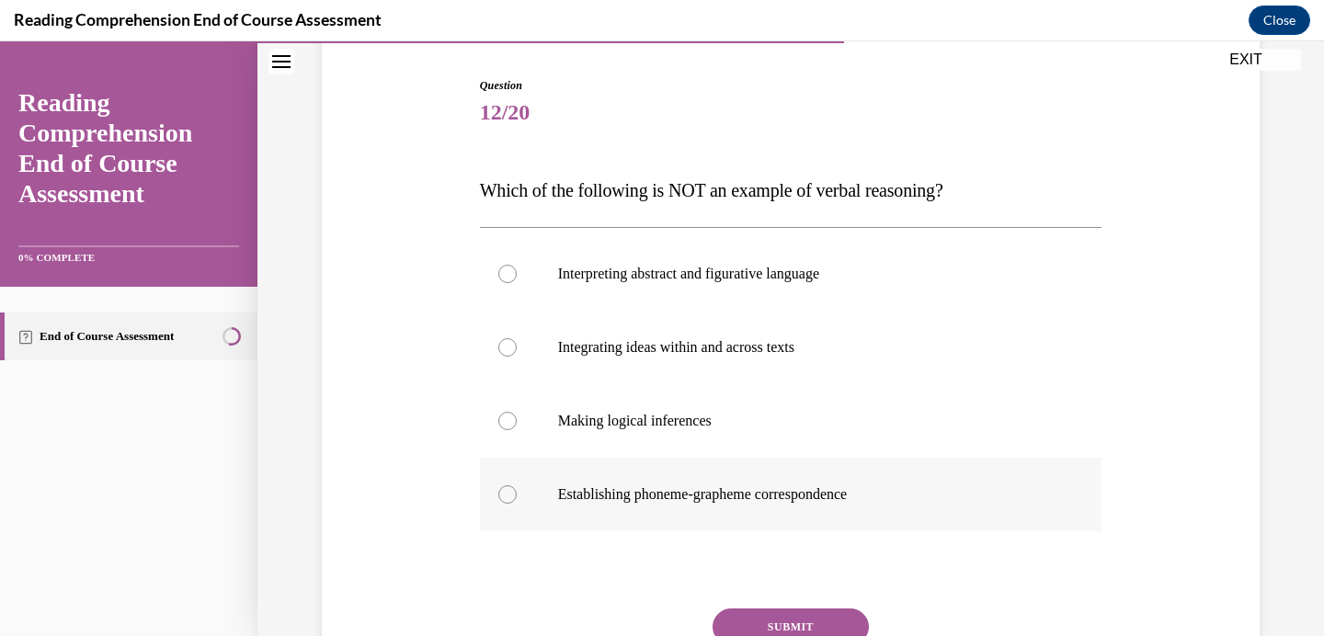
click at [583, 495] on p "Establishing phoneme-grapheme correspondence" at bounding box center [807, 494] width 498 height 18
click at [517, 495] on input "Establishing phoneme-grapheme correspondence" at bounding box center [507, 494] width 18 height 18
radio input "true"
click at [755, 623] on button "SUBMIT" at bounding box center [790, 627] width 156 height 37
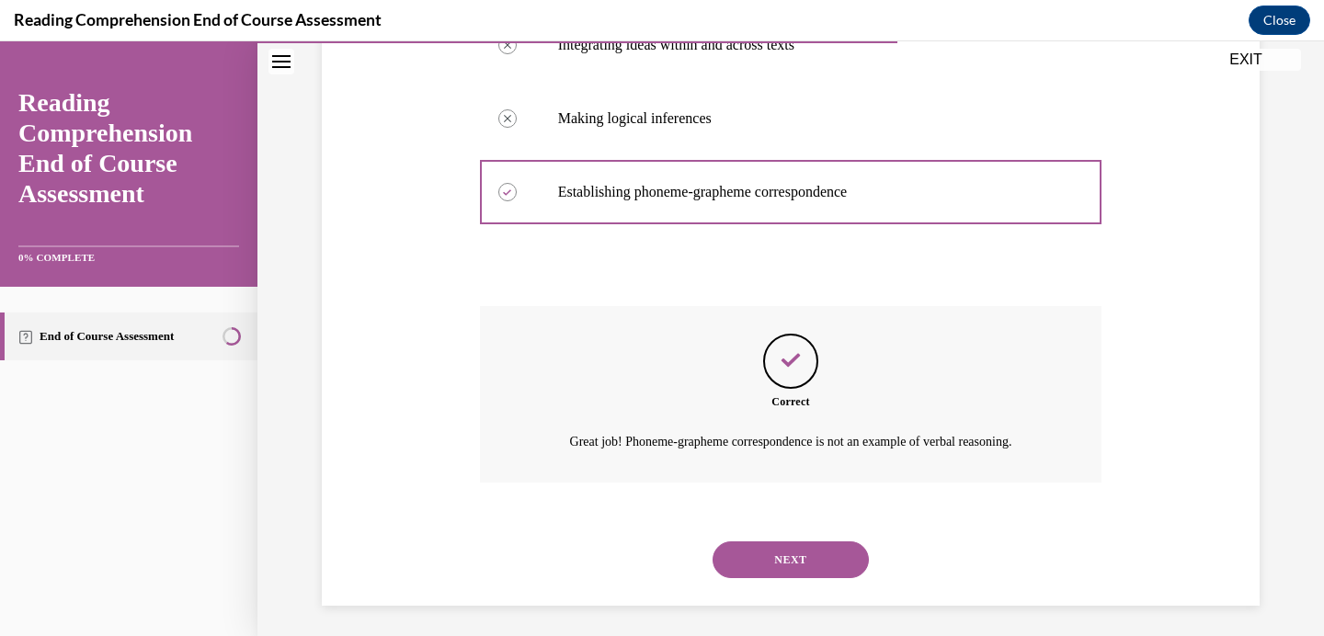
scroll to position [487, 0]
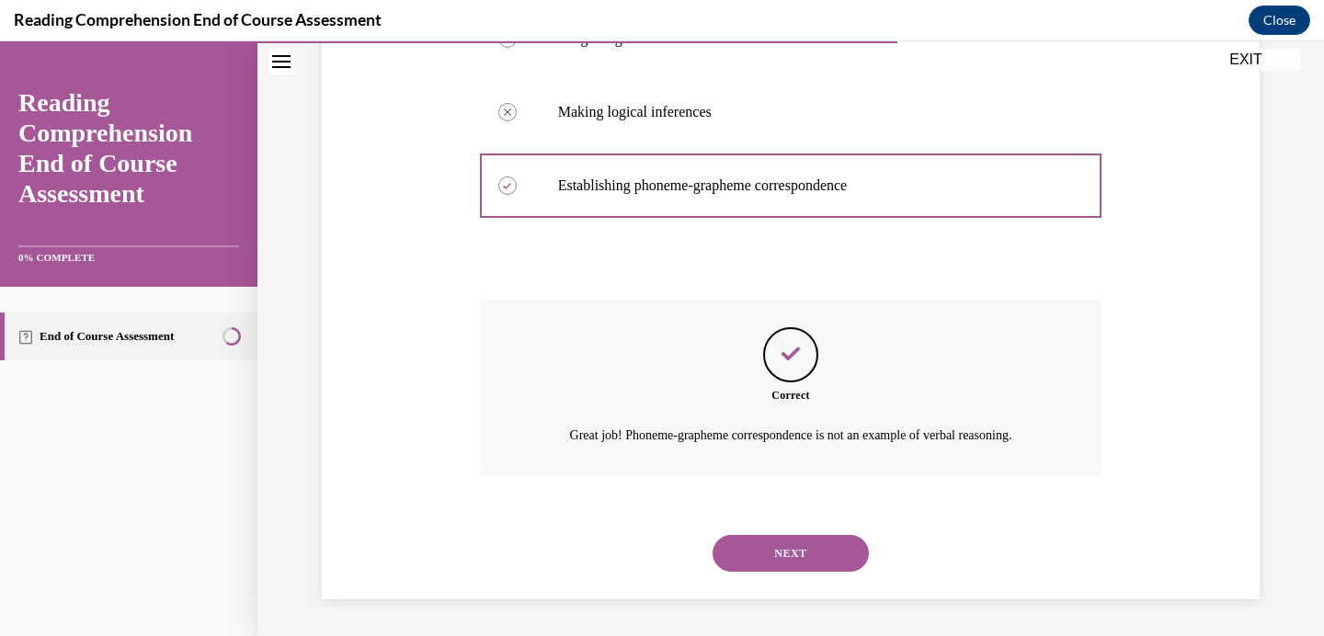
click at [781, 557] on button "NEXT" at bounding box center [790, 553] width 156 height 37
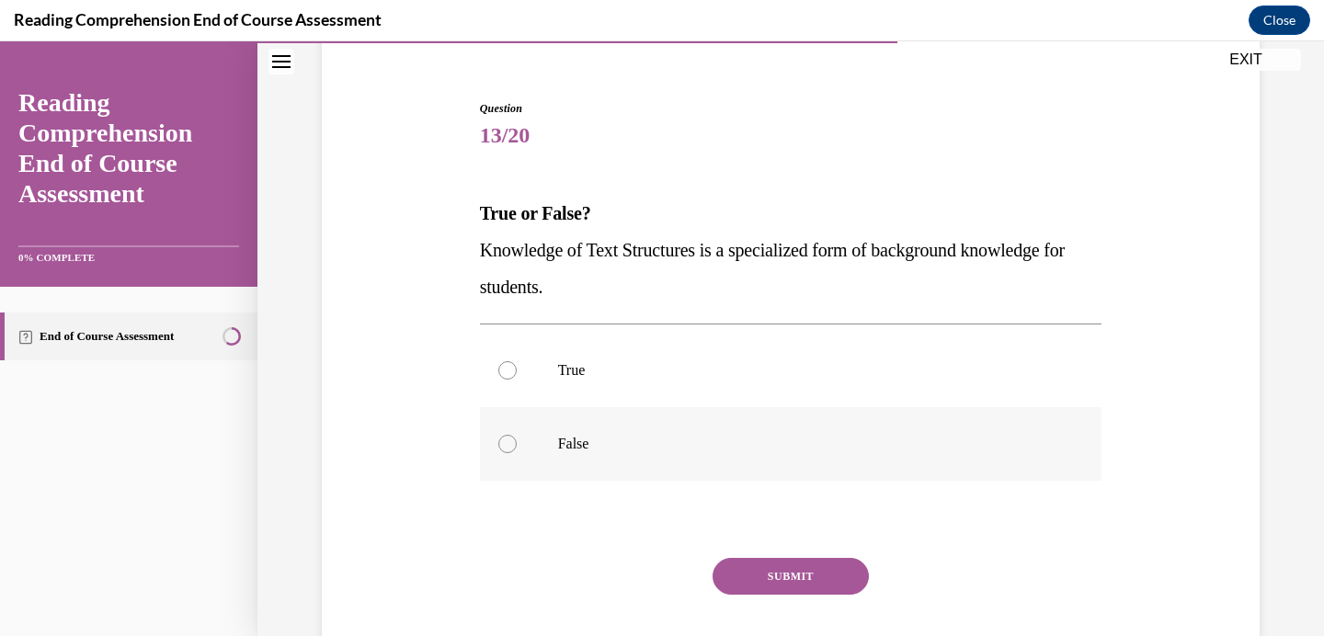
scroll to position [162, 0]
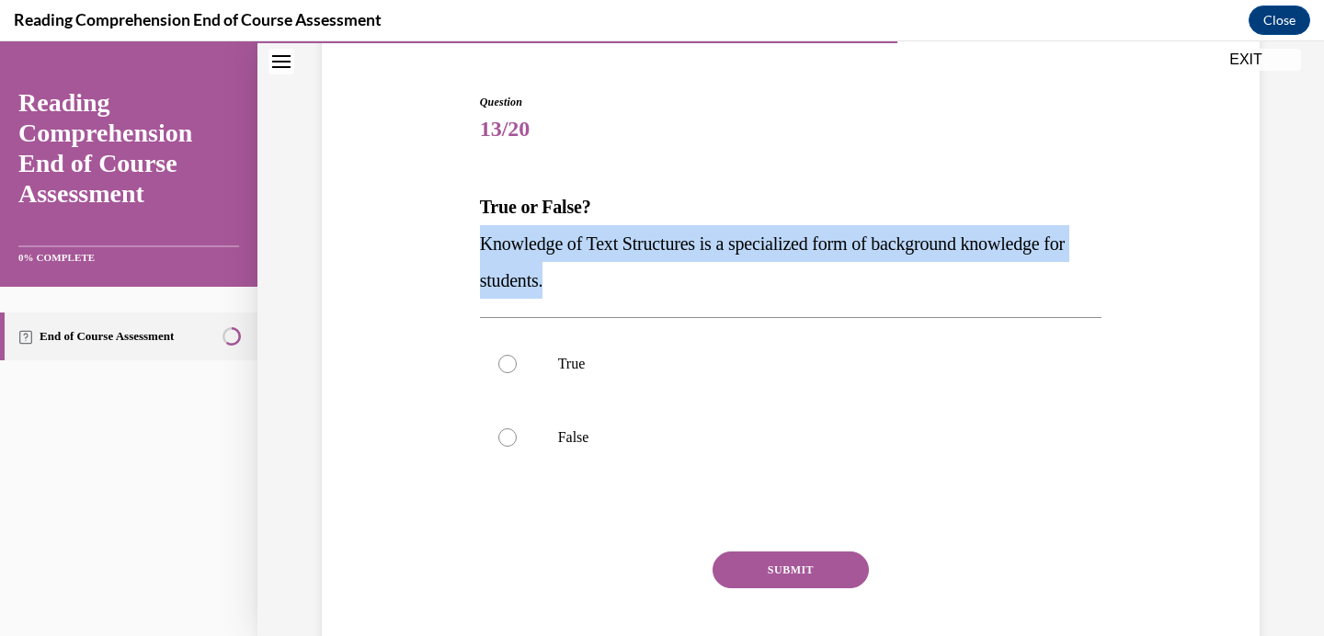
drag, startPoint x: 588, startPoint y: 279, endPoint x: 472, endPoint y: 236, distance: 124.5
click at [472, 236] on div "Question 13/20 True or False? Knowledge of Text Structures is a specialized for…" at bounding box center [790, 371] width 947 height 664
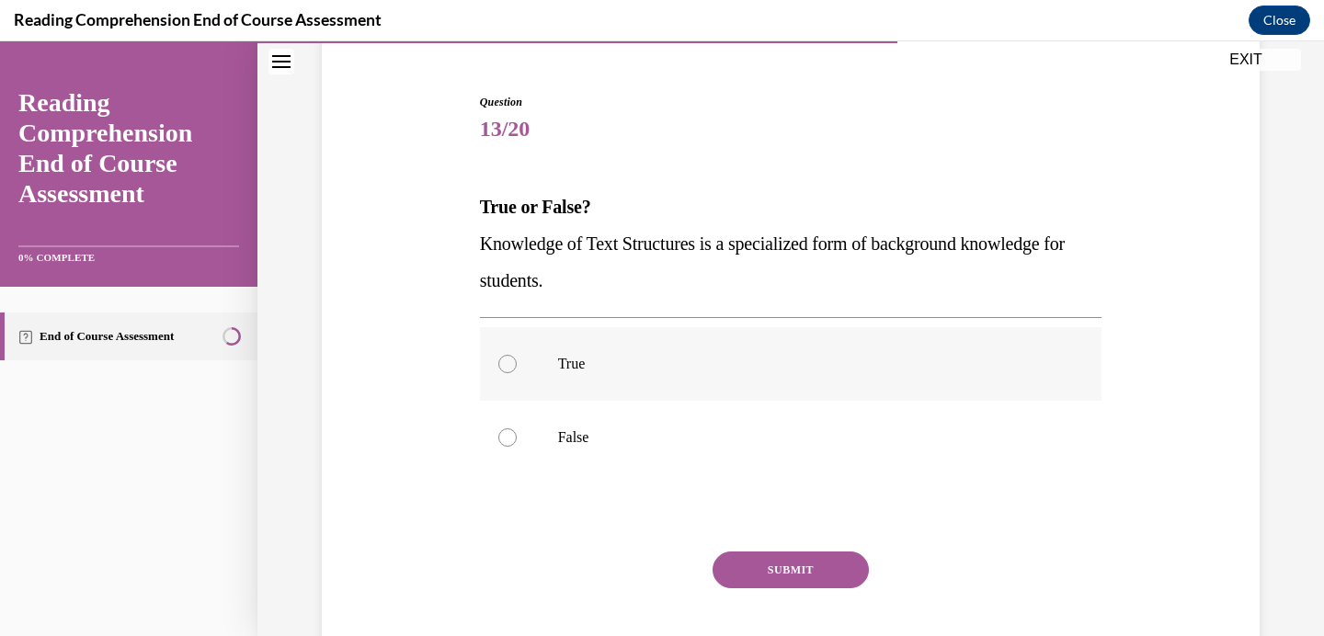
click at [540, 354] on label "True" at bounding box center [791, 364] width 622 height 74
click at [517, 355] on input "True" at bounding box center [507, 364] width 18 height 18
radio input "true"
click at [748, 562] on button "SUBMIT" at bounding box center [790, 570] width 156 height 37
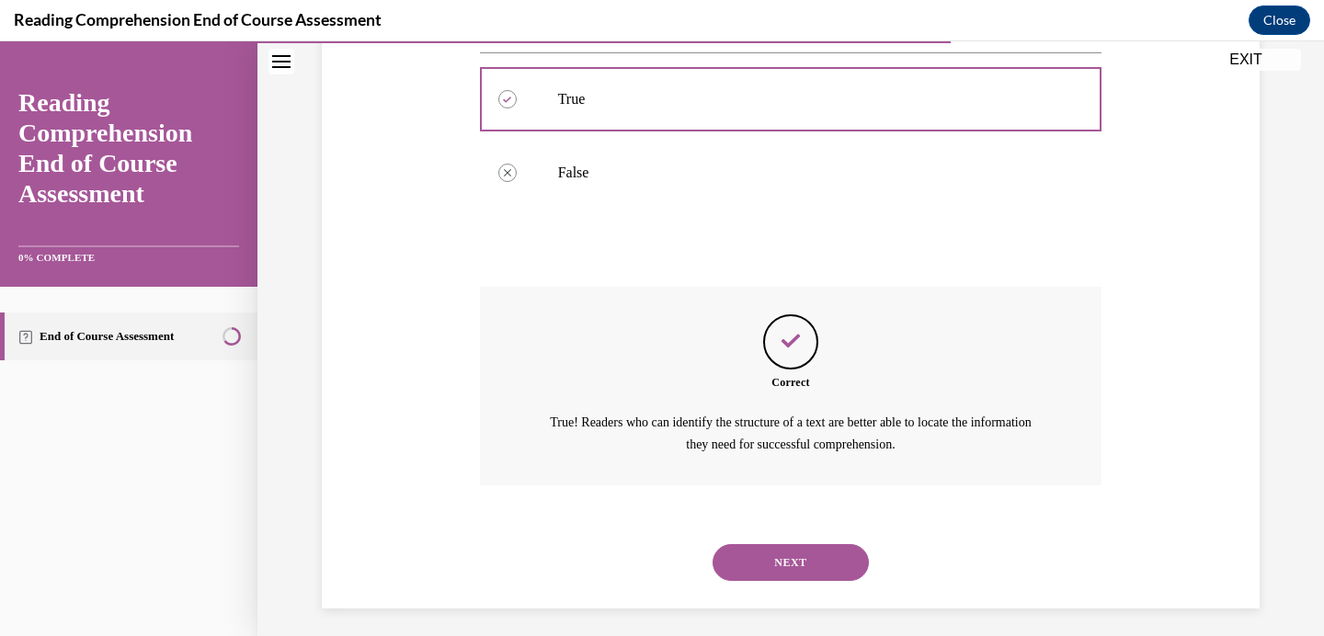
scroll to position [435, 0]
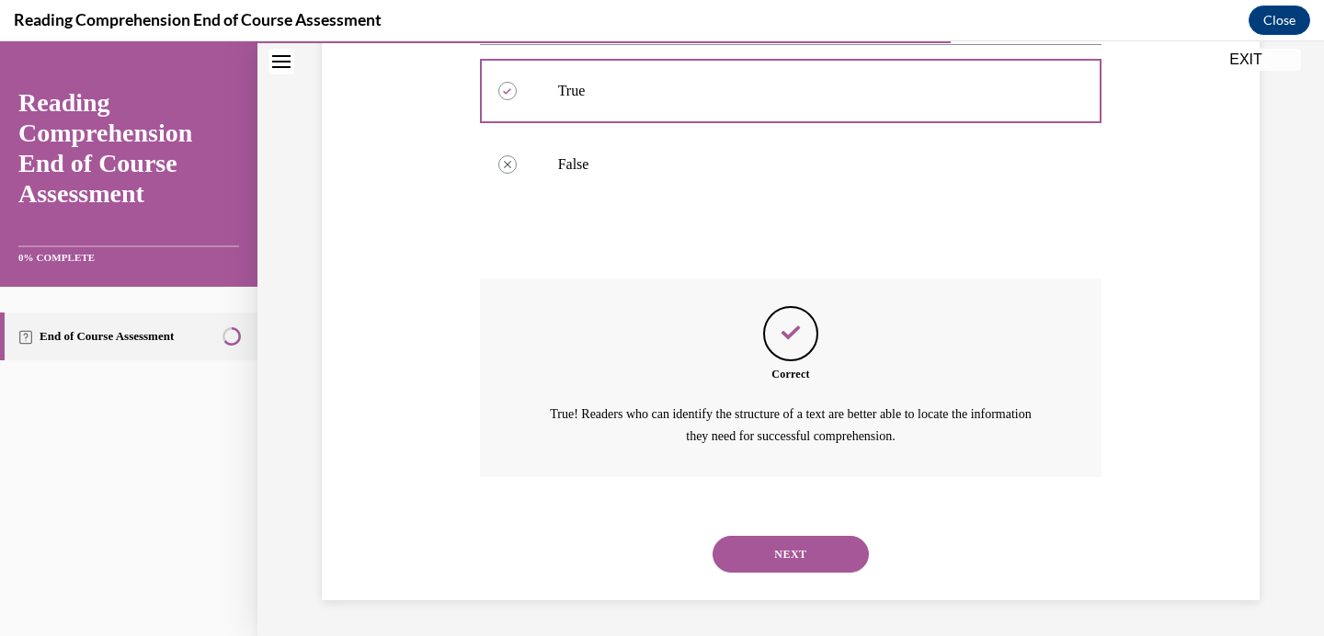
click at [755, 550] on button "NEXT" at bounding box center [790, 554] width 156 height 37
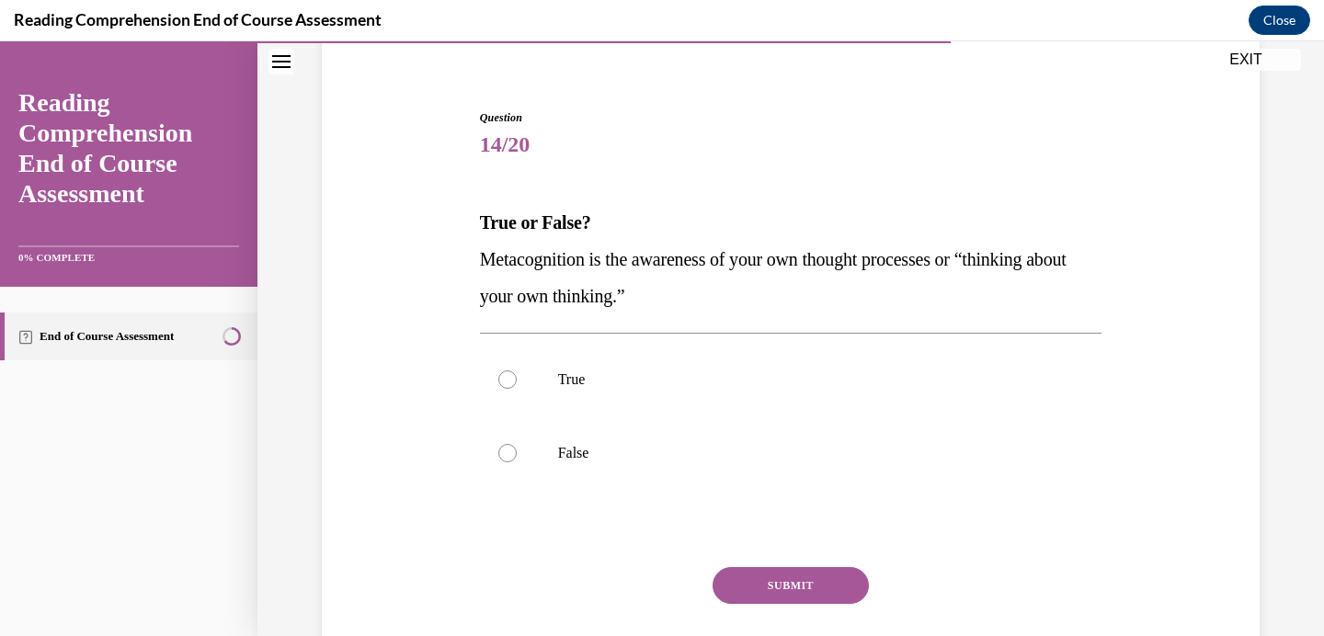
scroll to position [149, 0]
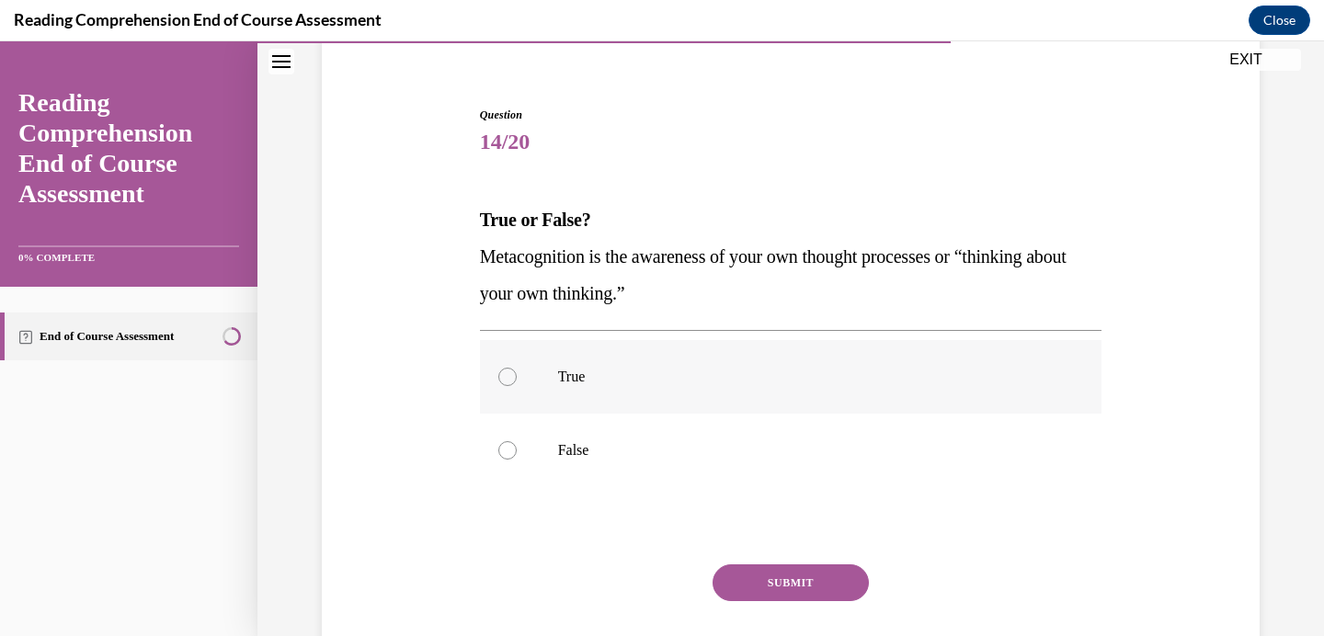
click at [580, 373] on p "True" at bounding box center [807, 377] width 498 height 18
click at [517, 373] on input "True" at bounding box center [507, 377] width 18 height 18
radio input "true"
click at [755, 583] on button "SUBMIT" at bounding box center [790, 582] width 156 height 37
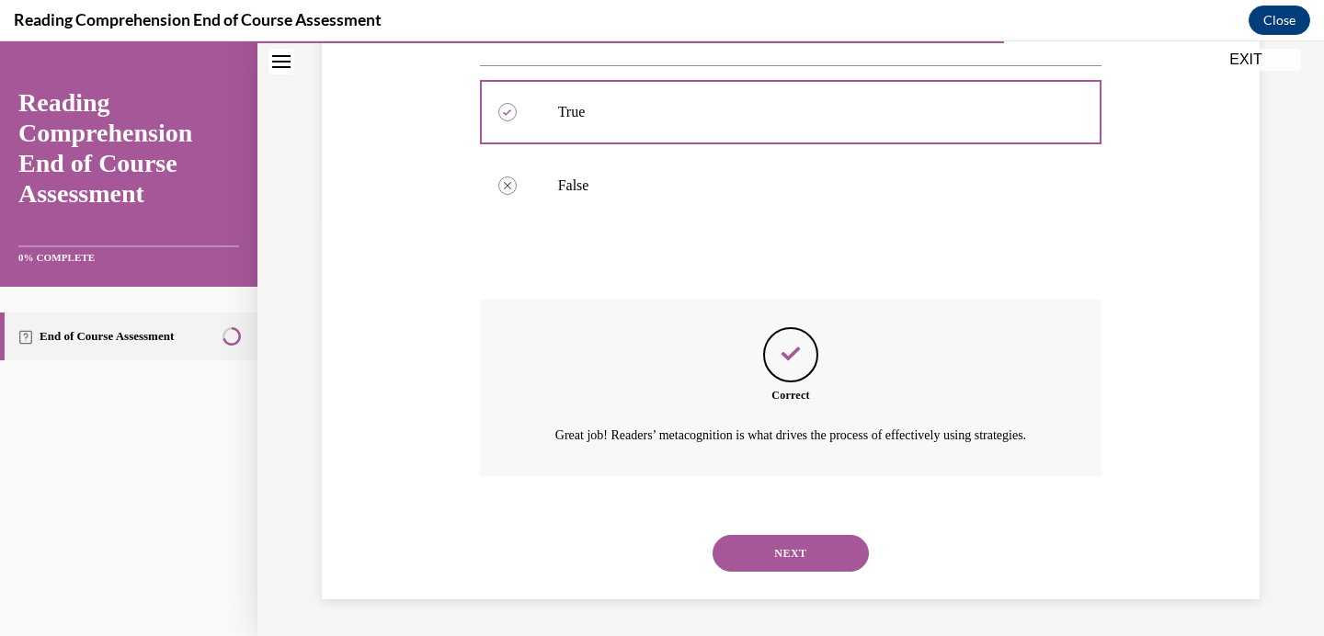
scroll to position [435, 0]
click at [755, 545] on button "NEXT" at bounding box center [790, 553] width 156 height 37
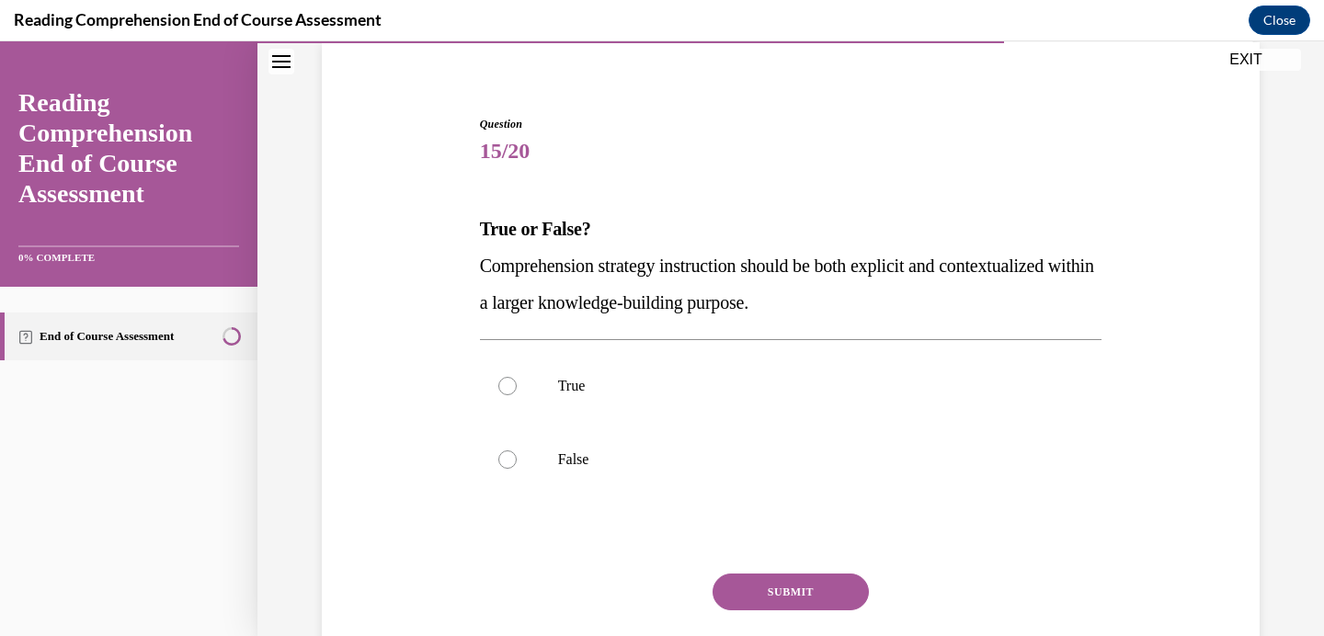
scroll to position [147, 0]
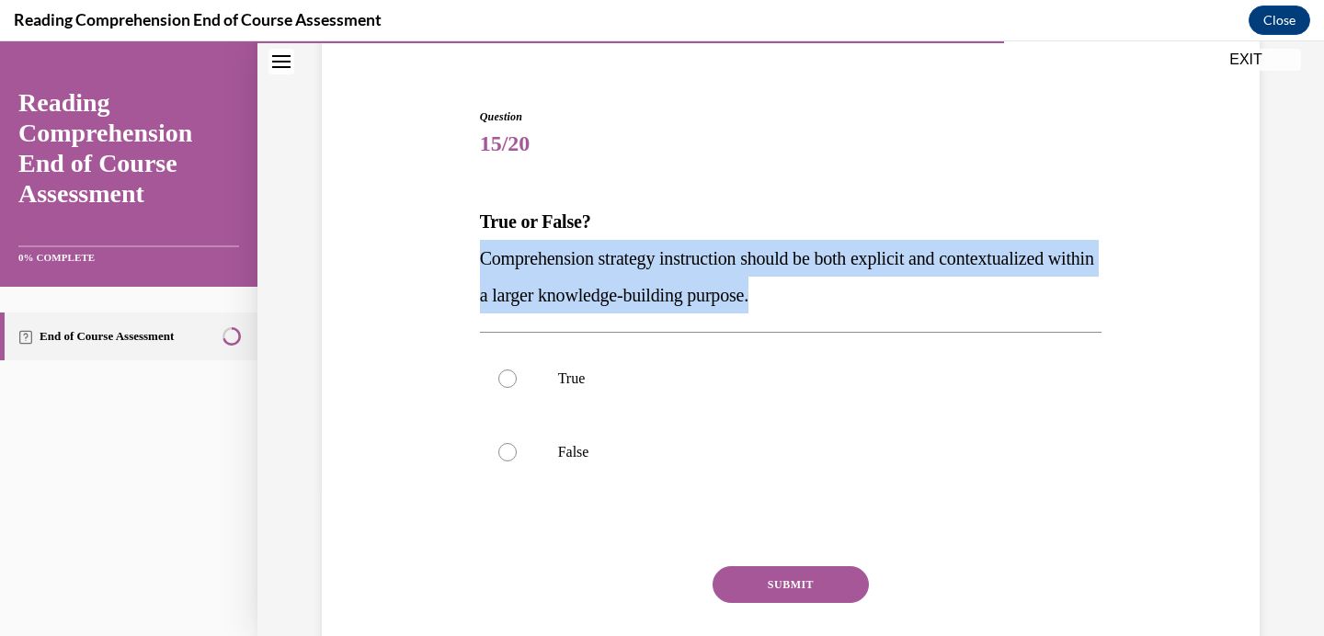
drag, startPoint x: 833, startPoint y: 293, endPoint x: 454, endPoint y: 249, distance: 381.3
click at [454, 249] on div "Question 15/20 True or False? Comprehension strategy instruction should be both…" at bounding box center [790, 385] width 947 height 664
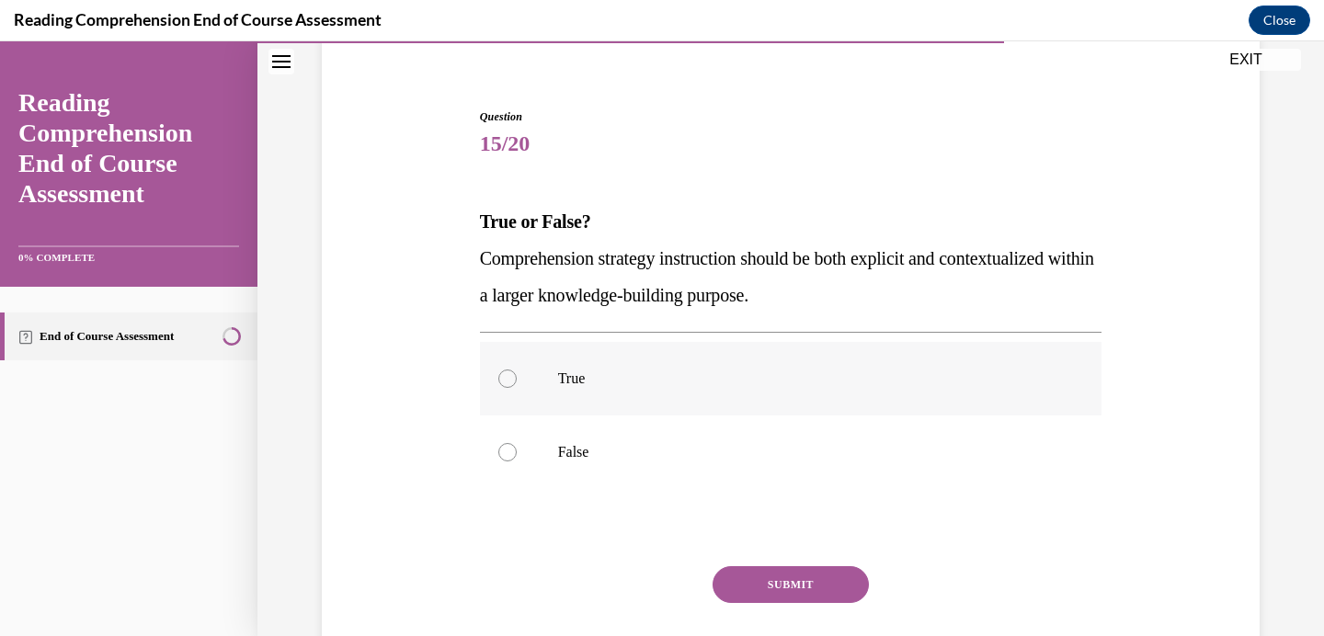
click at [569, 377] on p "True" at bounding box center [807, 379] width 498 height 18
click at [517, 377] on input "True" at bounding box center [507, 379] width 18 height 18
radio input "true"
click at [744, 580] on button "SUBMIT" at bounding box center [790, 584] width 156 height 37
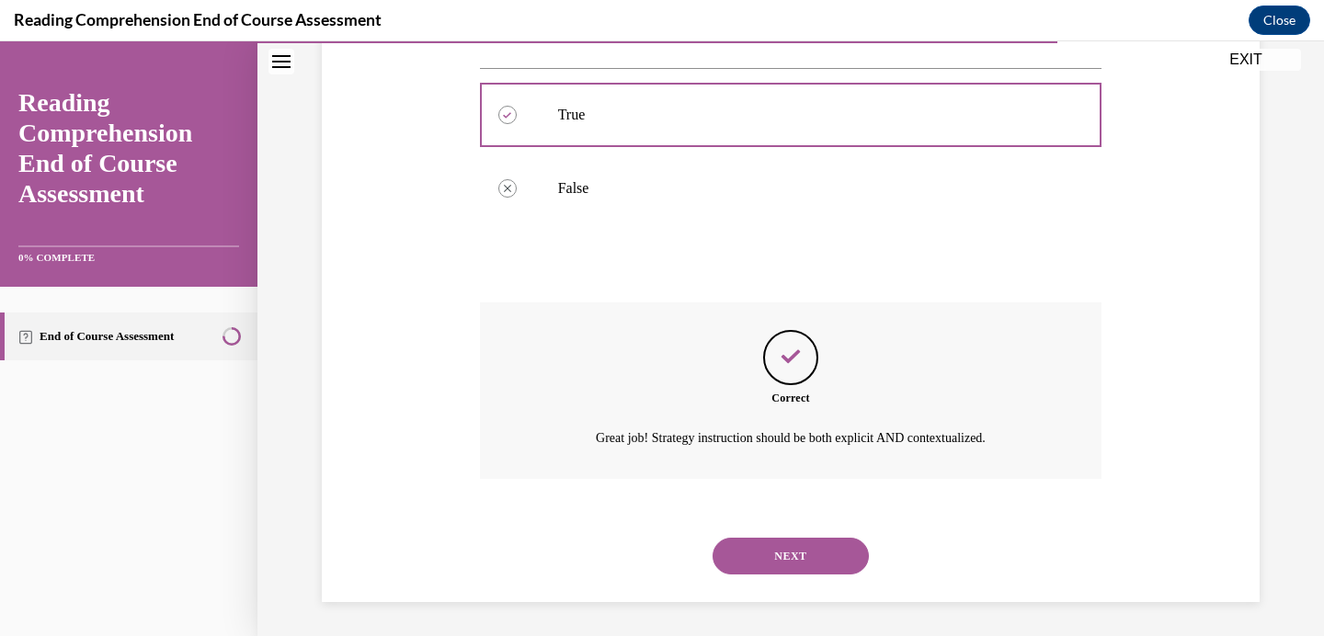
scroll to position [414, 0]
click at [761, 548] on button "NEXT" at bounding box center [790, 553] width 156 height 37
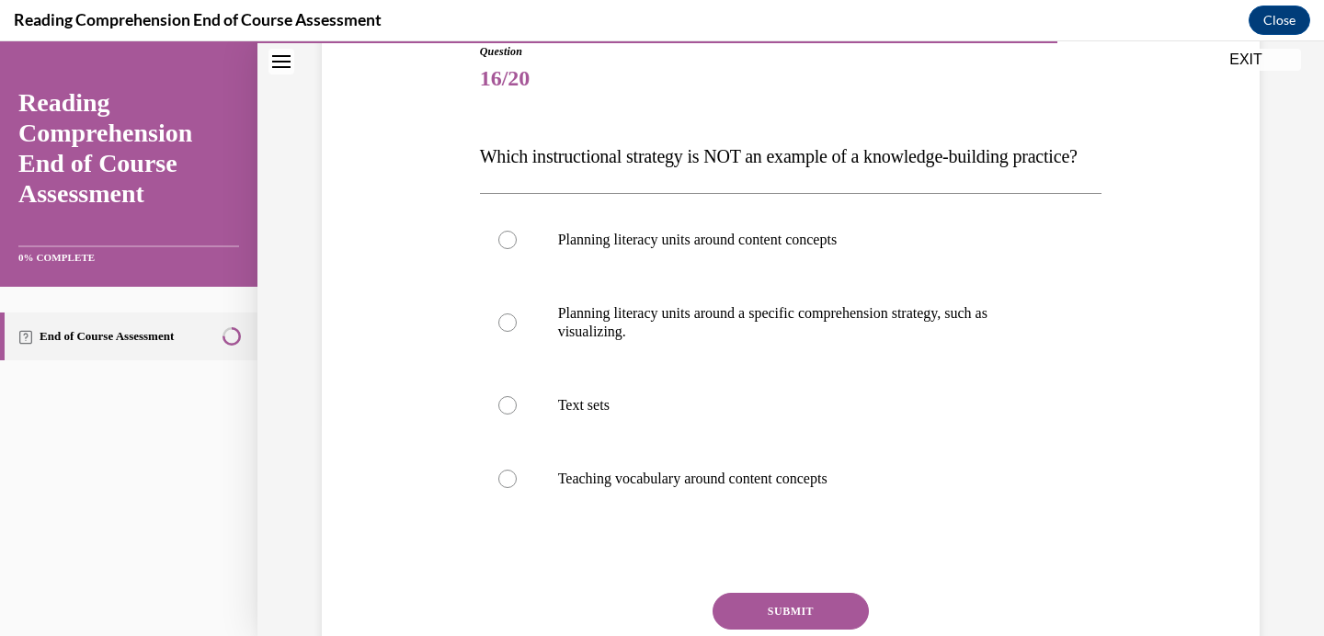
scroll to position [220, 0]
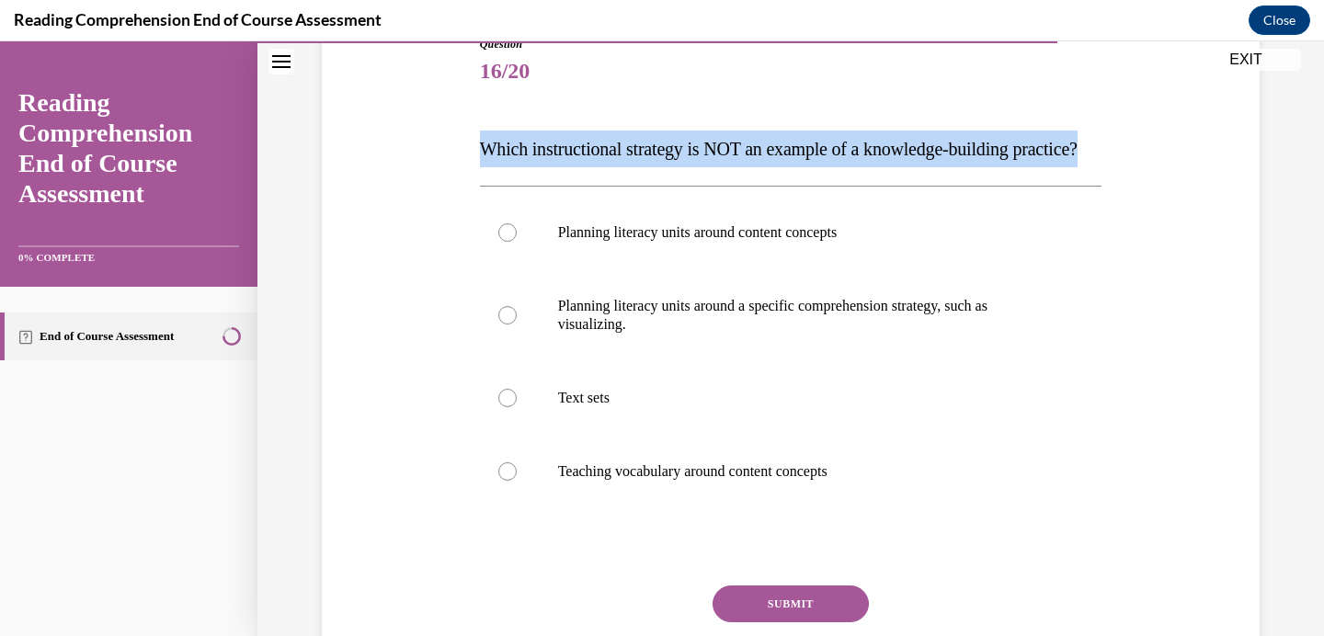
drag, startPoint x: 567, startPoint y: 185, endPoint x: 477, endPoint y: 150, distance: 96.6
click at [477, 150] on div "Question 16/20 Which instructional strategy is NOT an example of a knowledge-bu…" at bounding box center [791, 372] width 632 height 728
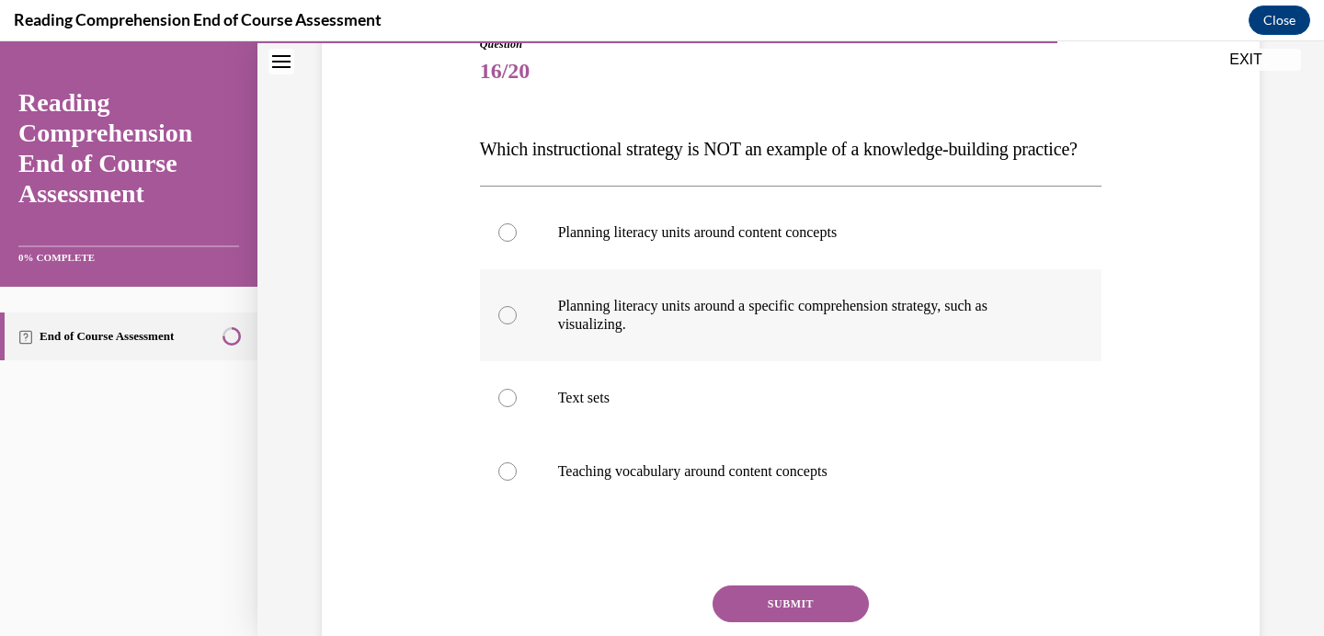
click at [509, 325] on div at bounding box center [507, 315] width 18 height 18
click at [509, 325] on input "Planning literacy units around a specific comprehension strategy, such as visua…" at bounding box center [507, 315] width 18 height 18
radio input "true"
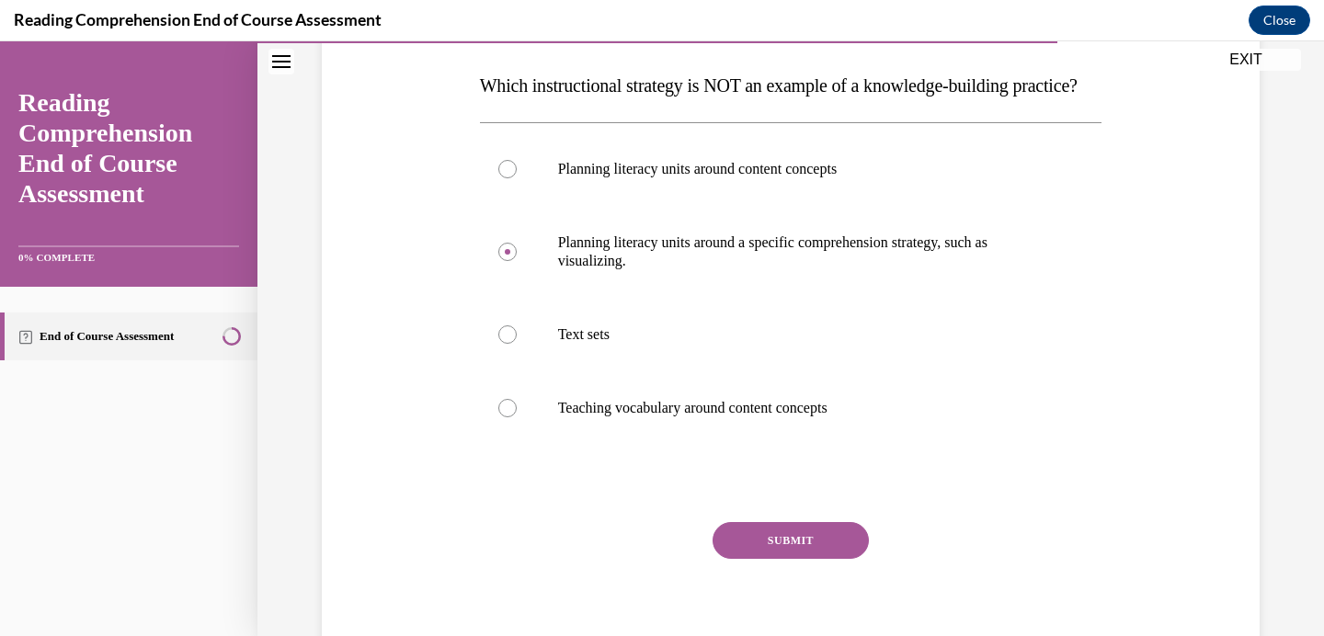
click at [803, 559] on button "SUBMIT" at bounding box center [790, 540] width 156 height 37
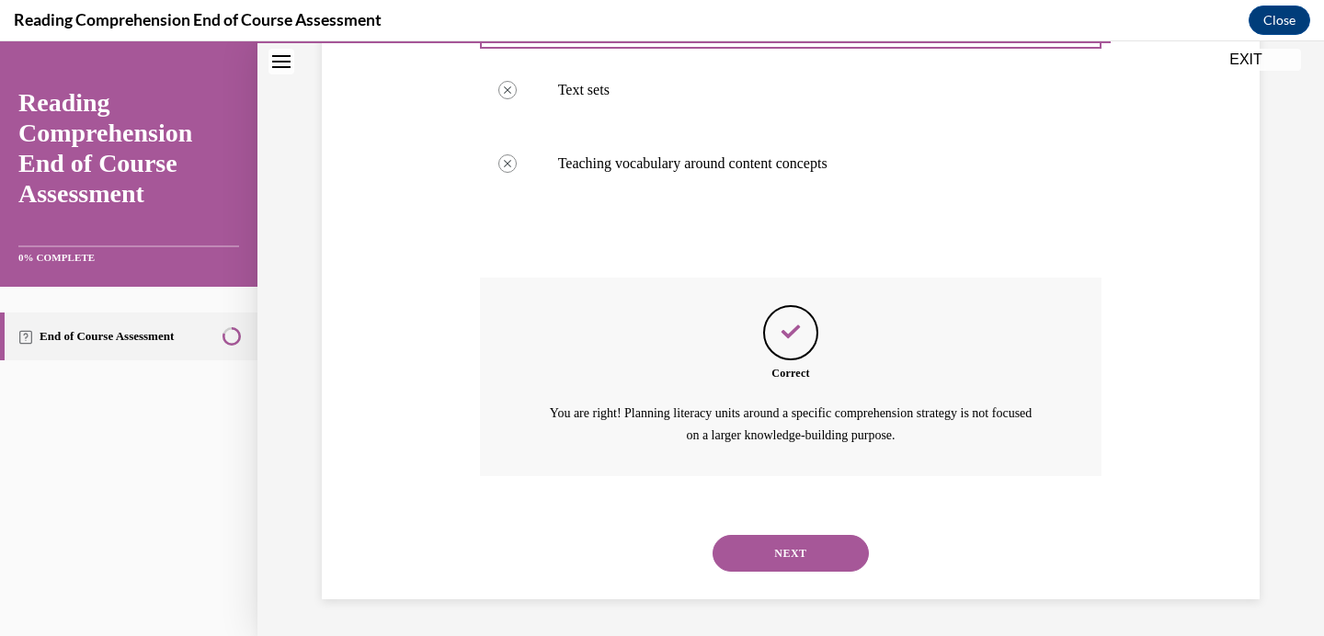
scroll to position [564, 0]
click at [789, 550] on button "NEXT" at bounding box center [790, 553] width 156 height 37
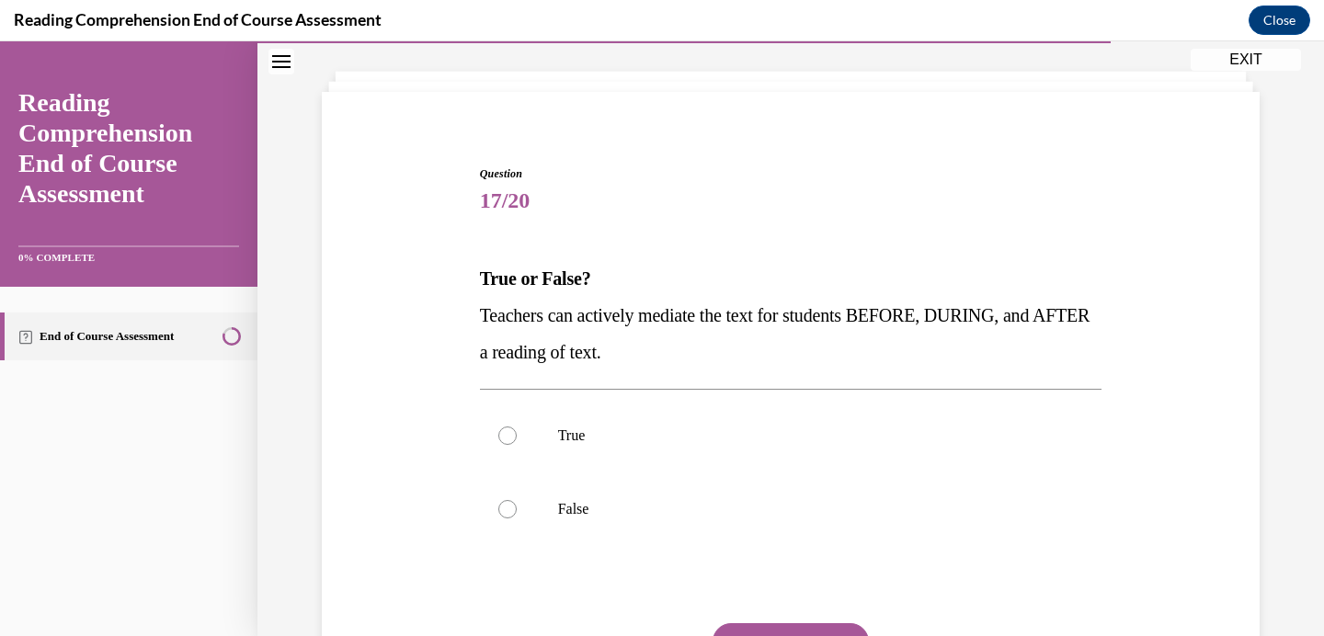
scroll to position [121, 0]
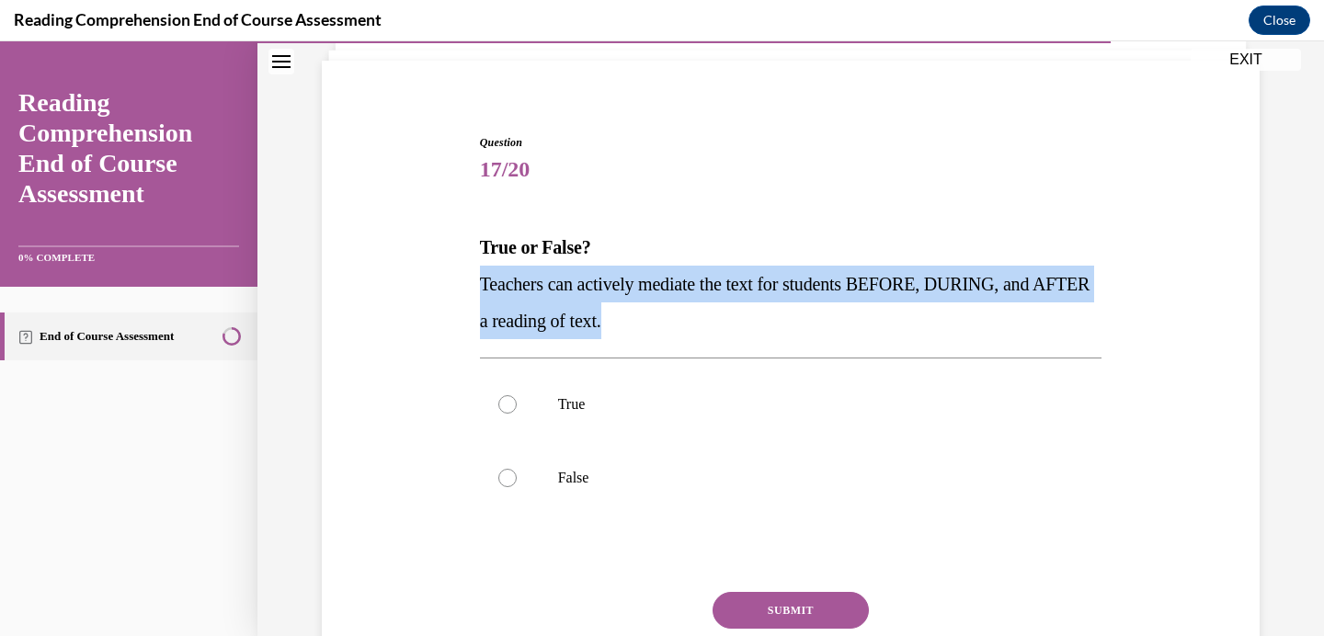
drag, startPoint x: 686, startPoint y: 324, endPoint x: 469, endPoint y: 267, distance: 224.3
click at [469, 267] on div "Question 17/20 True or False? Teachers can actively mediate the text for studen…" at bounding box center [790, 411] width 947 height 664
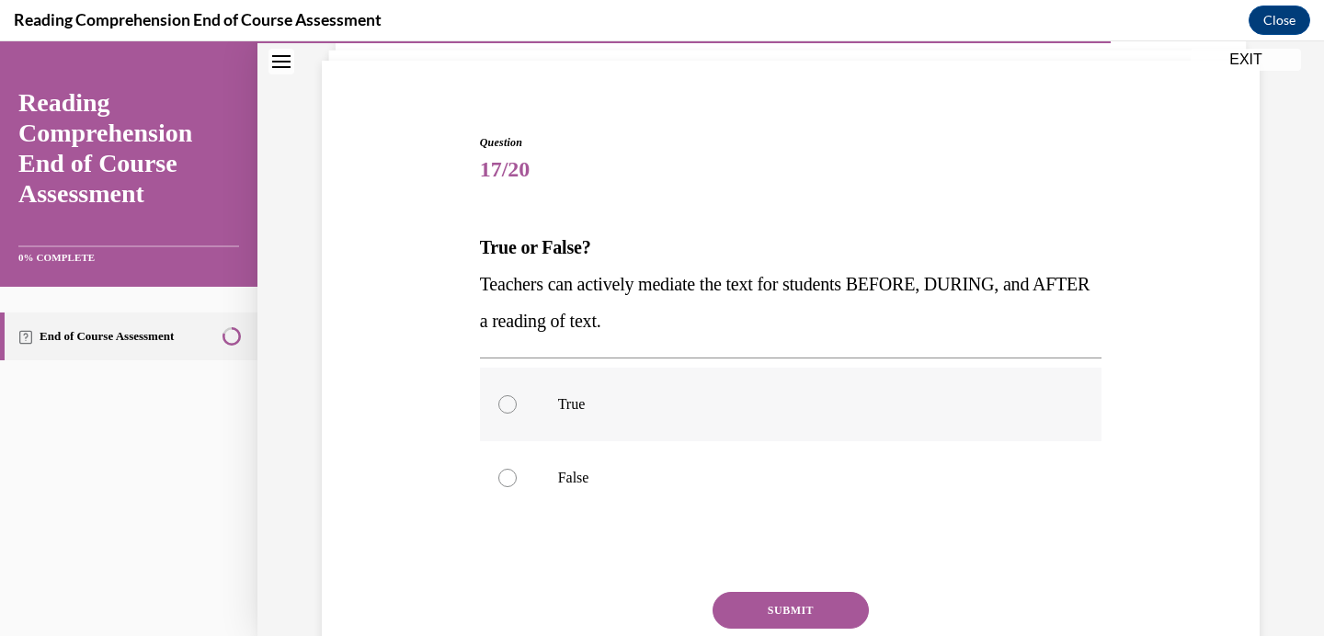
click at [565, 405] on p "True" at bounding box center [807, 404] width 498 height 18
click at [517, 405] on input "True" at bounding box center [507, 404] width 18 height 18
radio input "true"
click at [737, 602] on button "SUBMIT" at bounding box center [790, 610] width 156 height 37
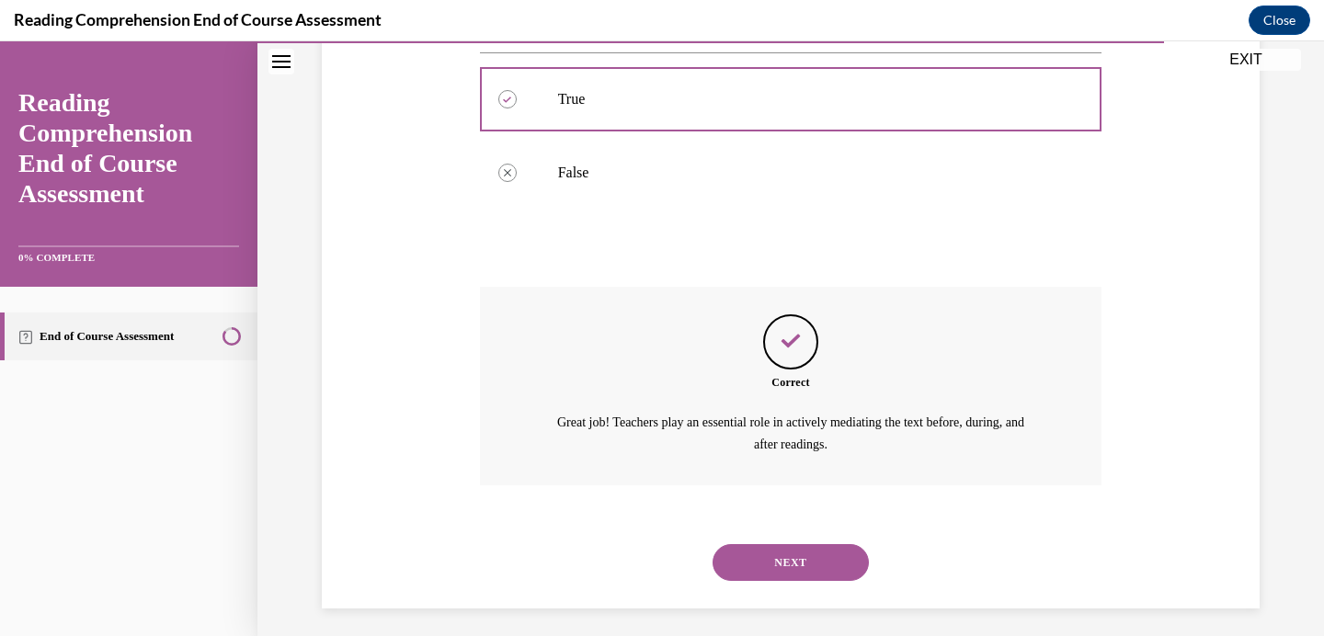
scroll to position [435, 0]
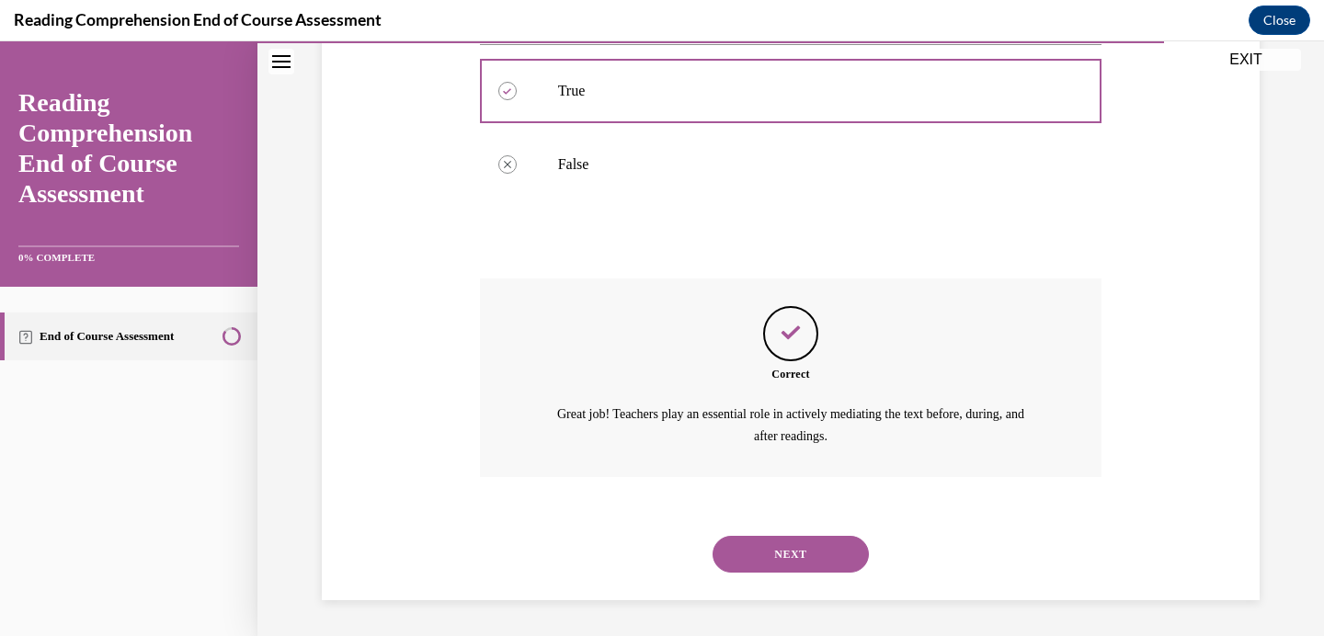
click at [764, 552] on button "NEXT" at bounding box center [790, 554] width 156 height 37
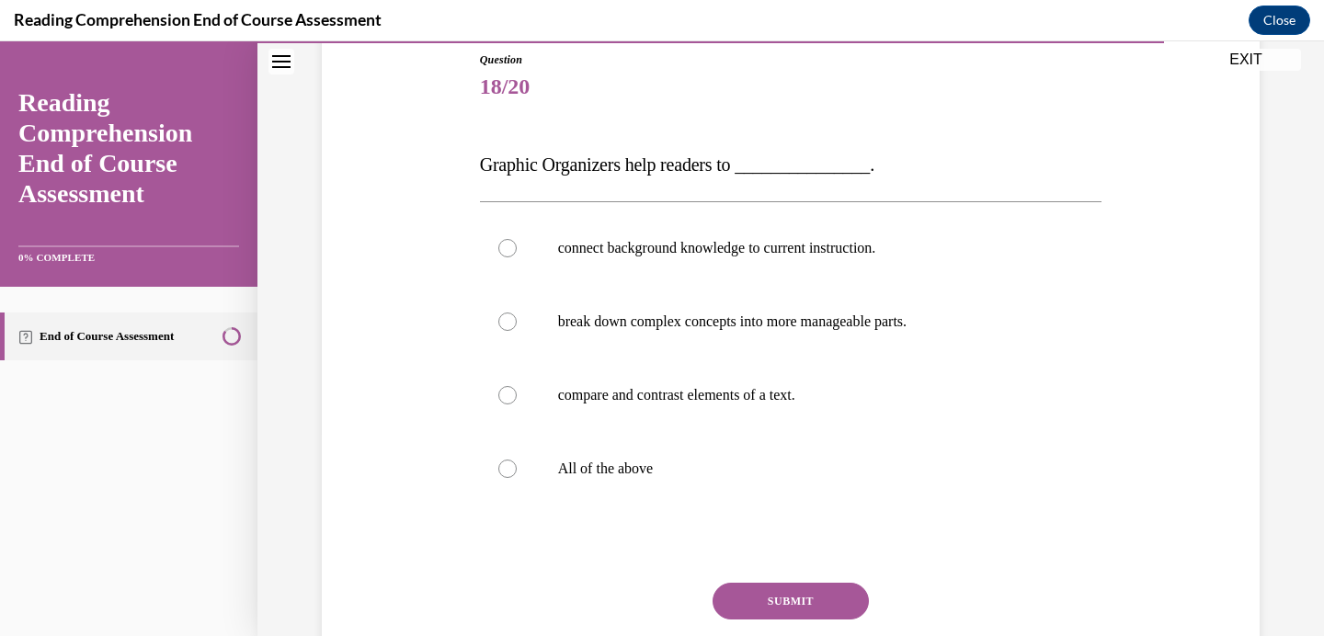
scroll to position [209, 0]
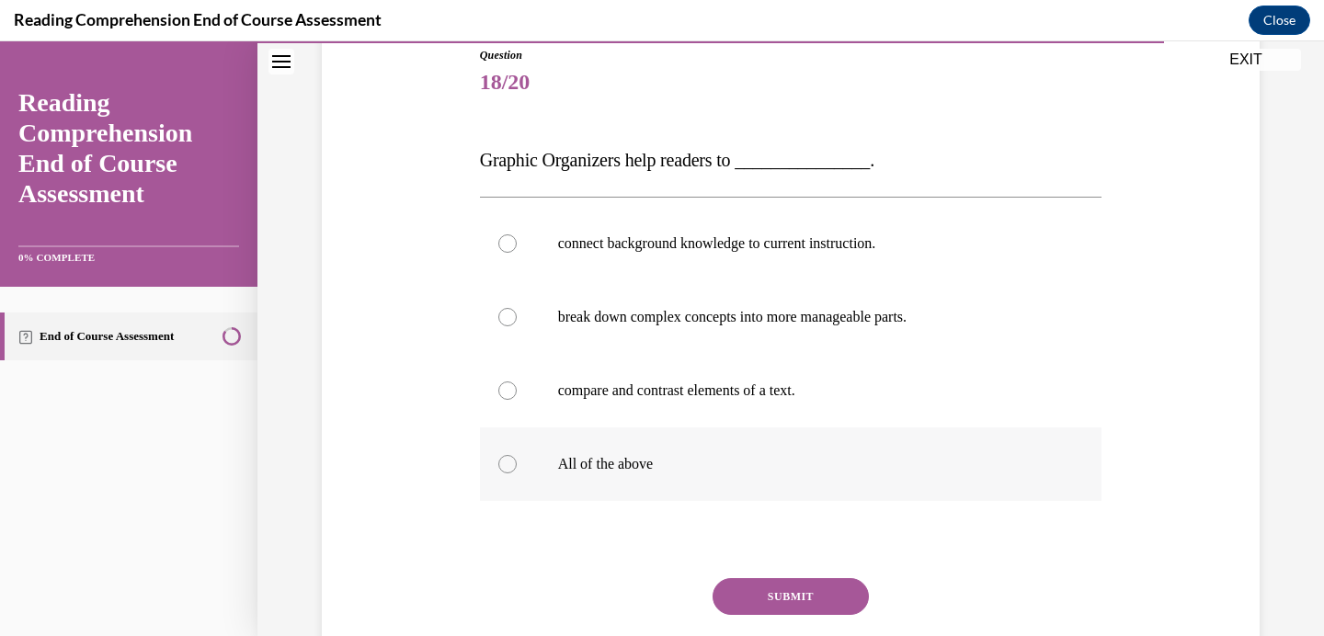
click at [611, 458] on p "All of the above" at bounding box center [807, 464] width 498 height 18
click at [517, 458] on input "All of the above" at bounding box center [507, 464] width 18 height 18
radio input "true"
click at [759, 591] on button "SUBMIT" at bounding box center [790, 596] width 156 height 37
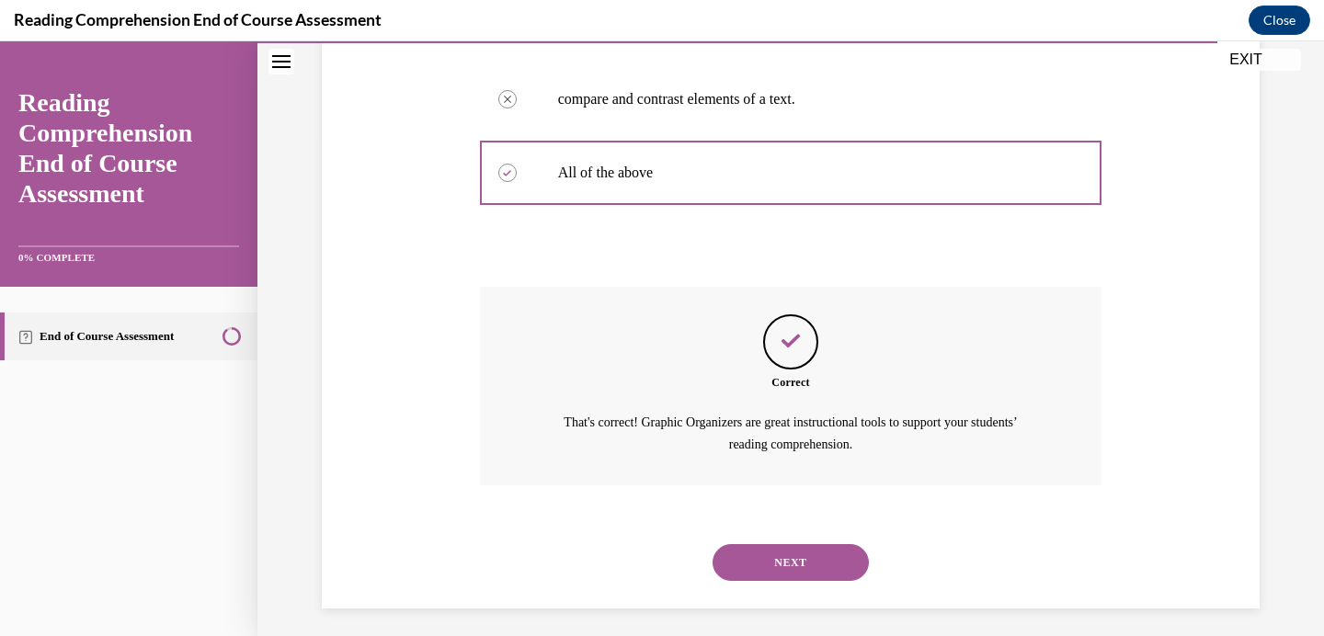
scroll to position [508, 0]
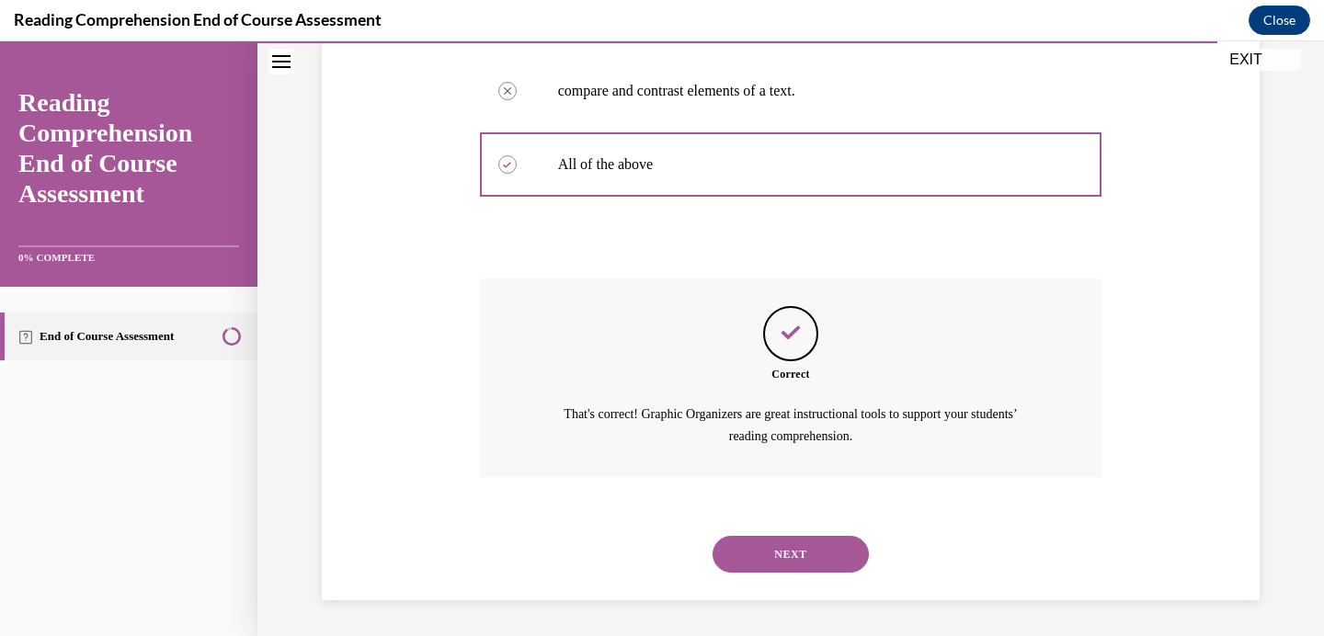
click at [779, 548] on button "NEXT" at bounding box center [790, 554] width 156 height 37
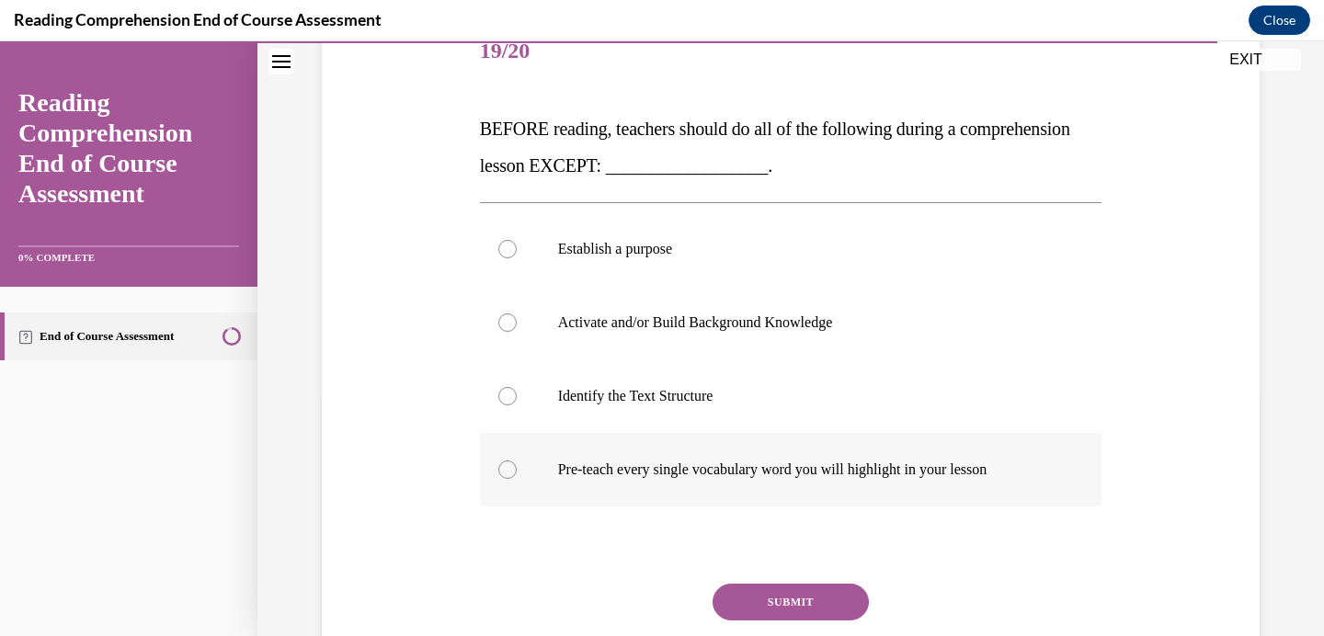
scroll to position [242, 0]
click at [506, 464] on div at bounding box center [507, 468] width 18 height 18
click at [506, 464] on input "Pre-teach every single vocabulary word you will highlight in your lesson" at bounding box center [507, 468] width 18 height 18
radio input "true"
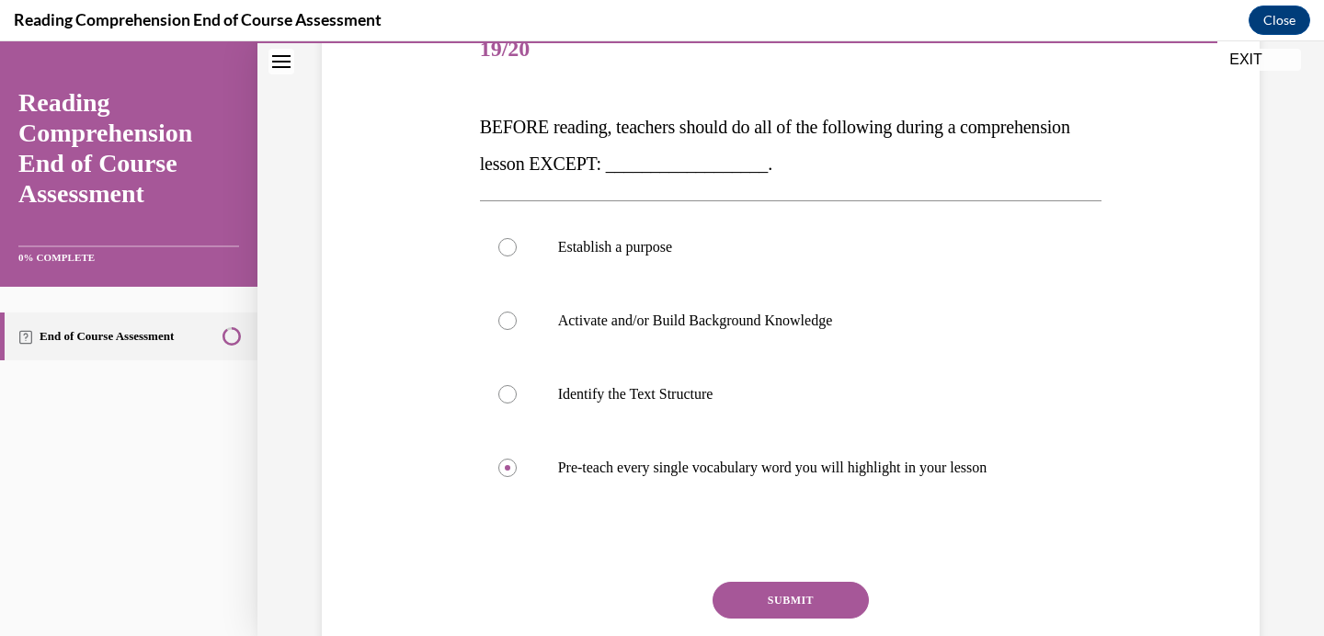
click at [806, 598] on button "SUBMIT" at bounding box center [790, 600] width 156 height 37
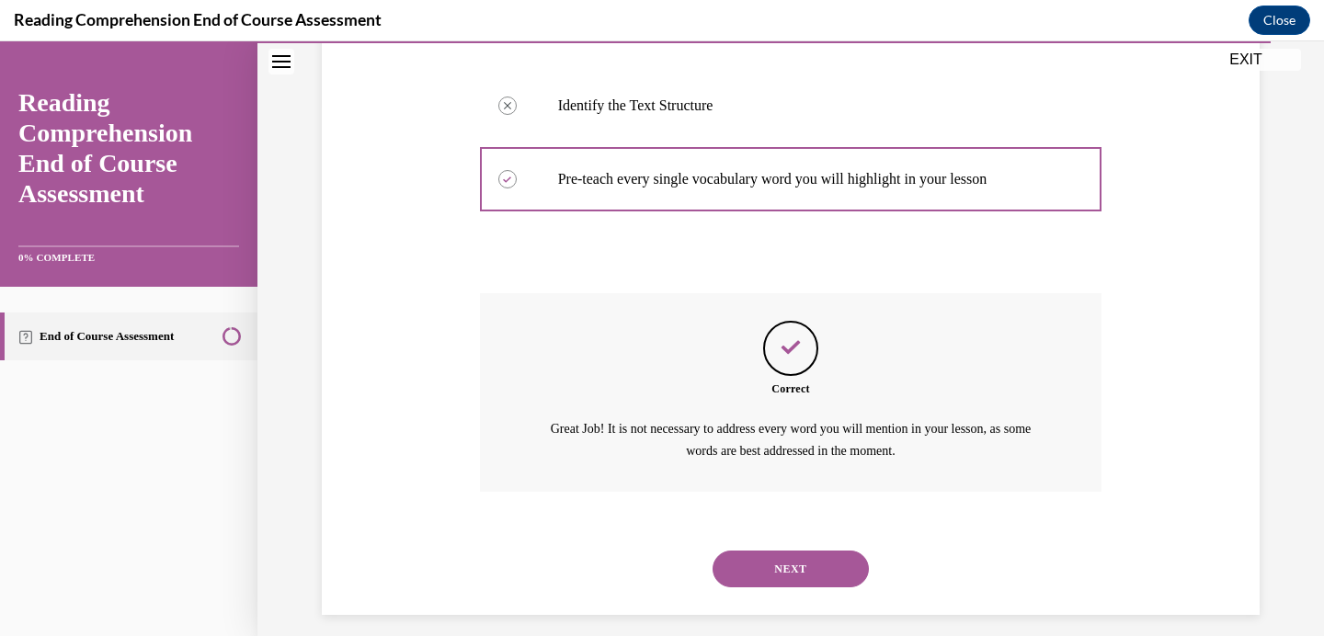
scroll to position [545, 0]
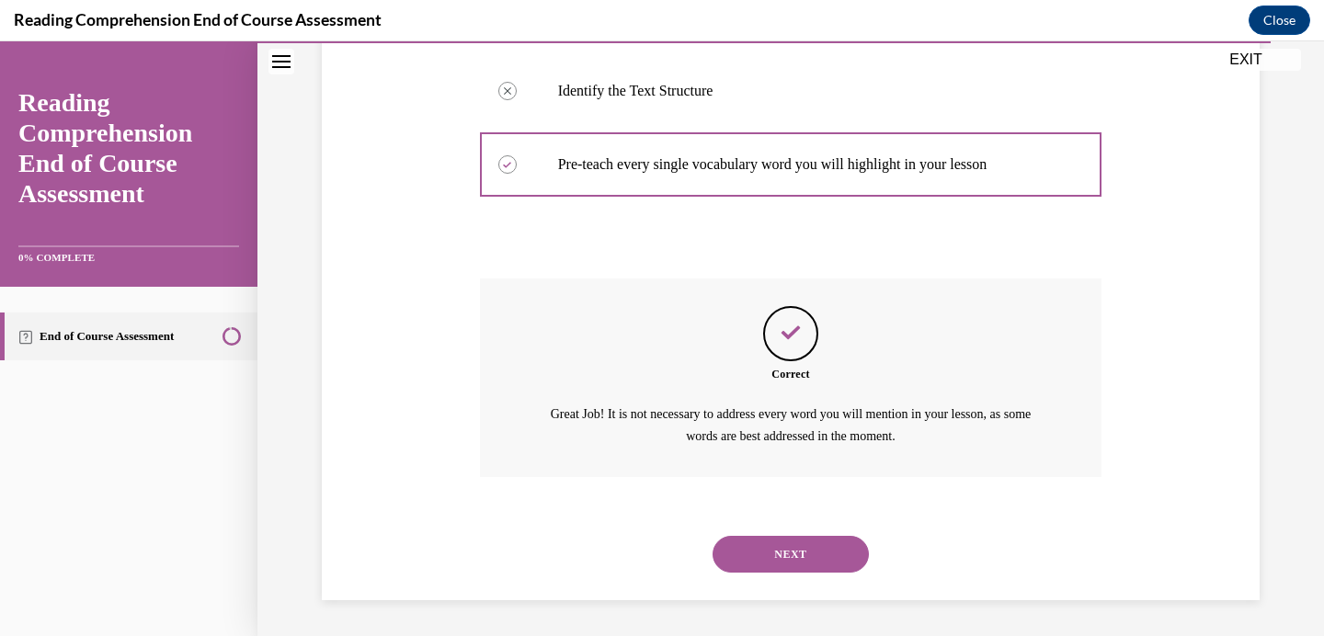
click at [798, 558] on button "NEXT" at bounding box center [790, 554] width 156 height 37
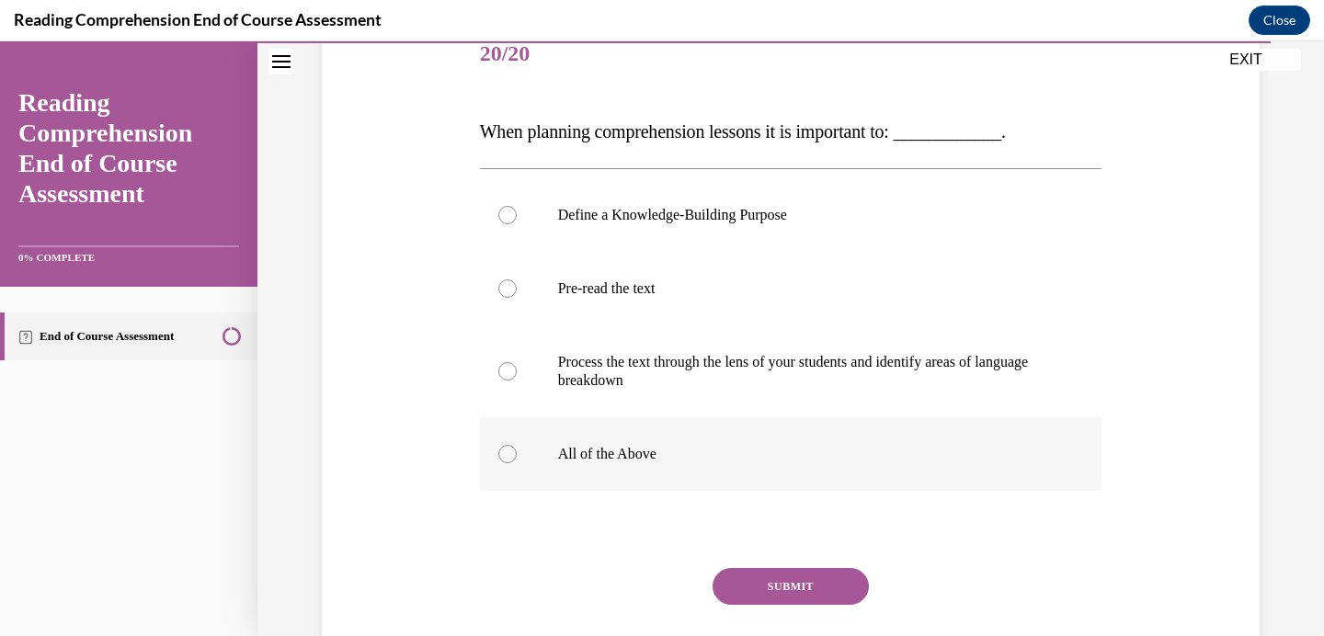
scroll to position [240, 0]
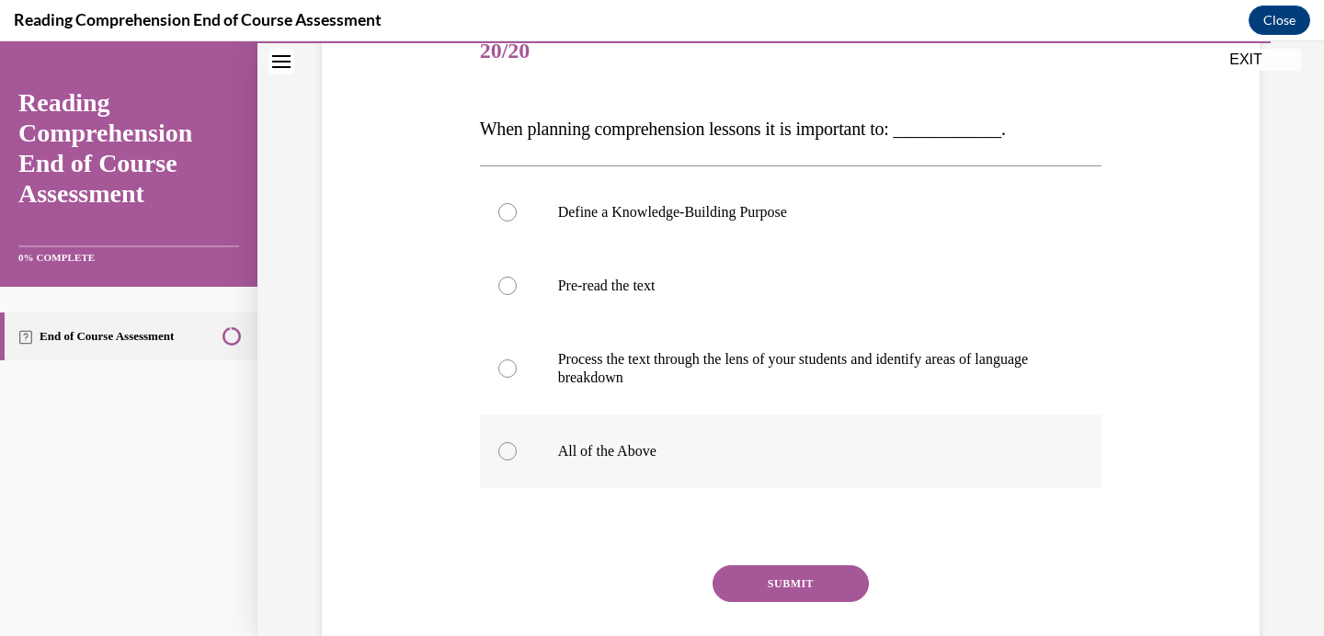
click at [630, 448] on p "All of the Above" at bounding box center [807, 451] width 498 height 18
click at [517, 448] on input "All of the Above" at bounding box center [507, 451] width 18 height 18
radio input "true"
click at [752, 581] on button "SUBMIT" at bounding box center [790, 583] width 156 height 37
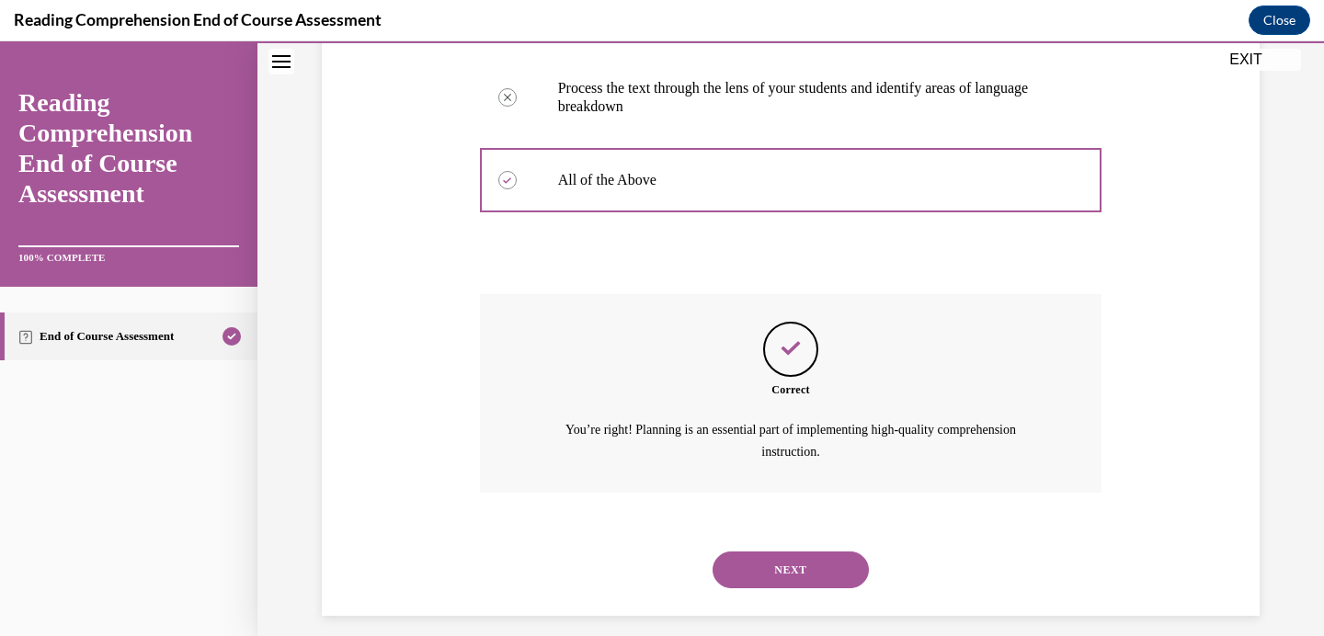
scroll to position [527, 0]
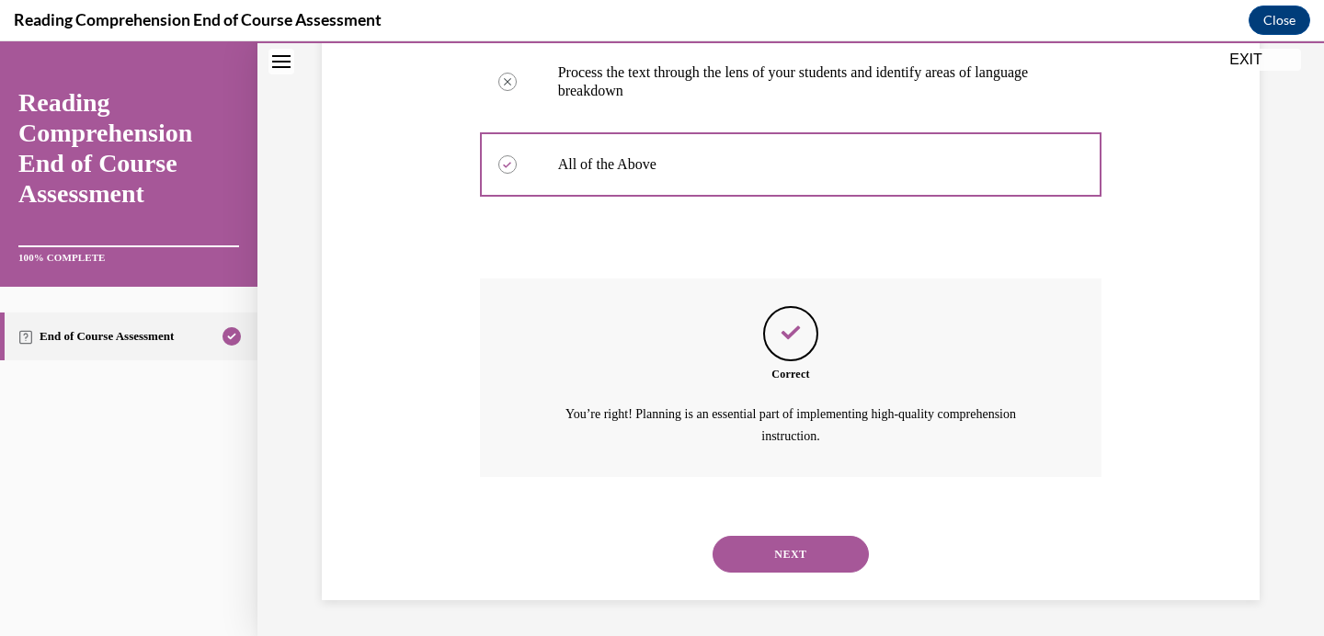
click at [747, 550] on button "NEXT" at bounding box center [790, 554] width 156 height 37
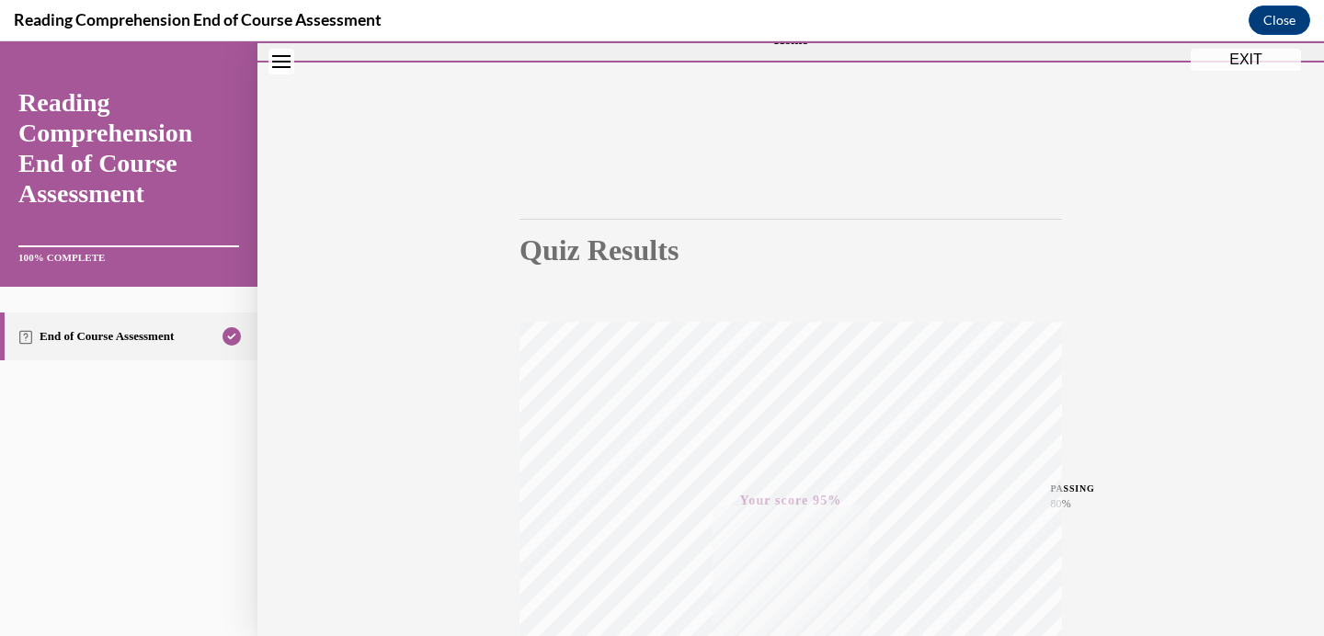
scroll to position [0, 0]
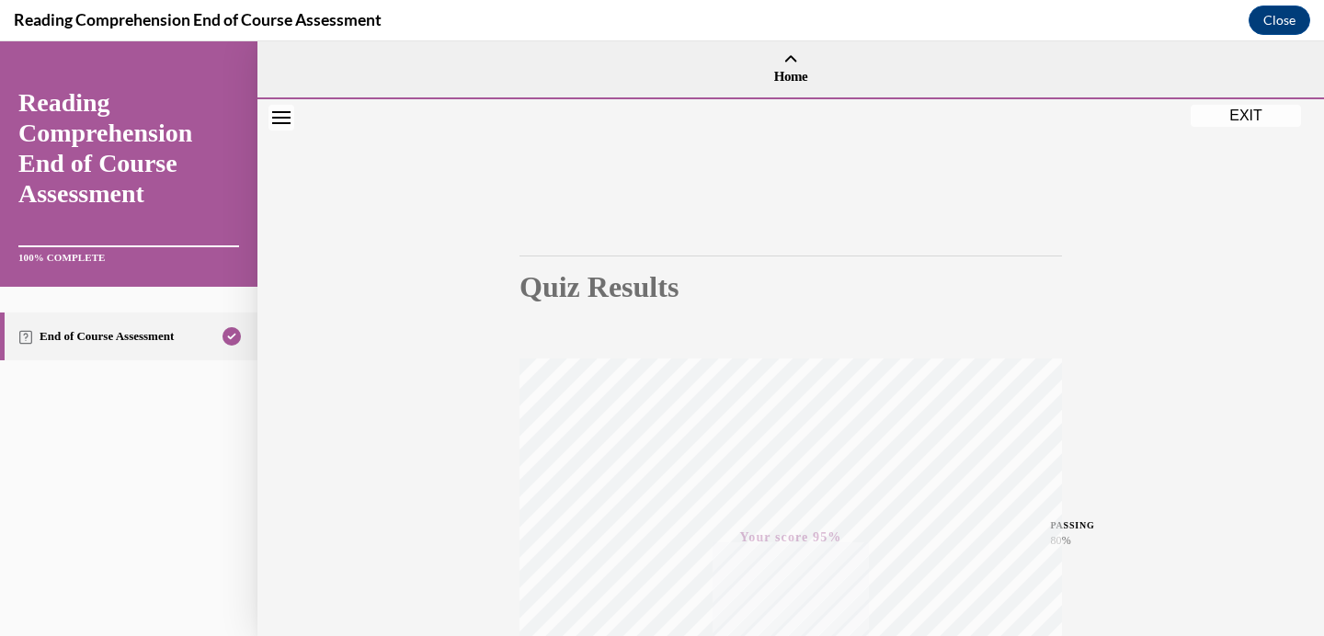
click at [1236, 109] on button "EXIT" at bounding box center [1245, 116] width 110 height 22
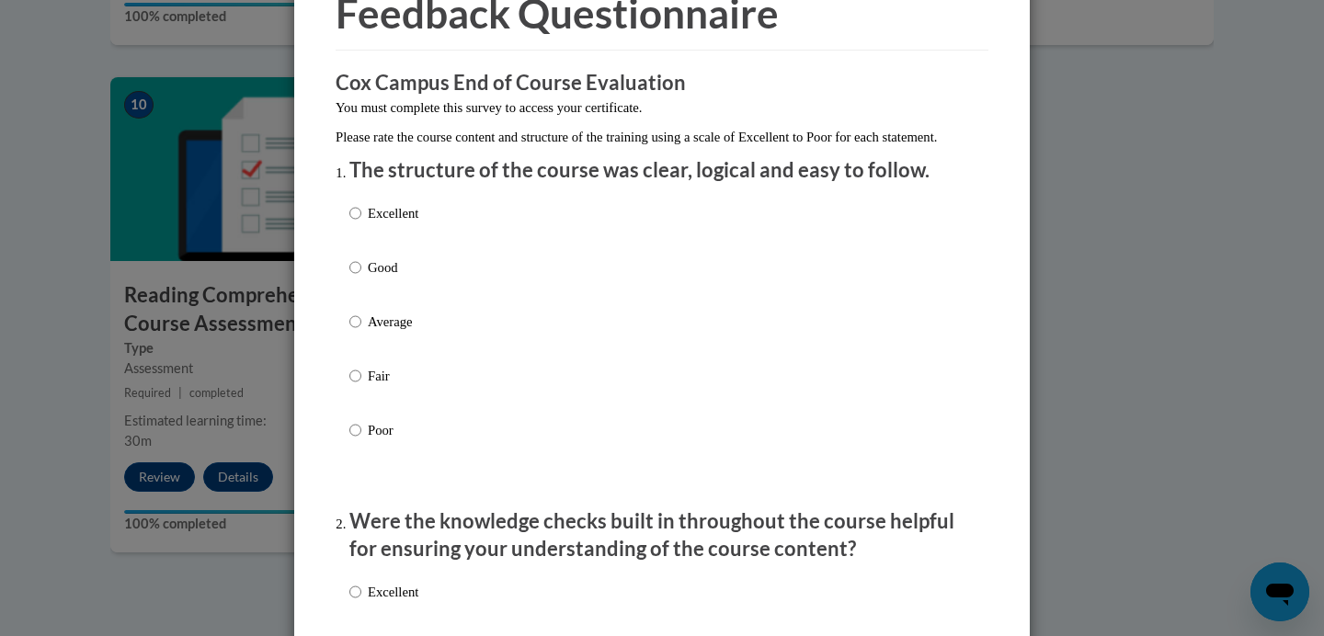
scroll to position [119, 0]
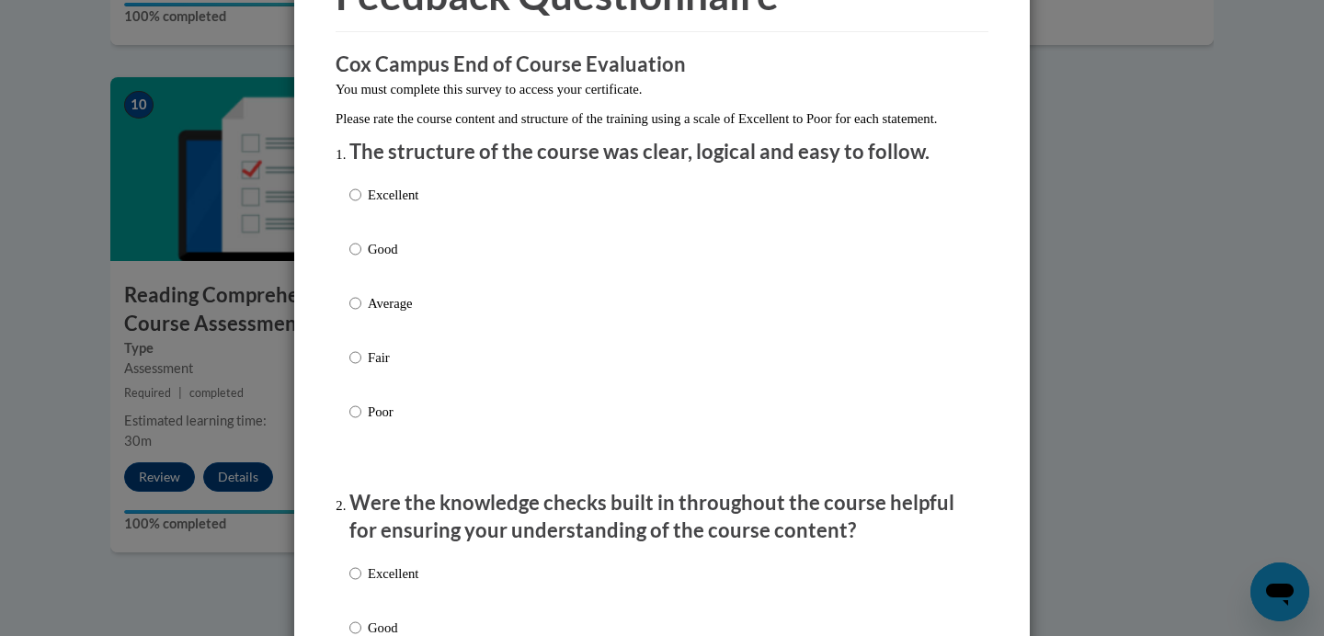
click at [406, 205] on p "Excellent" at bounding box center [393, 195] width 51 height 20
click at [361, 205] on input "Excellent" at bounding box center [355, 195] width 12 height 20
radio input "true"
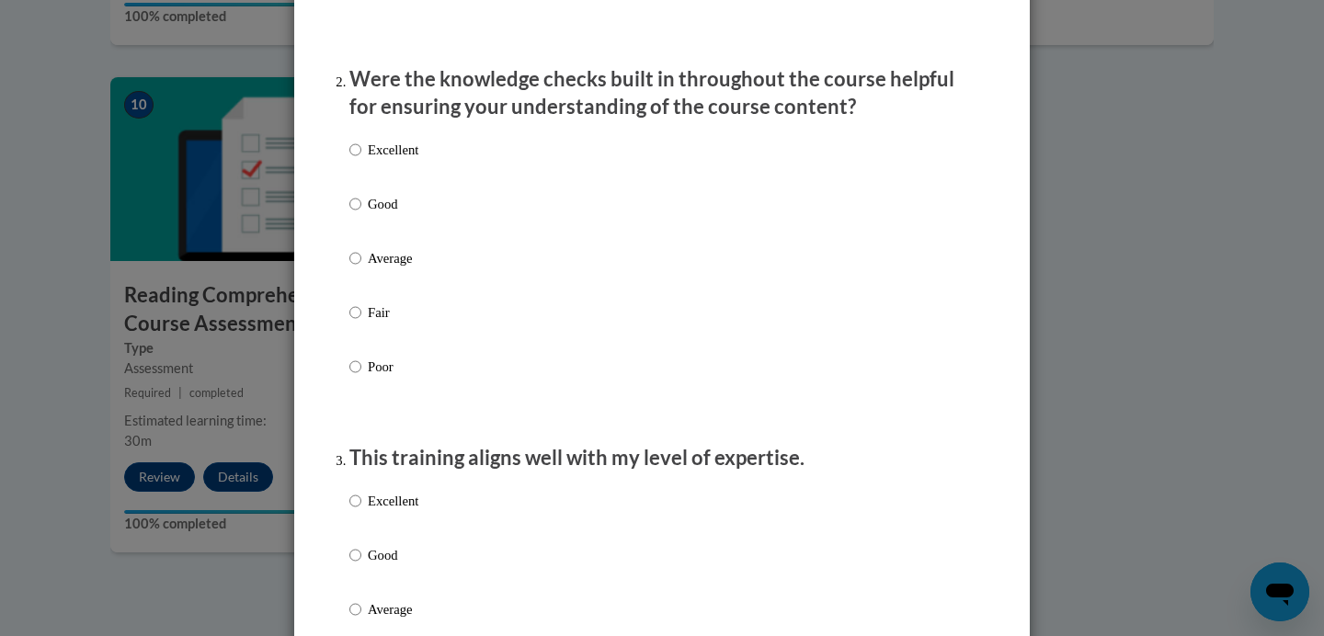
scroll to position [545, 0]
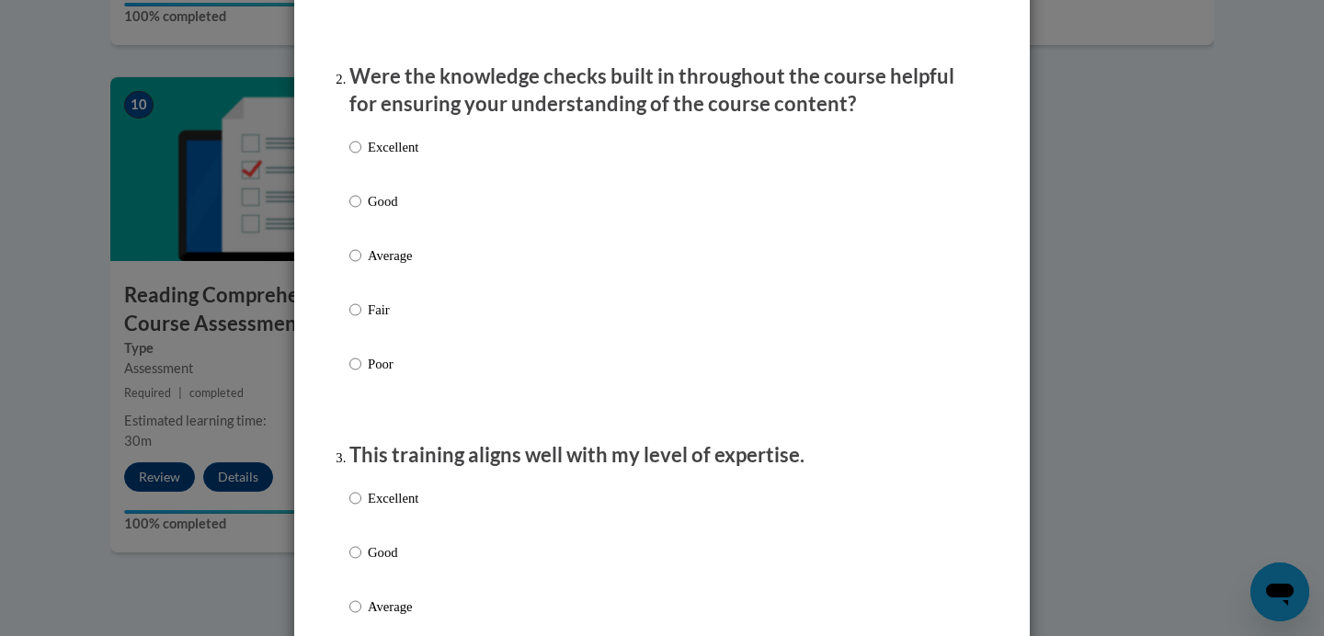
click at [380, 211] on p "Good" at bounding box center [393, 201] width 51 height 20
click at [361, 211] on input "Good" at bounding box center [355, 201] width 12 height 20
radio input "true"
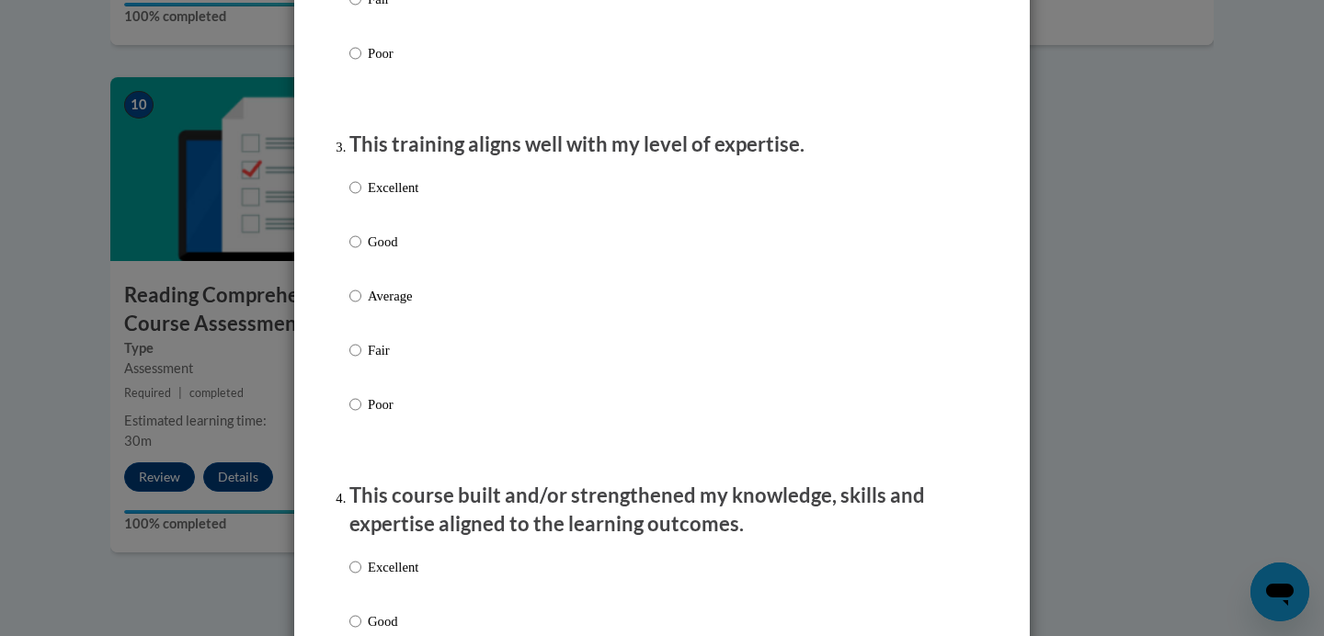
scroll to position [858, 0]
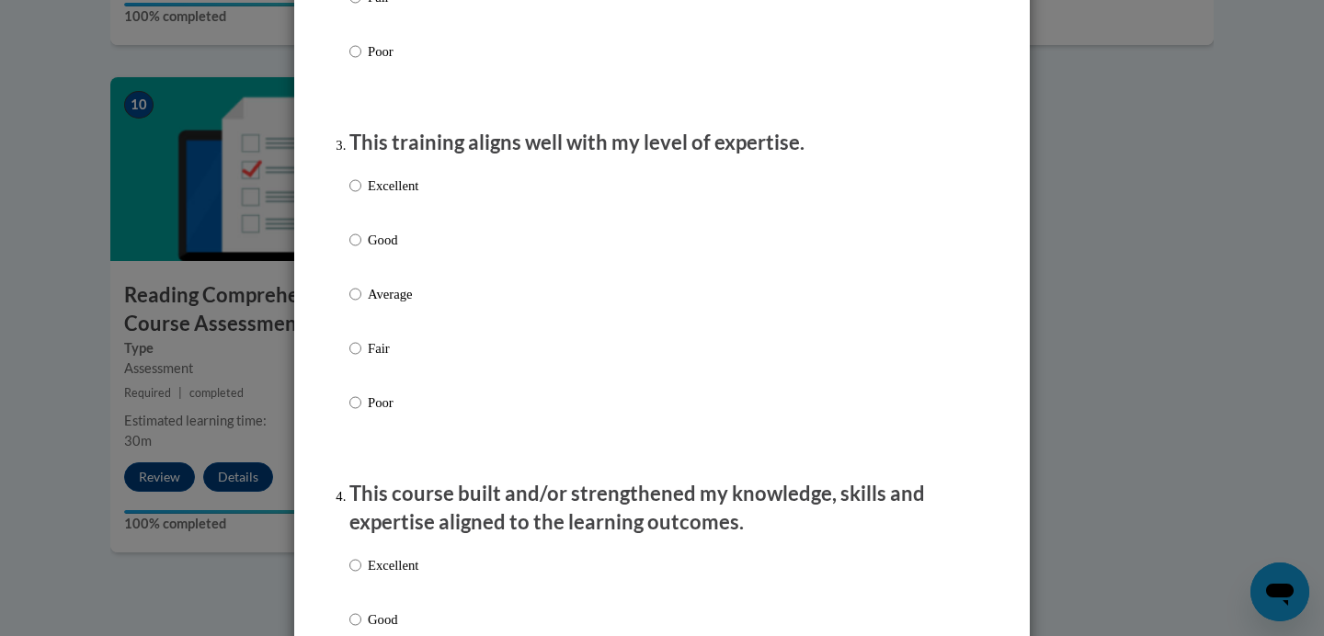
click at [371, 250] on p "Good" at bounding box center [393, 240] width 51 height 20
click at [361, 250] on input "Good" at bounding box center [355, 240] width 12 height 20
radio input "true"
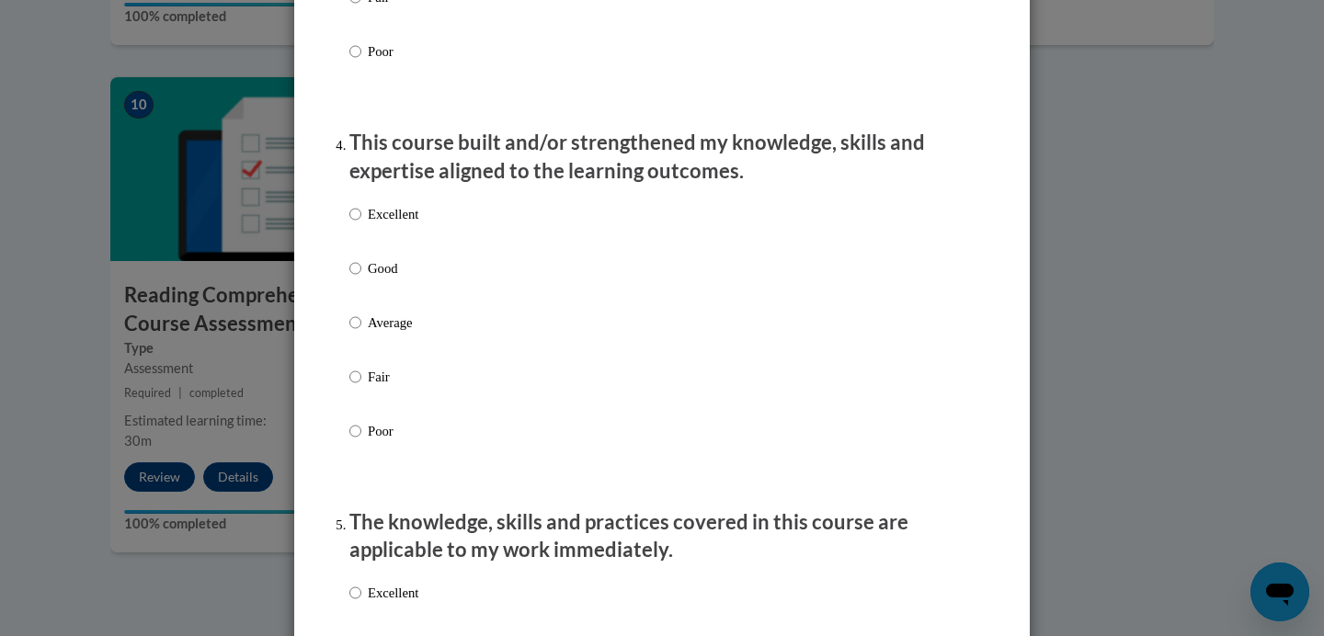
scroll to position [1224, 0]
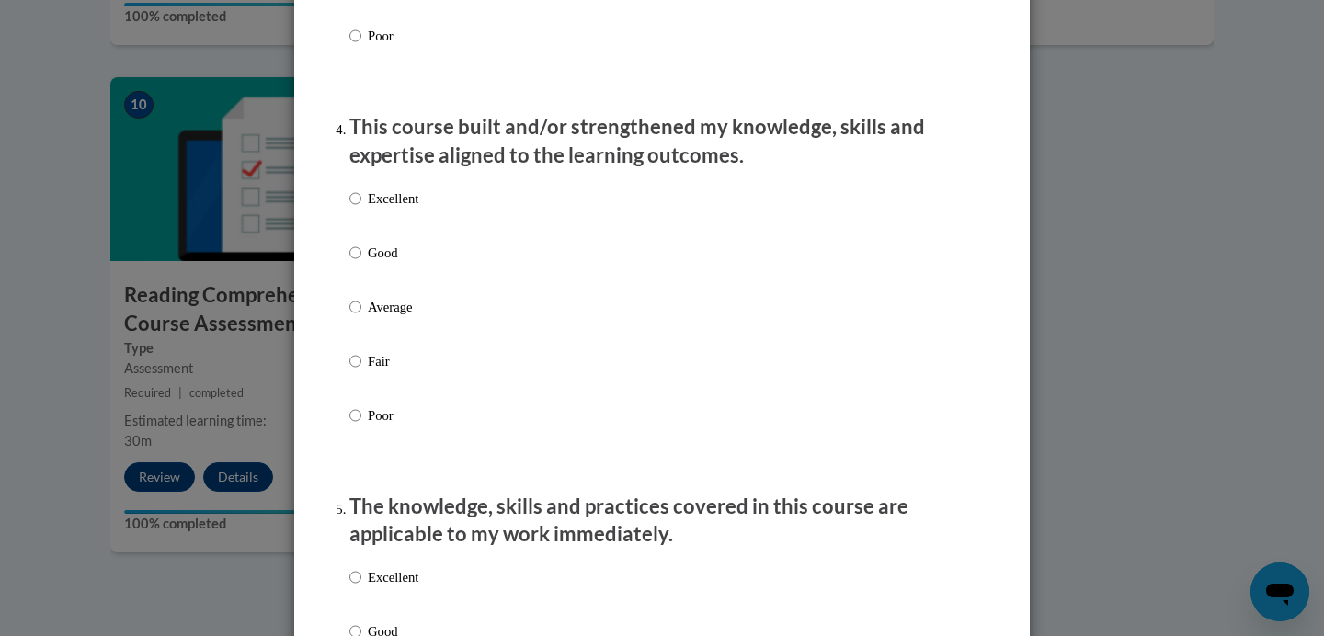
click at [376, 263] on p "Good" at bounding box center [393, 253] width 51 height 20
click at [361, 263] on input "Good" at bounding box center [355, 253] width 12 height 20
radio input "true"
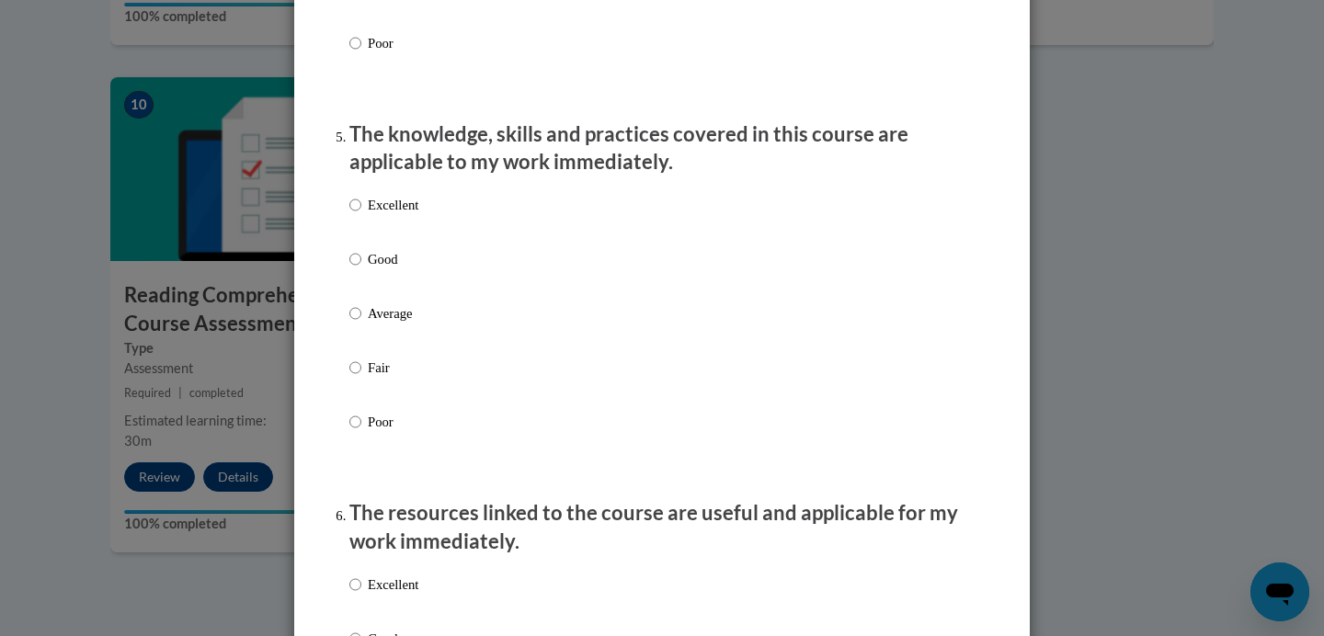
scroll to position [1634, 0]
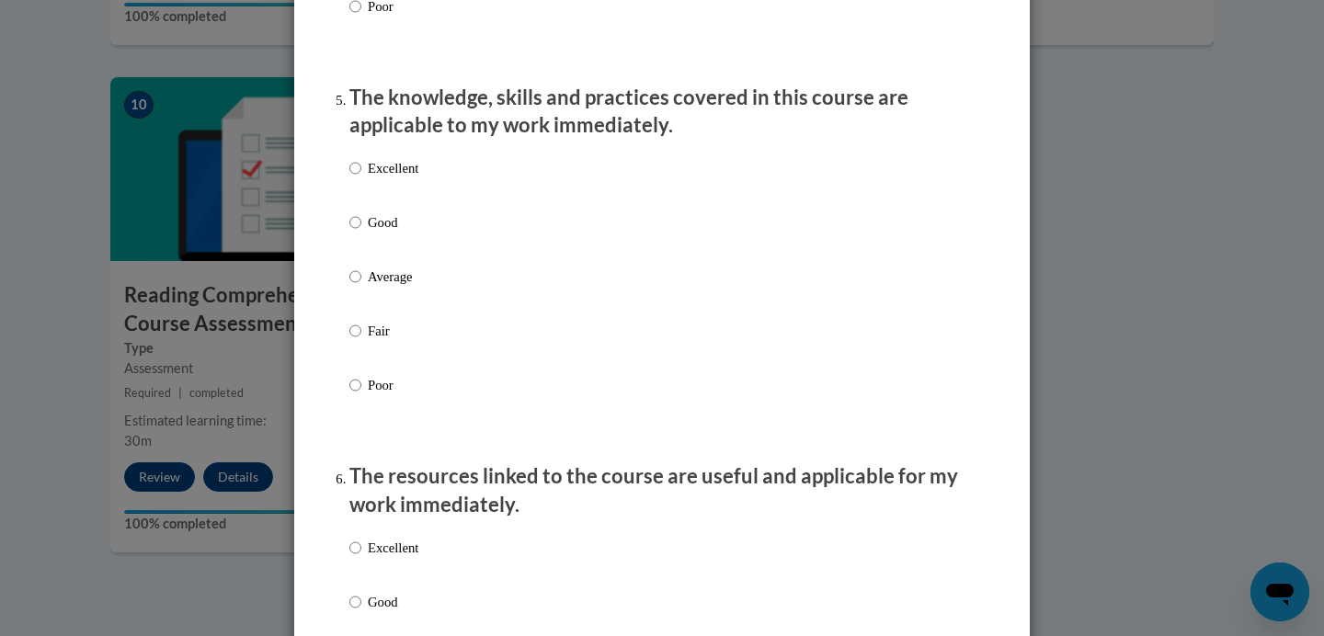
click at [382, 233] on p "Good" at bounding box center [393, 222] width 51 height 20
click at [361, 233] on input "Good" at bounding box center [355, 222] width 12 height 20
radio input "true"
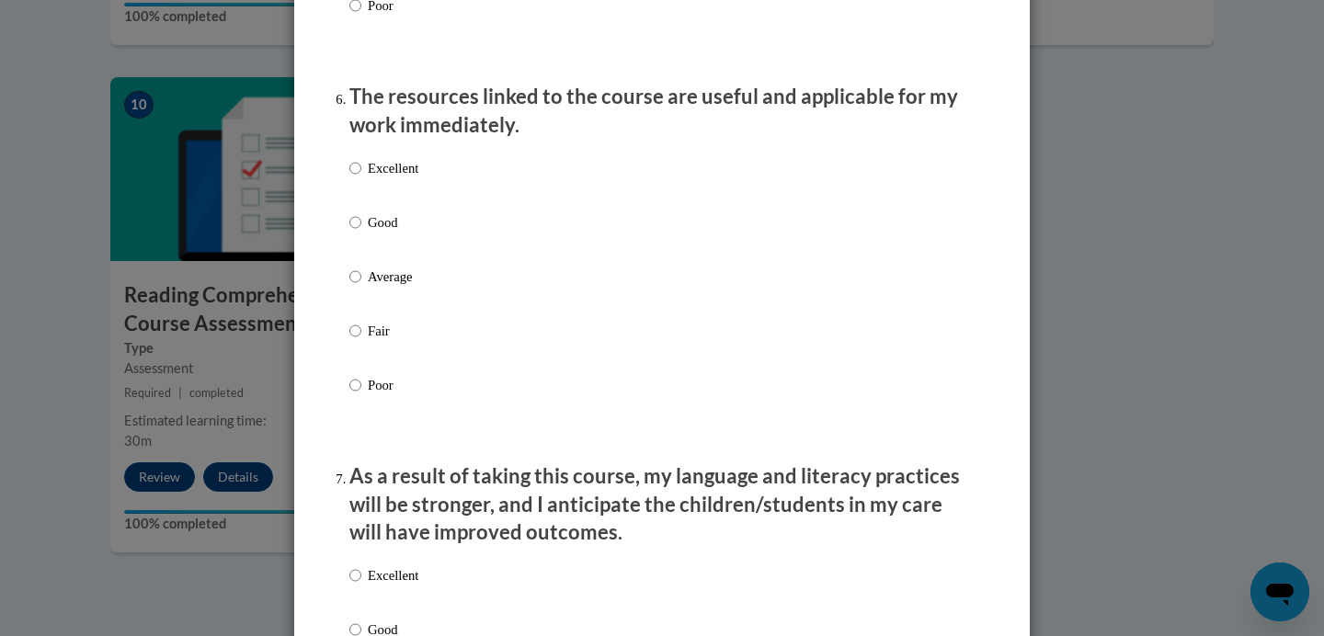
scroll to position [2028, 0]
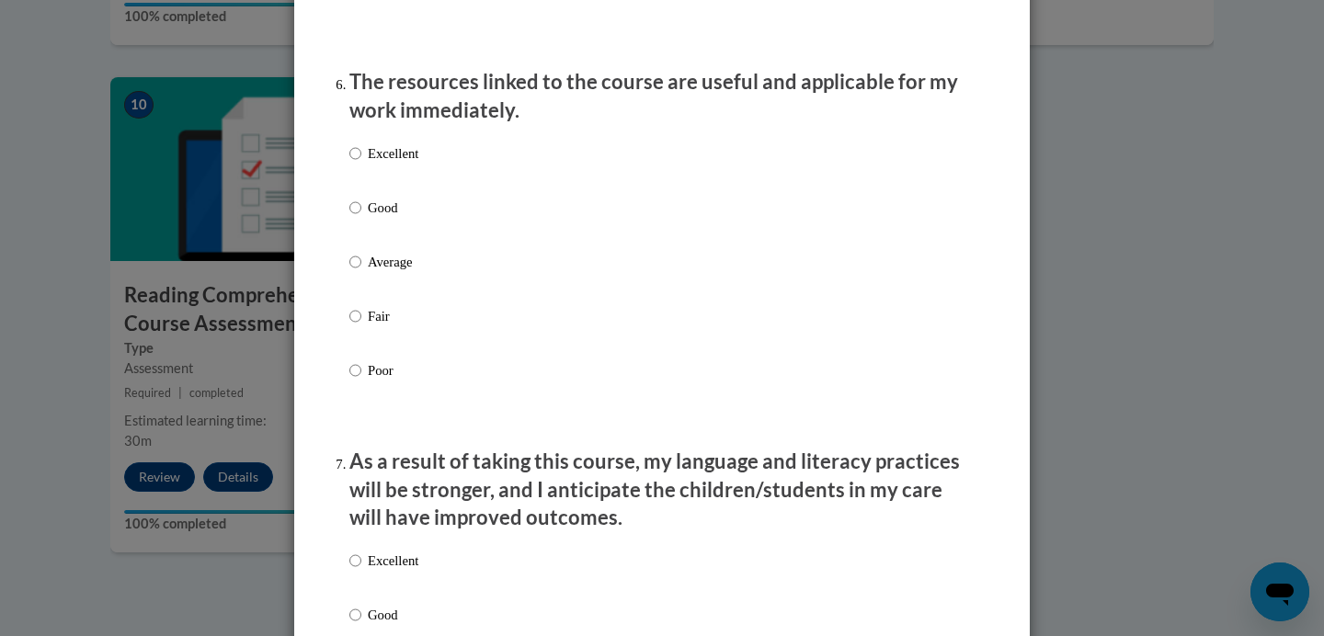
click at [361, 224] on label "Good" at bounding box center [383, 223] width 69 height 50
click at [361, 218] on input "Good" at bounding box center [355, 208] width 12 height 20
radio input "true"
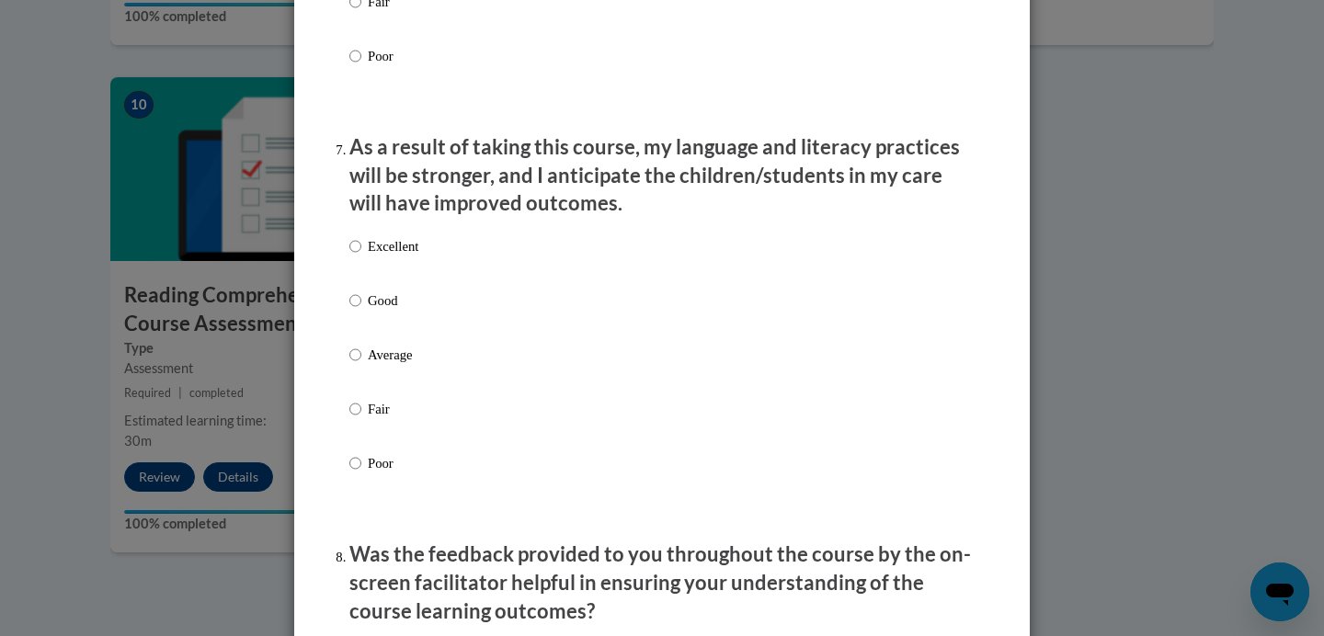
scroll to position [2347, 0]
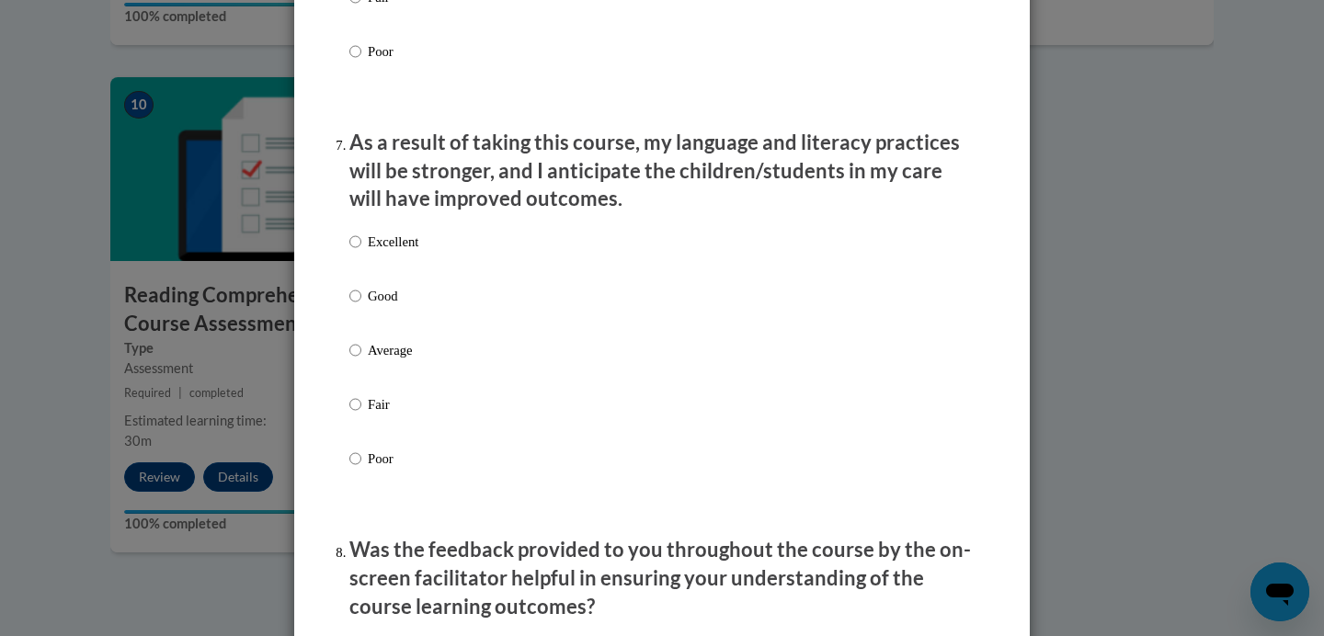
click at [392, 306] on p "Good" at bounding box center [393, 296] width 51 height 20
click at [361, 306] on input "Good" at bounding box center [355, 296] width 12 height 20
radio input "true"
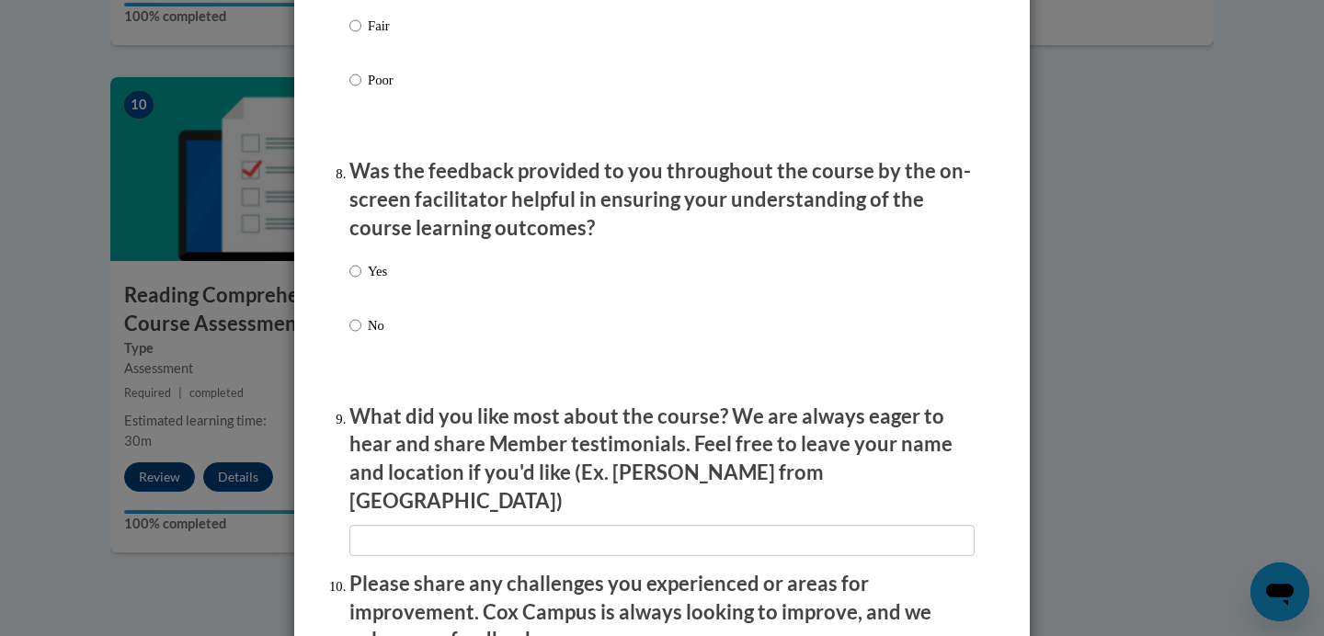
scroll to position [2731, 0]
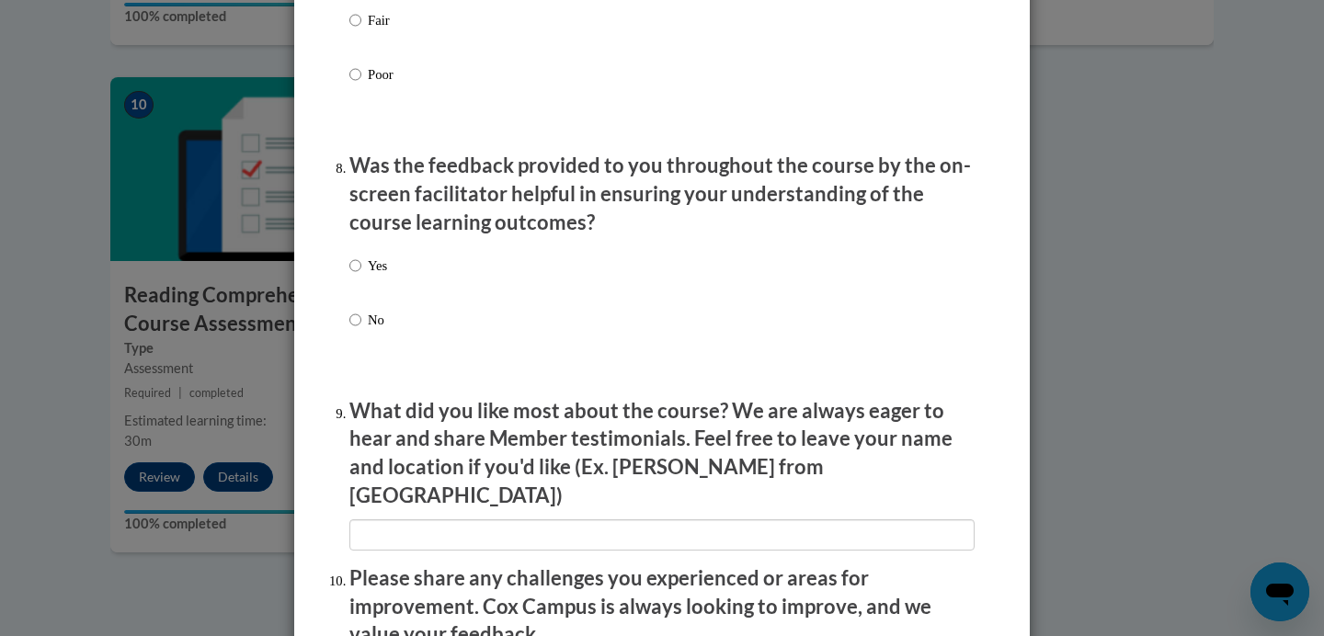
click at [380, 276] on p "Yes" at bounding box center [377, 266] width 19 height 20
click at [361, 276] on input "Yes" at bounding box center [355, 266] width 12 height 20
radio input "true"
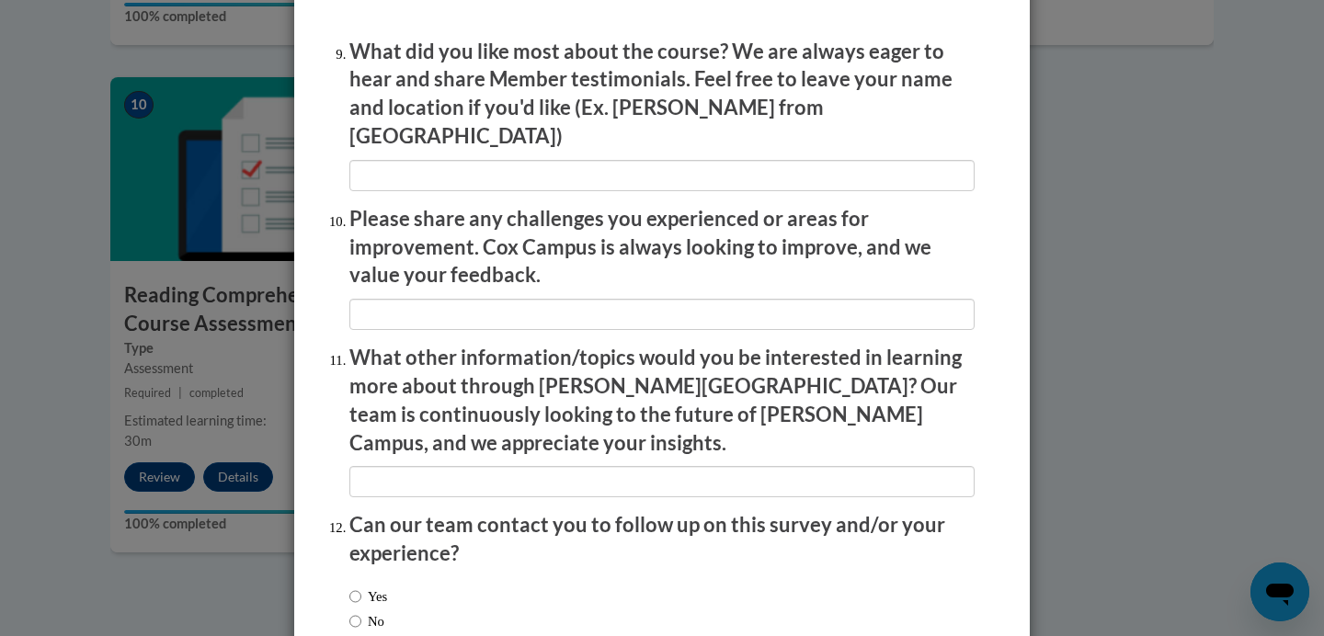
scroll to position [3188, 0]
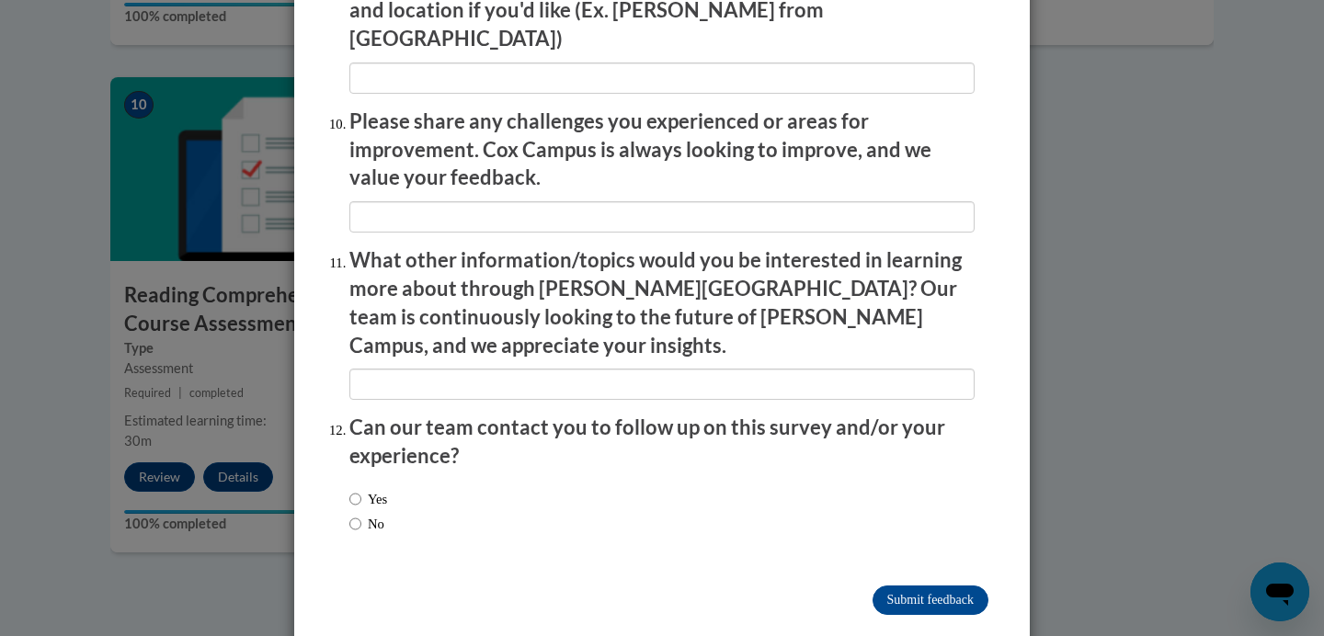
click at [370, 514] on label "No" at bounding box center [366, 524] width 35 height 20
click at [361, 514] on input "No" at bounding box center [355, 524] width 12 height 20
radio input "true"
click at [896, 586] on input "Submit feedback" at bounding box center [930, 600] width 116 height 29
